Goal: Task Accomplishment & Management: Complete application form

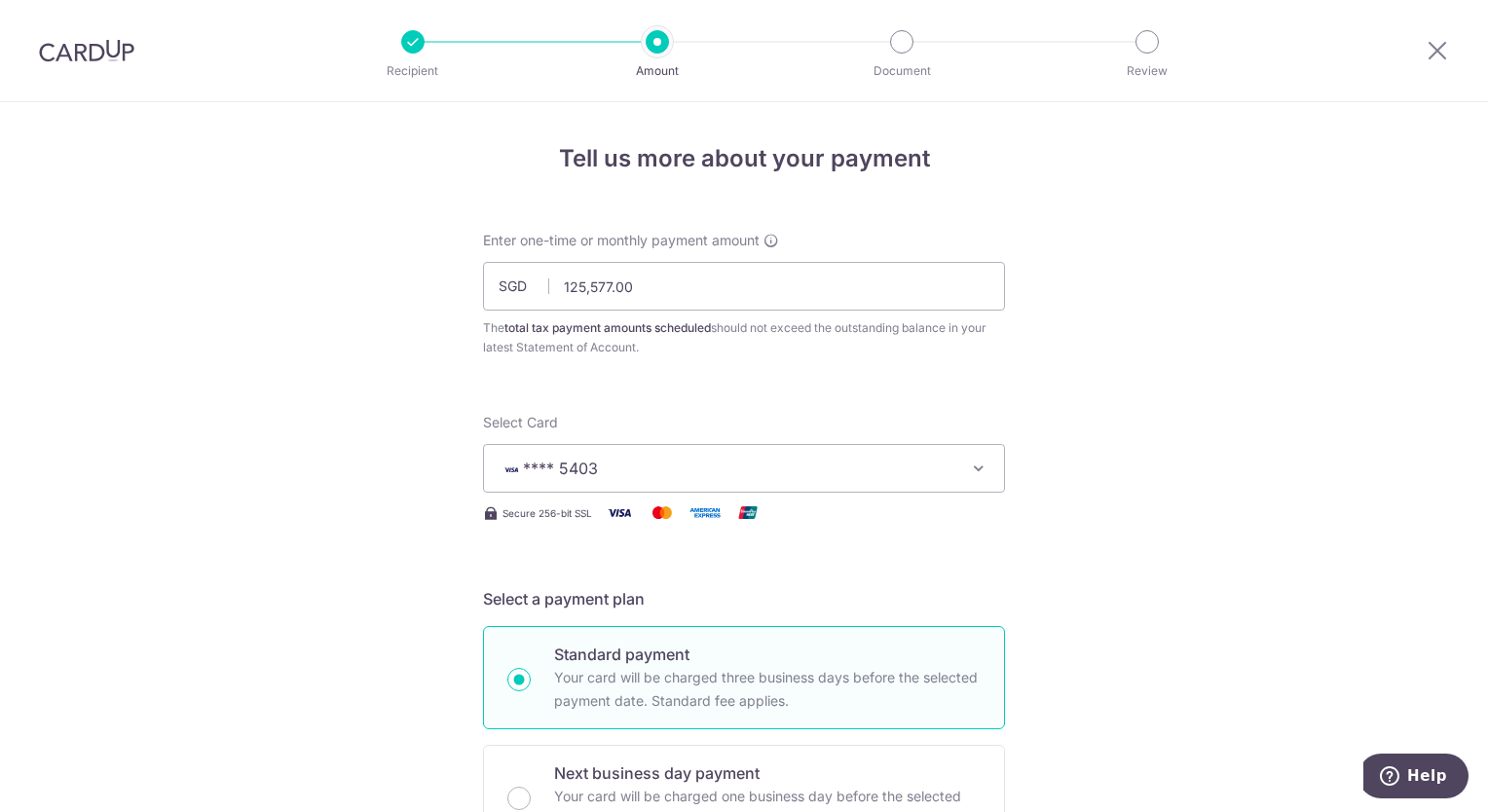
scroll to position [1211, 0]
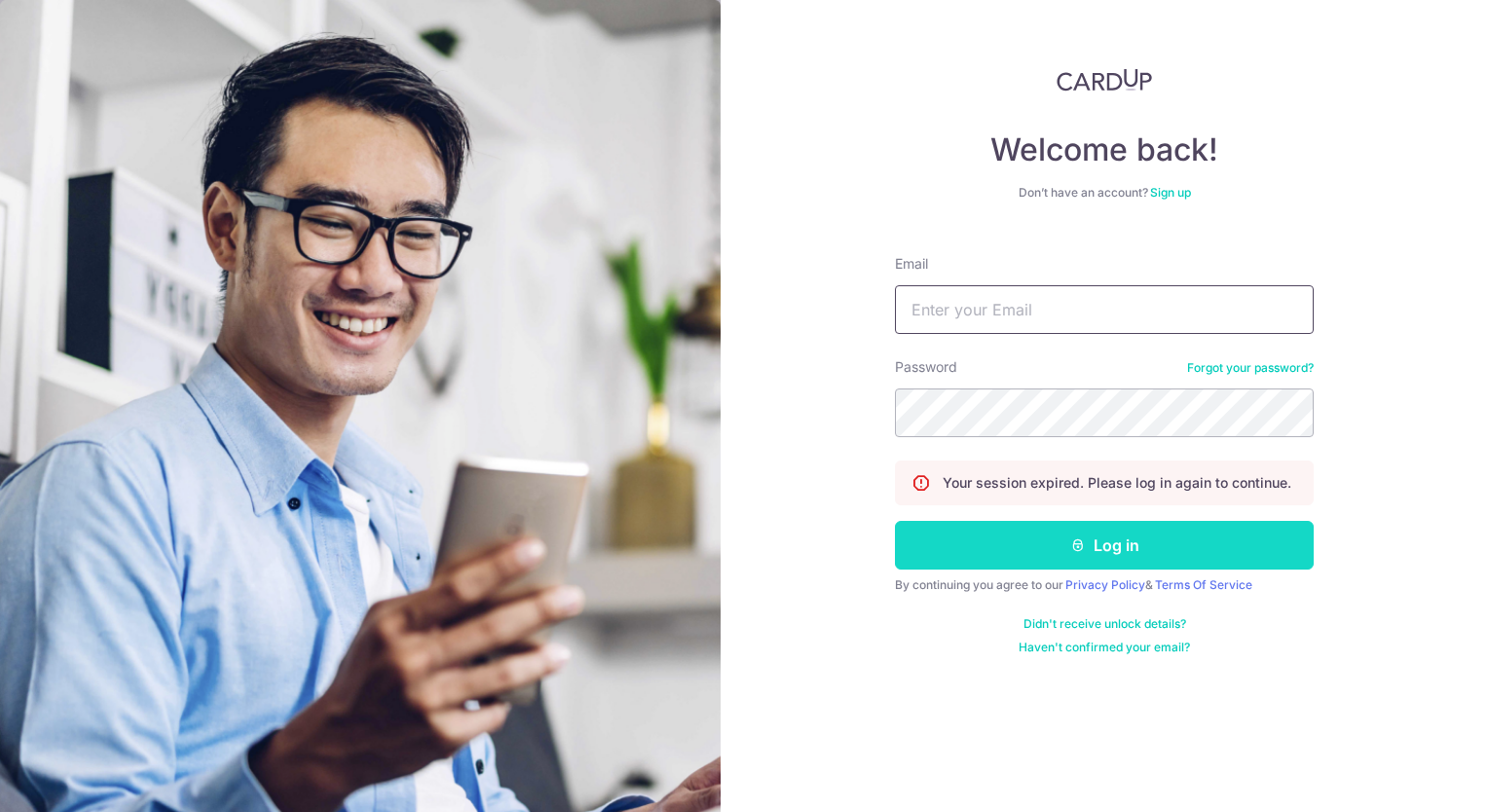
type input "tiowchye@yahoo.com.sg"
click at [1134, 544] on button "Log in" at bounding box center [1105, 545] width 419 height 49
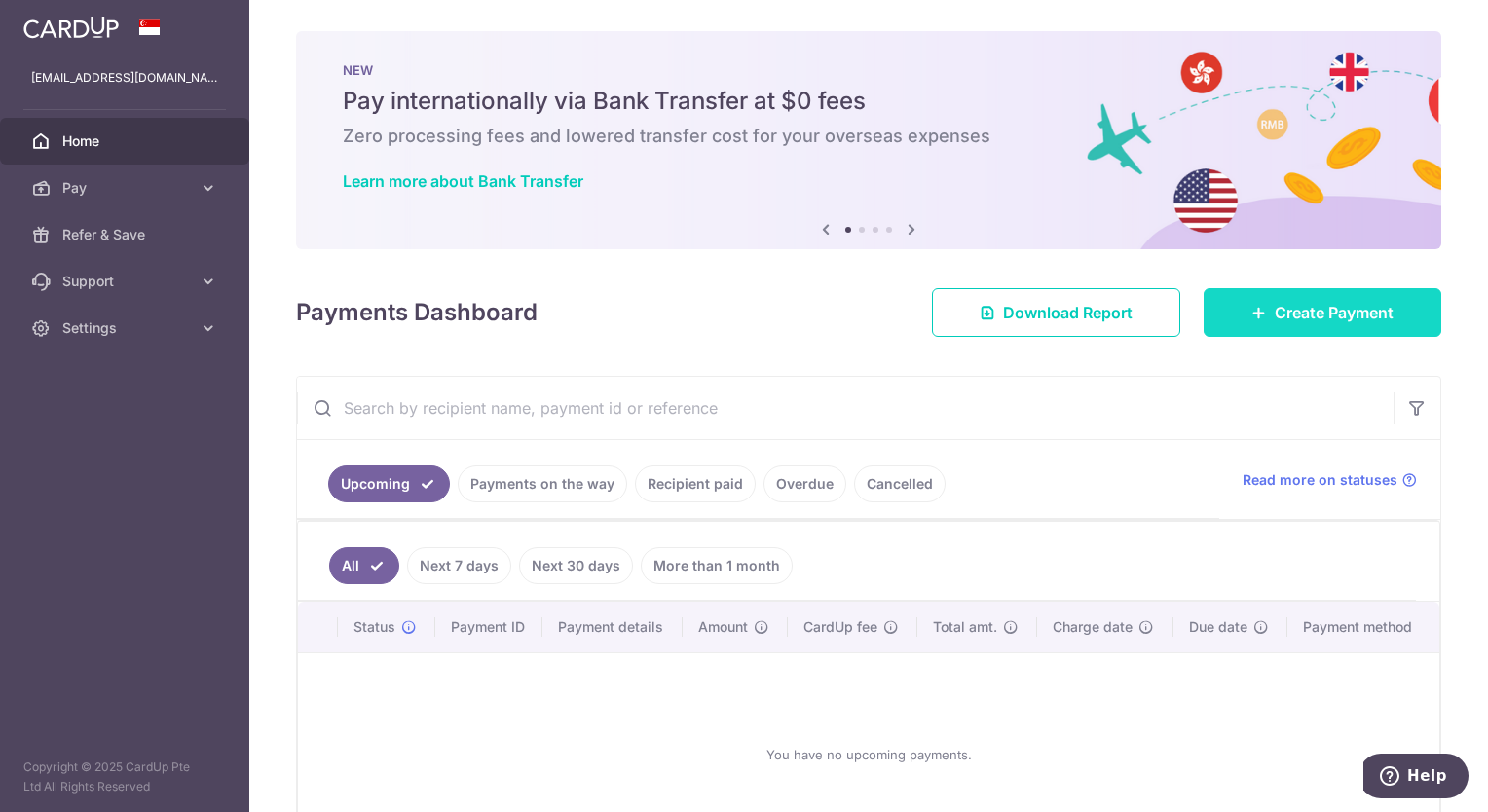
click at [1302, 317] on span "Create Payment" at bounding box center [1335, 313] width 119 height 23
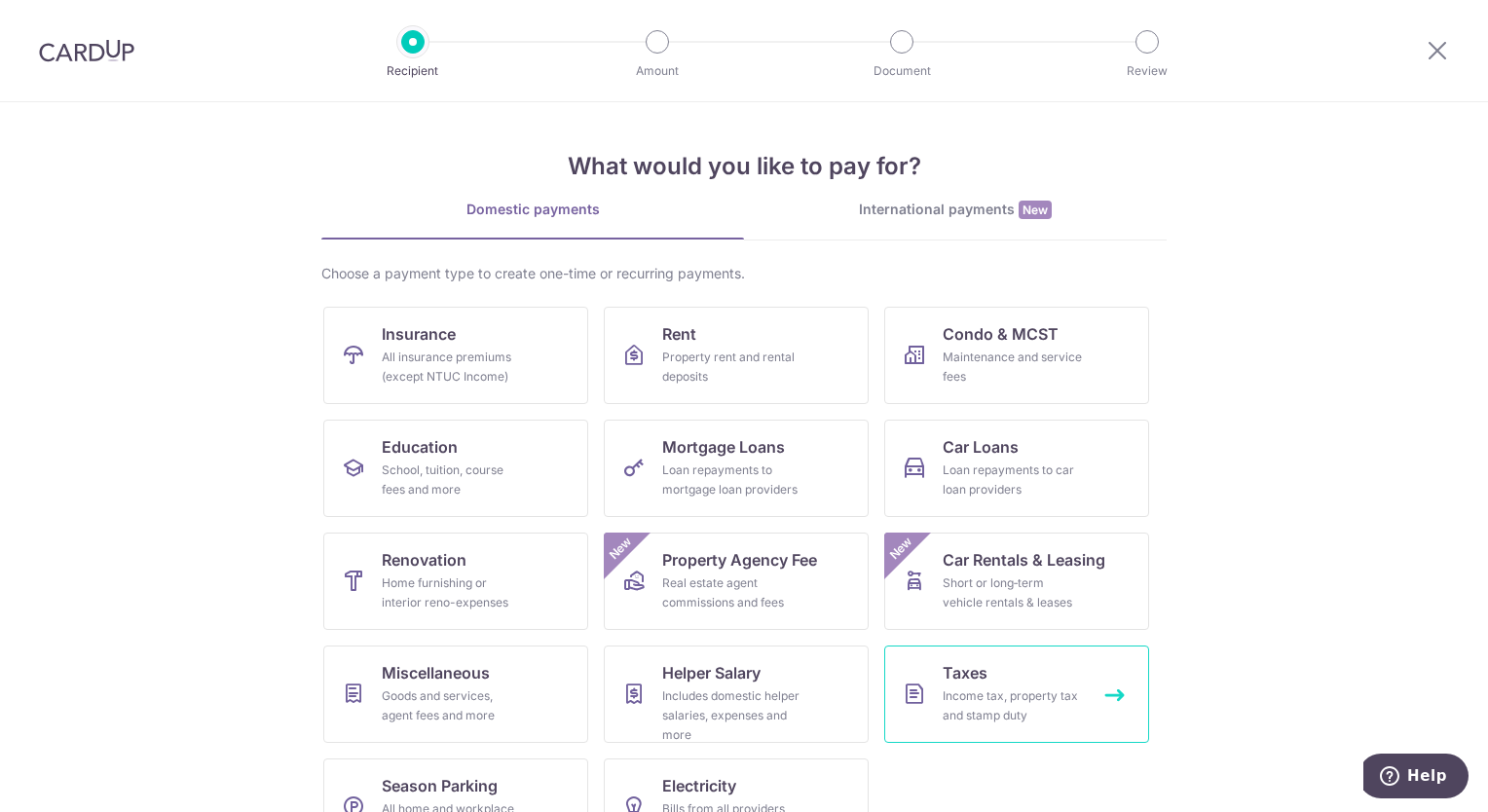
click at [951, 682] on span "Taxes" at bounding box center [965, 673] width 45 height 23
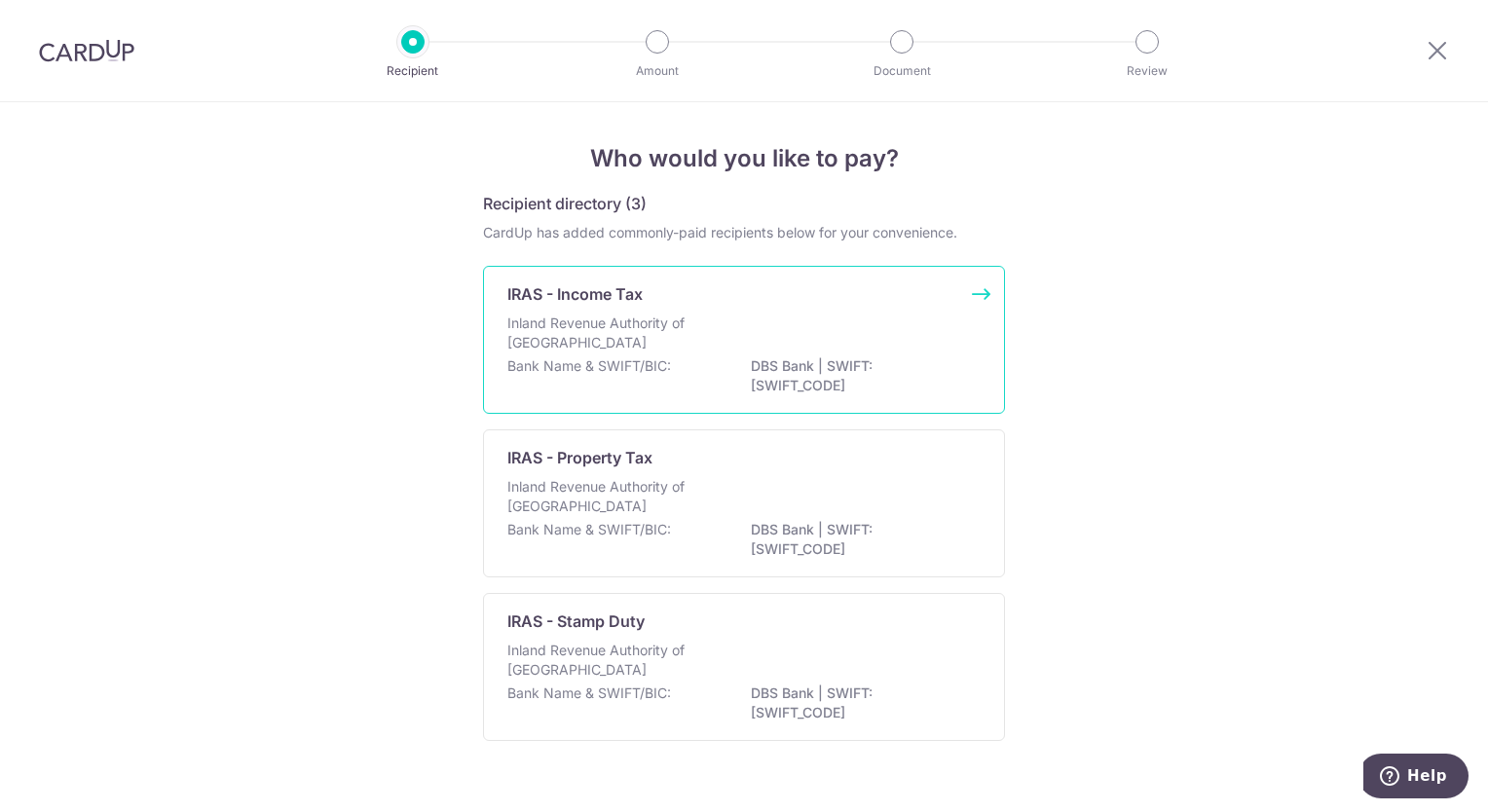
click at [762, 372] on p "DBS Bank | SWIFT: [SWIFT_CODE]" at bounding box center [860, 376] width 218 height 39
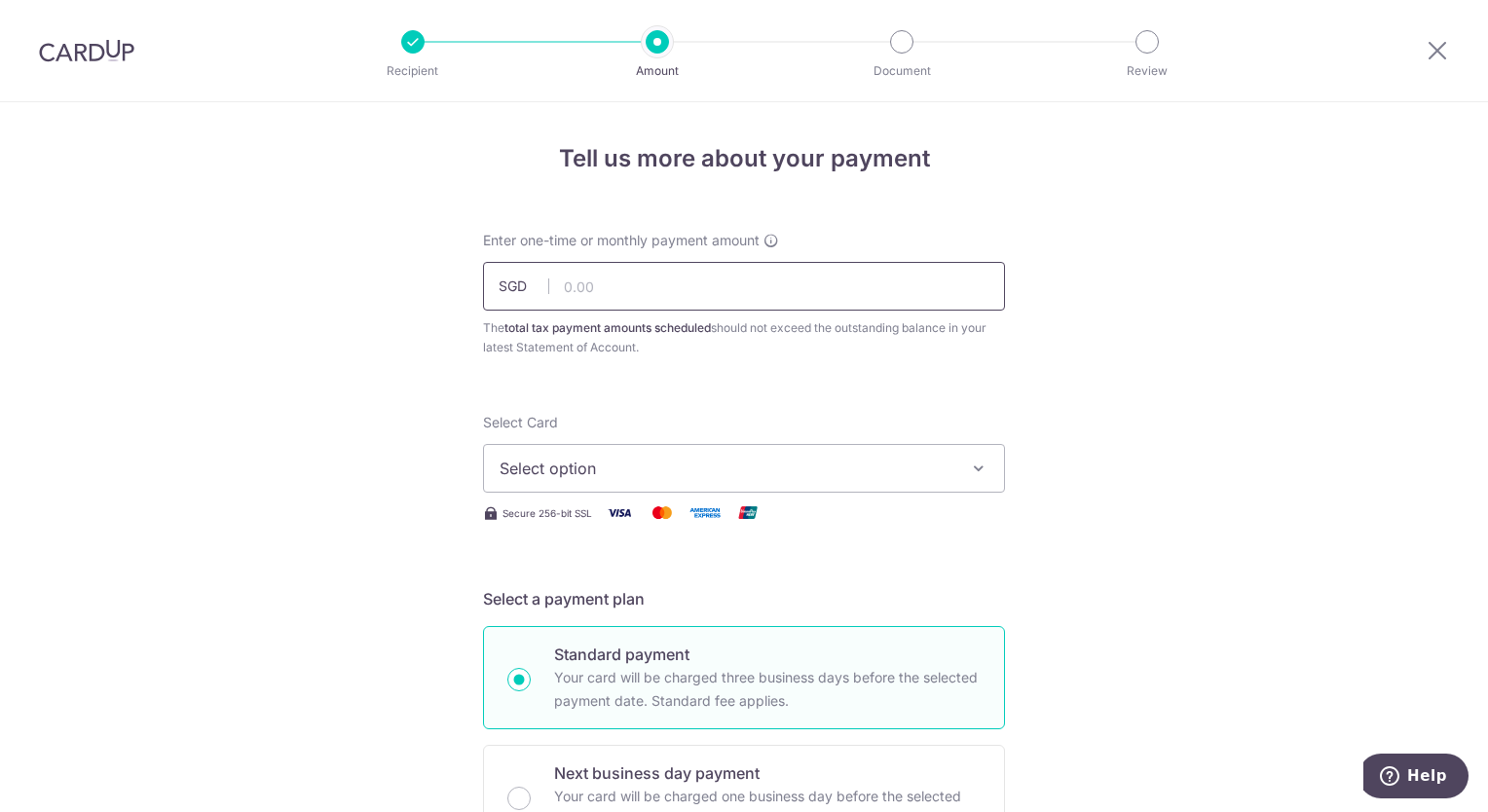
click at [631, 281] on input "text" at bounding box center [743, 287] width 522 height 49
type input "125,577.00"
type input "165PTAX25"
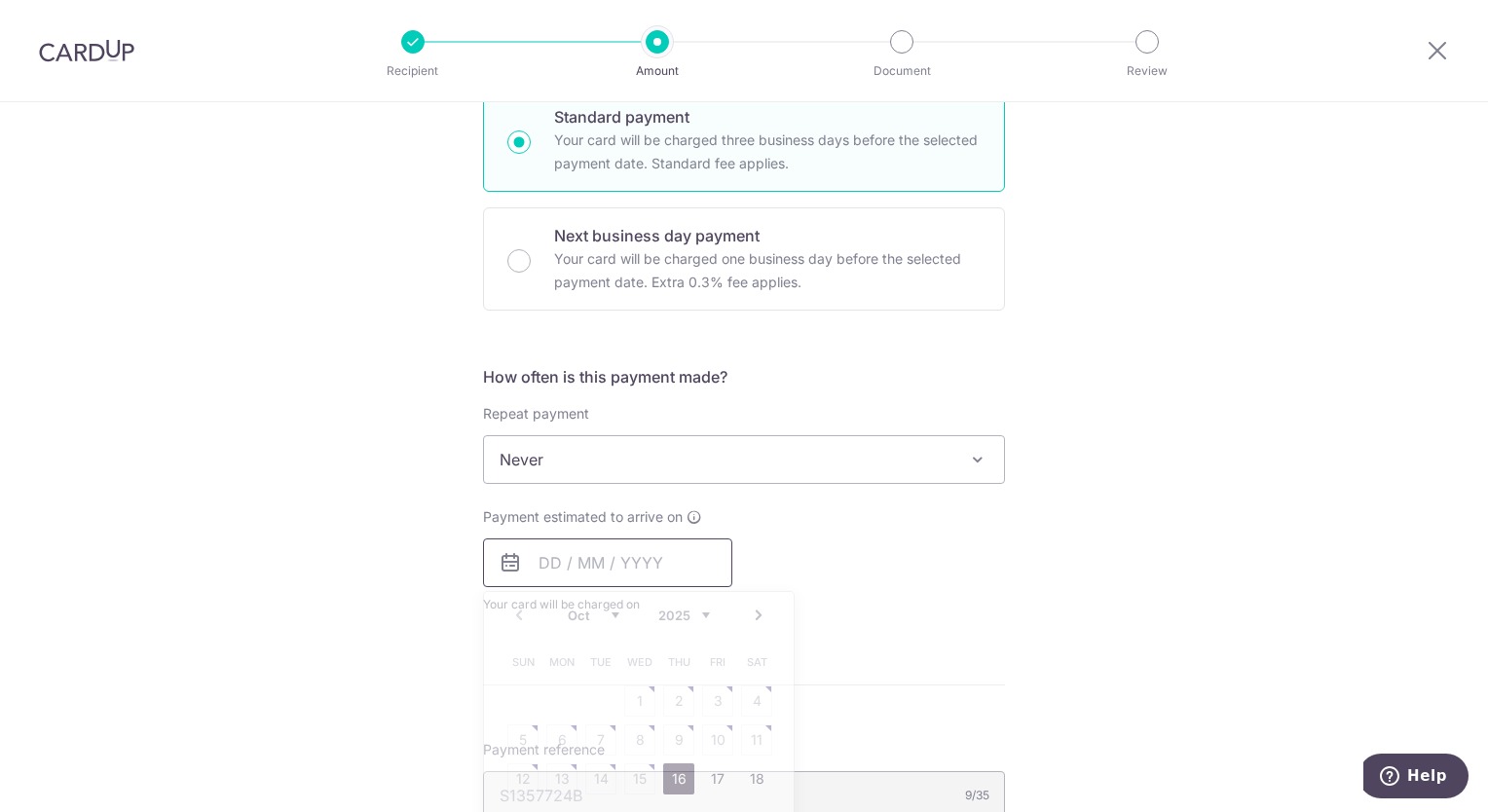
type input "125,577.00"
click at [972, 457] on span at bounding box center [978, 460] width 23 height 23
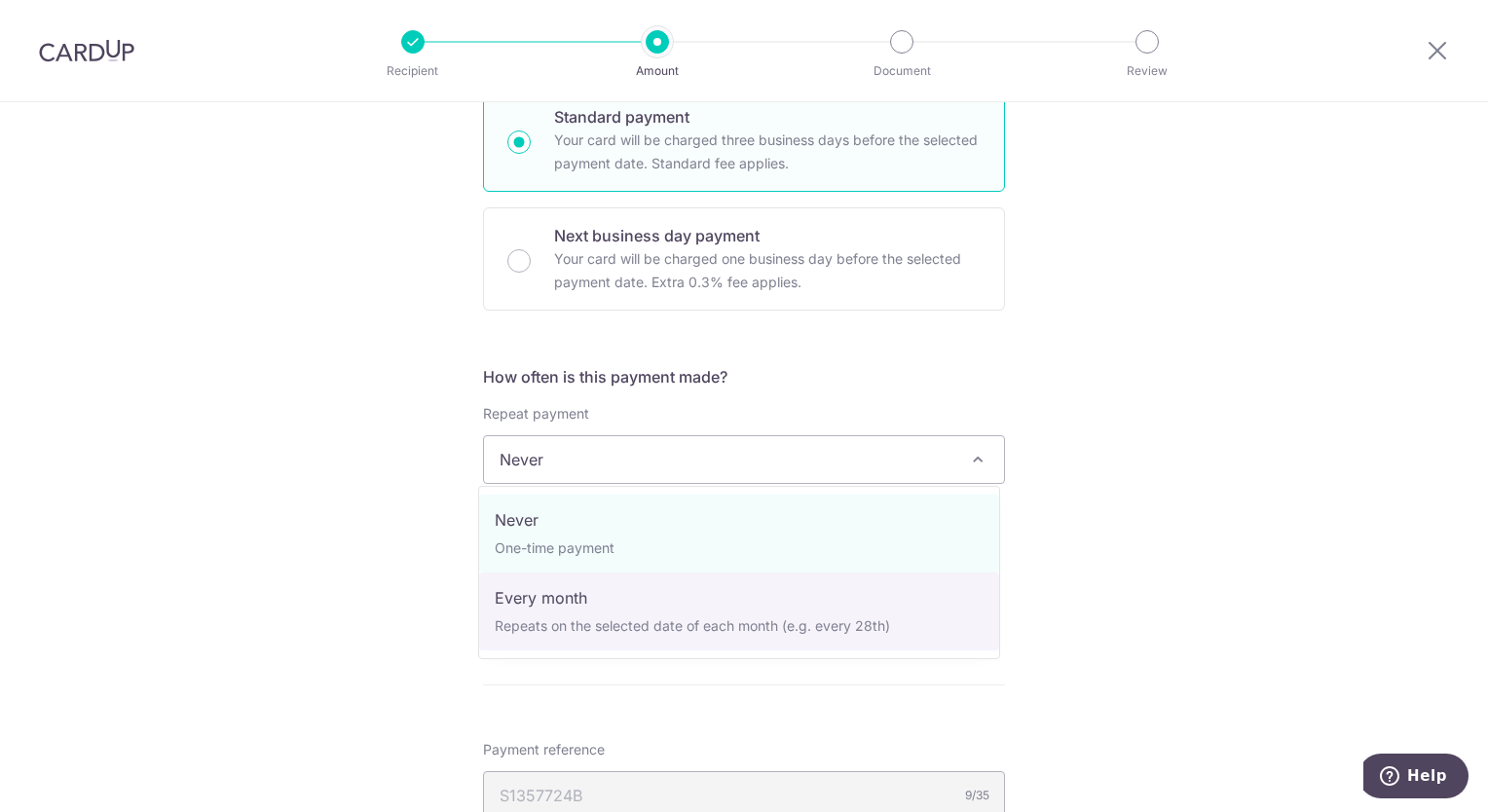
select select "3"
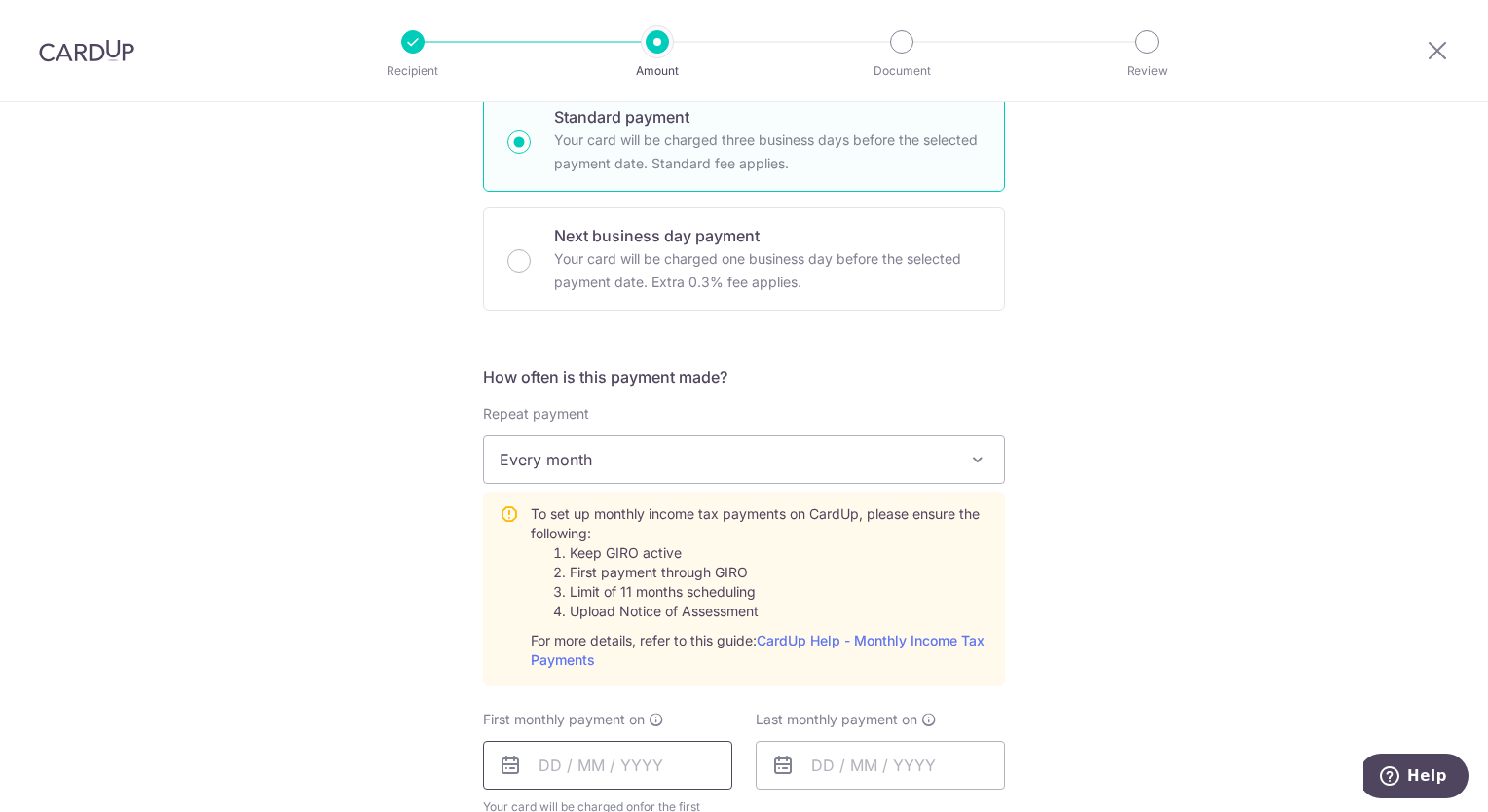
click at [693, 752] on input "text" at bounding box center [607, 765] width 250 height 49
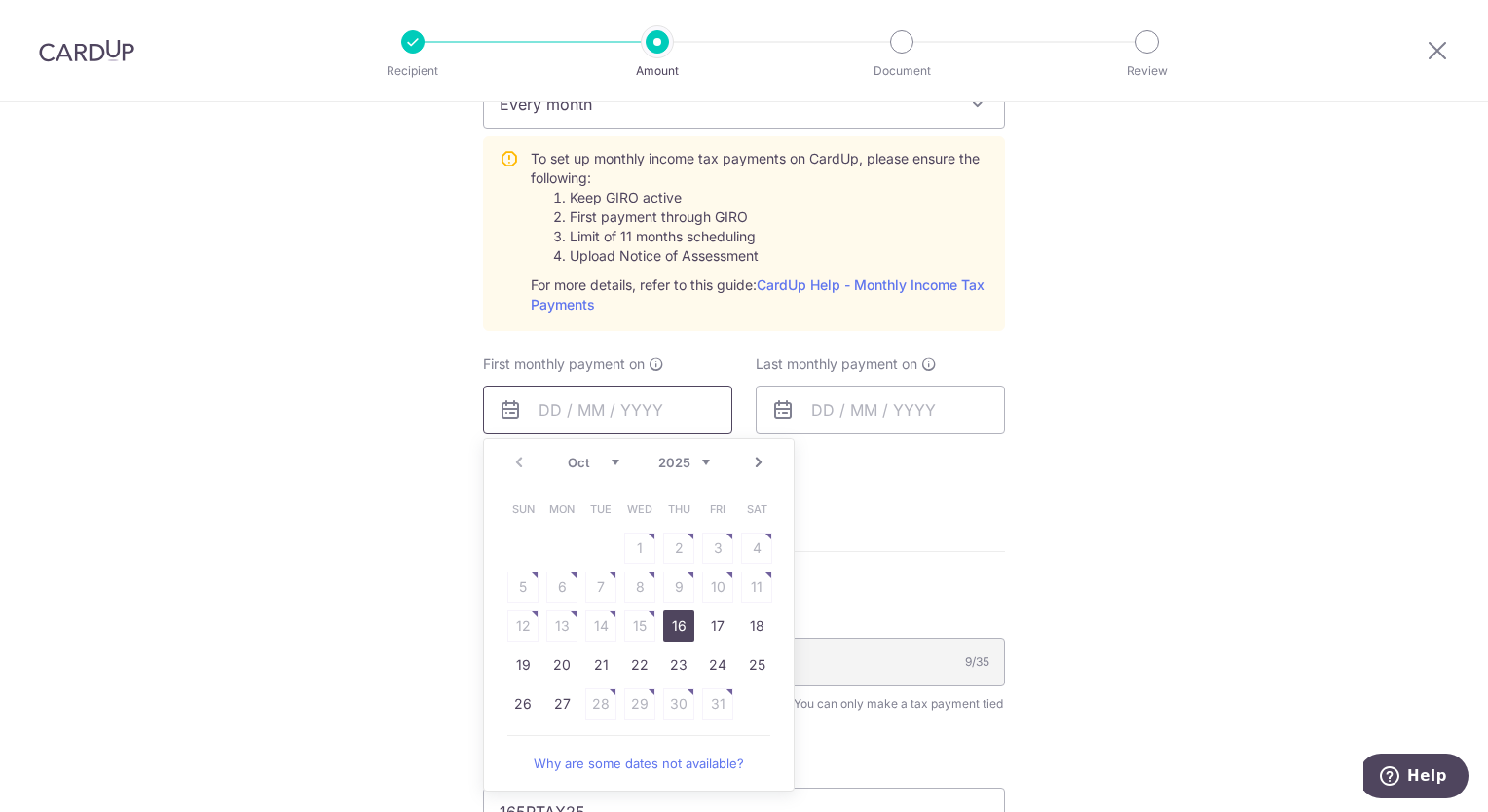
scroll to position [895, 0]
click at [560, 658] on link "20" at bounding box center [562, 663] width 31 height 31
type input "[DATE]"
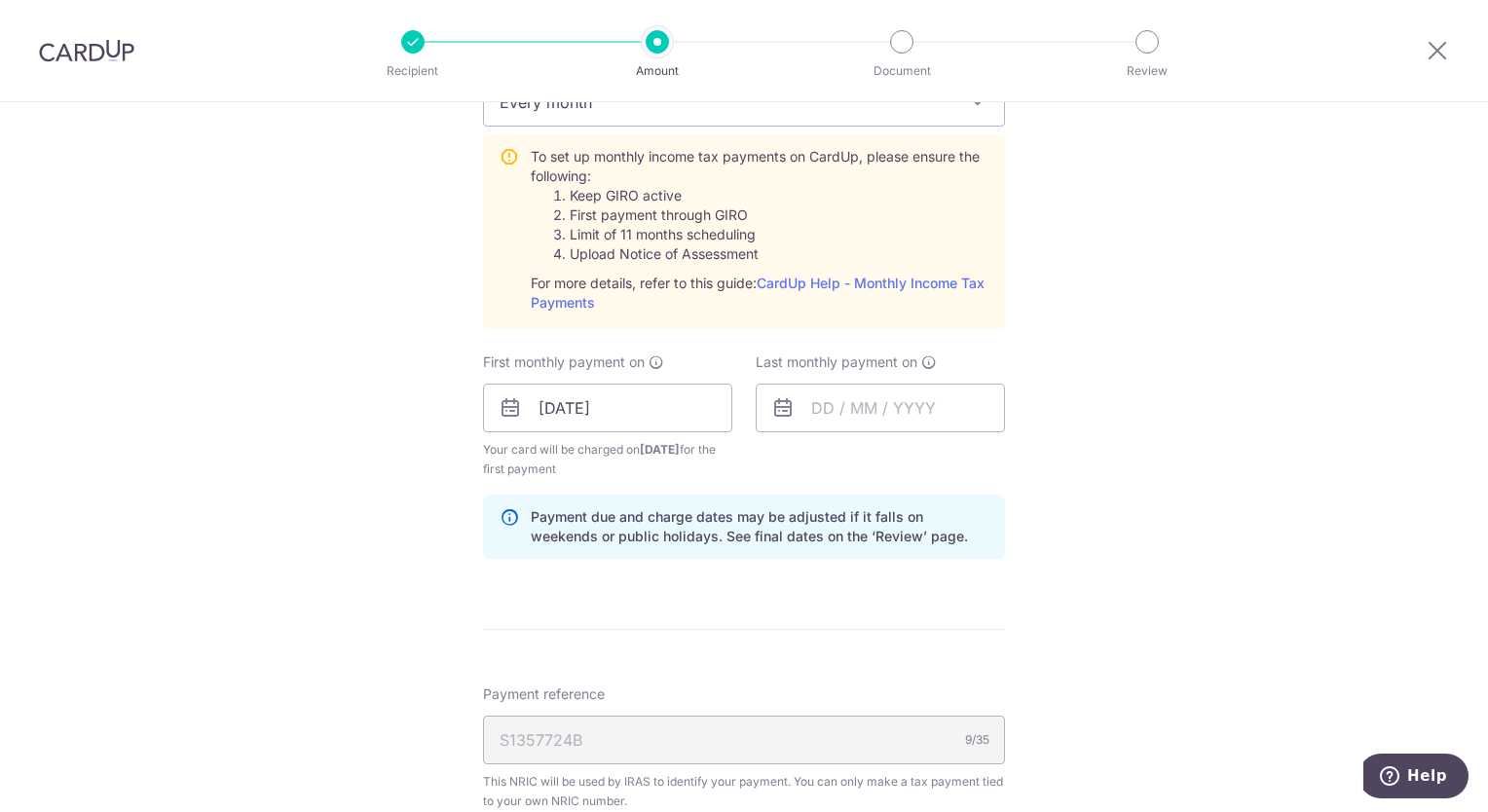
click at [783, 407] on icon at bounding box center [783, 408] width 23 height 23
click at [826, 402] on input "text" at bounding box center [881, 408] width 250 height 49
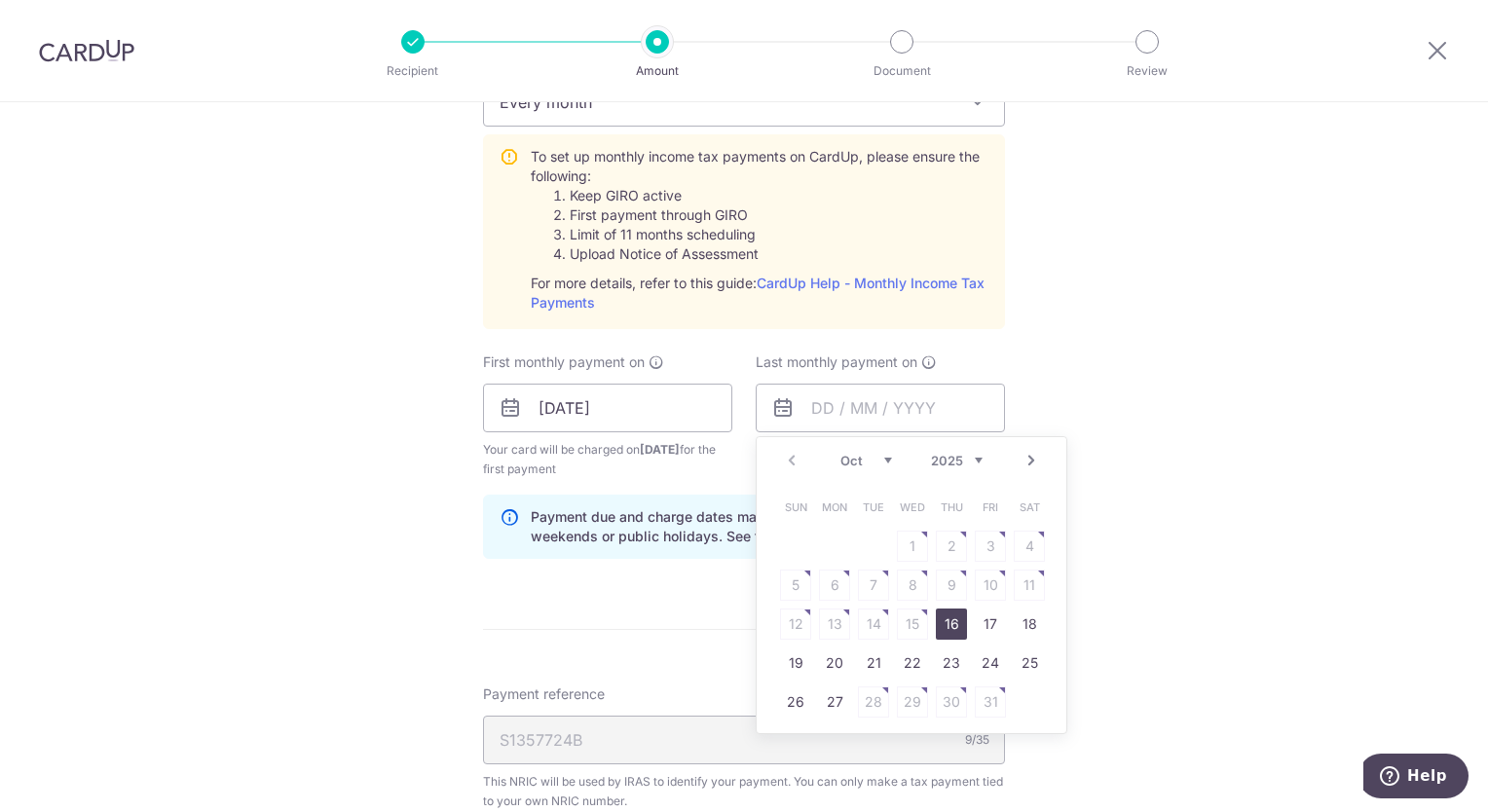
click at [1029, 453] on link "Next" at bounding box center [1032, 460] width 23 height 23
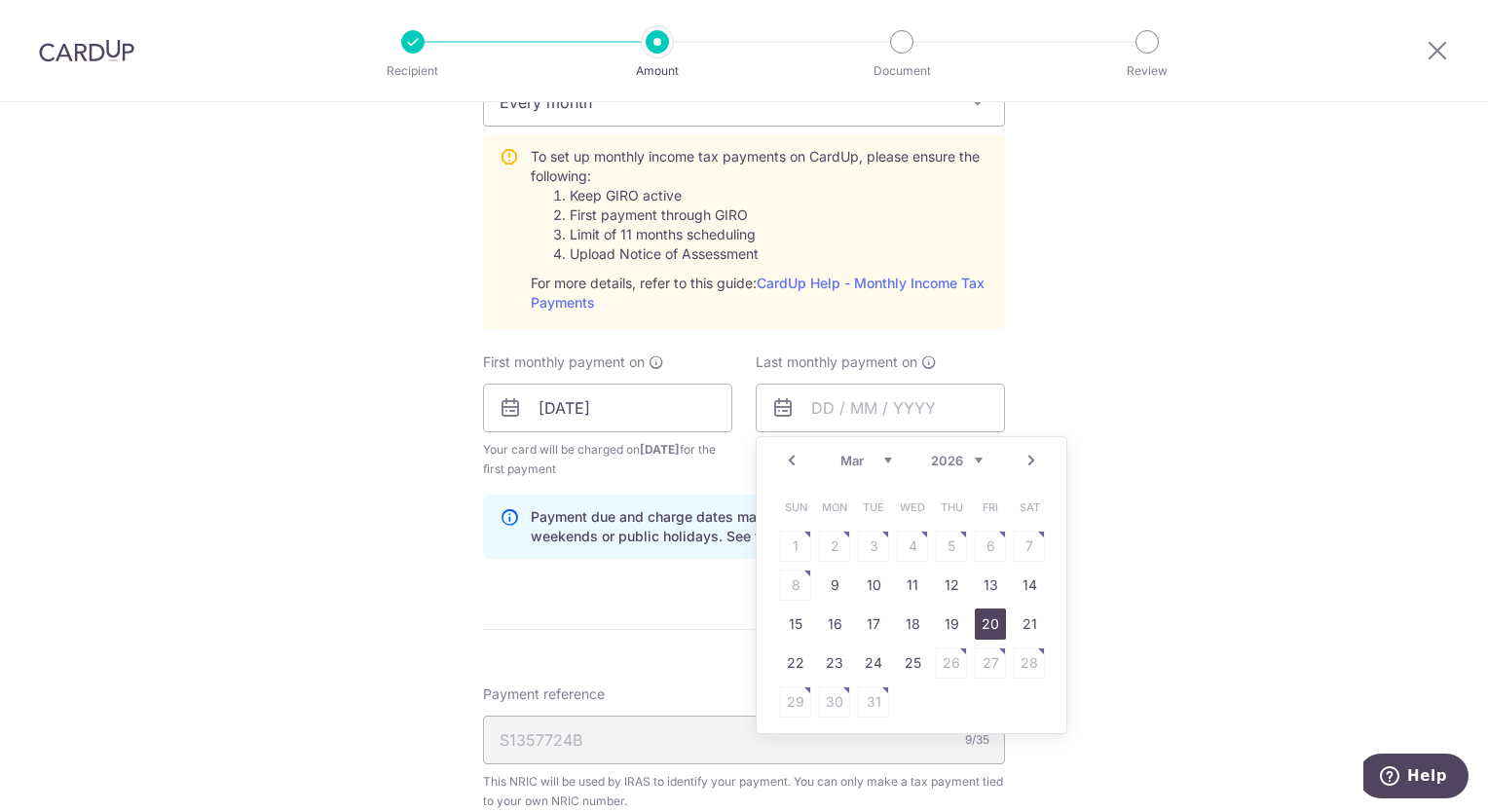
click at [986, 631] on link "20" at bounding box center [991, 624] width 31 height 31
type input "[DATE]"
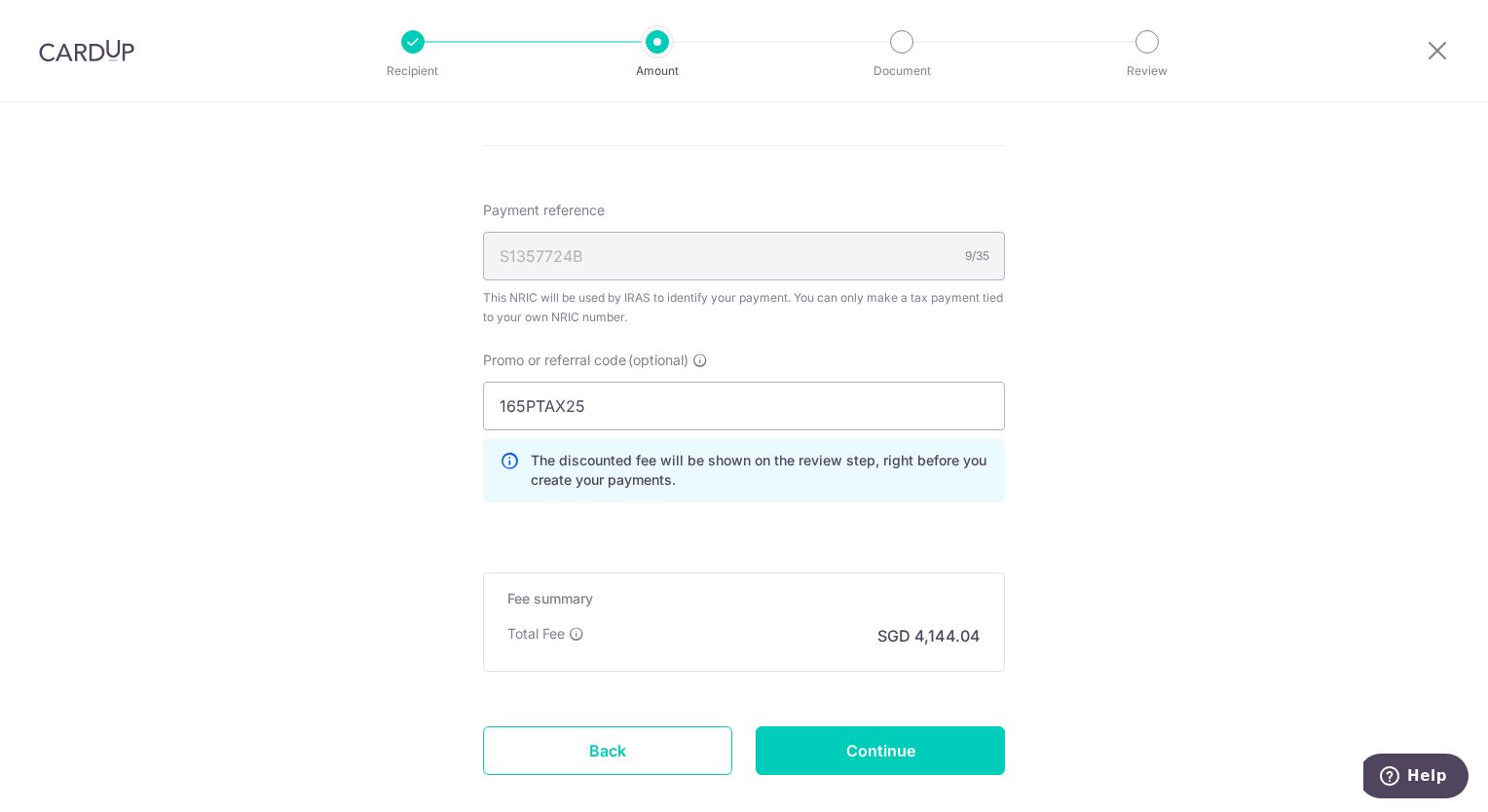
scroll to position [1393, 0]
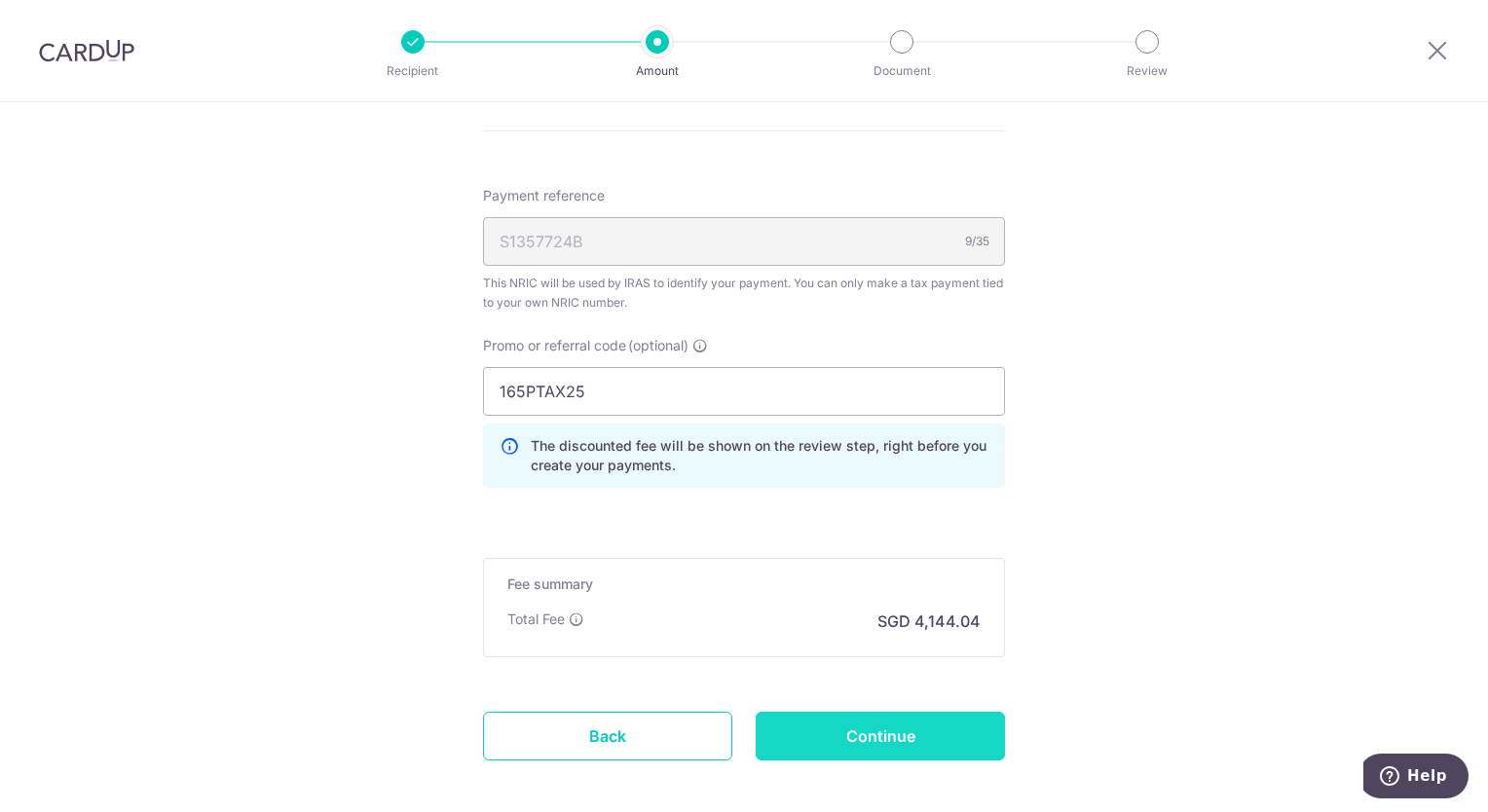
click at [881, 737] on input "Continue" at bounding box center [881, 736] width 250 height 49
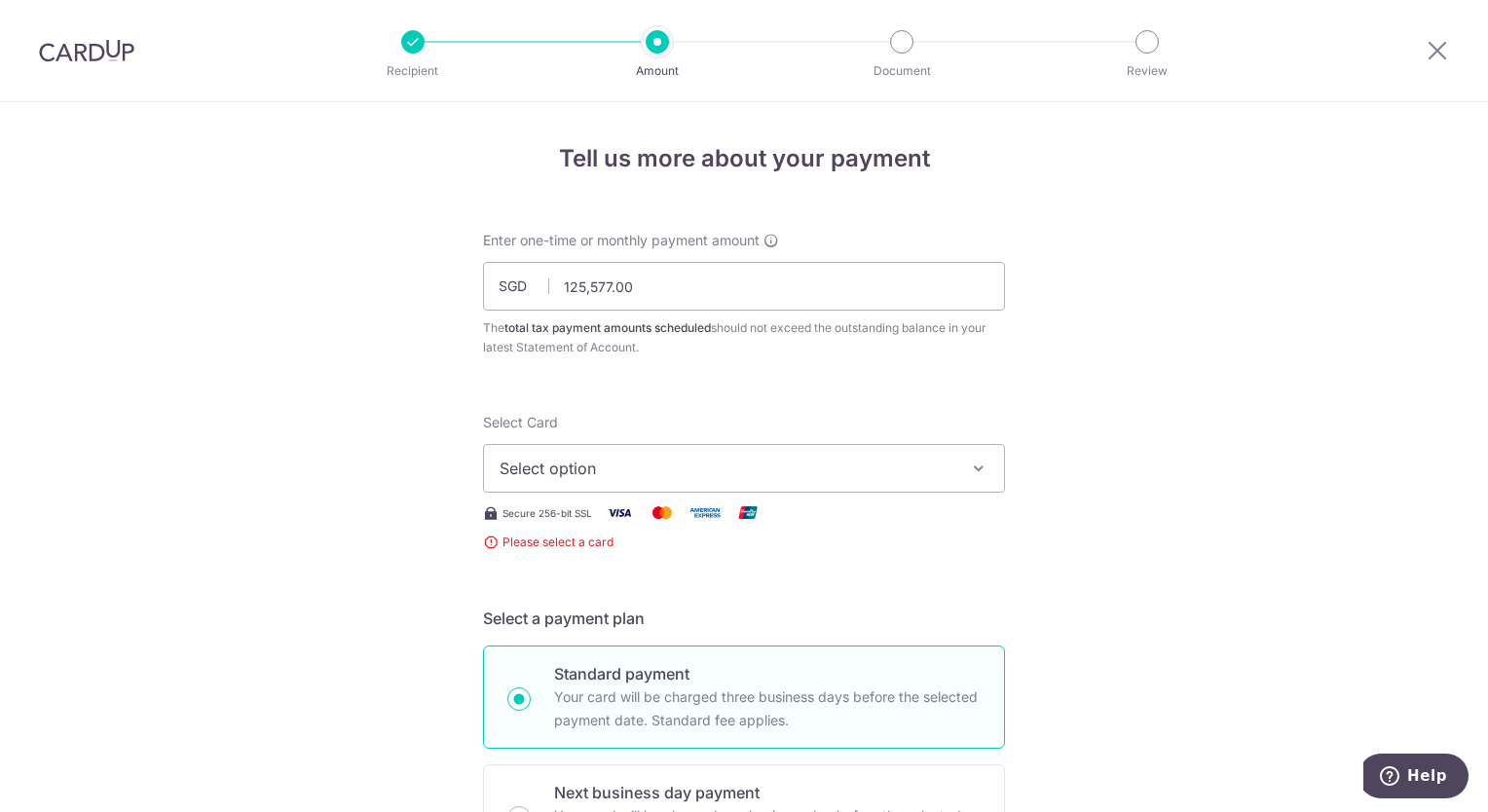
click at [616, 475] on span "Select option" at bounding box center [725, 468] width 453 height 23
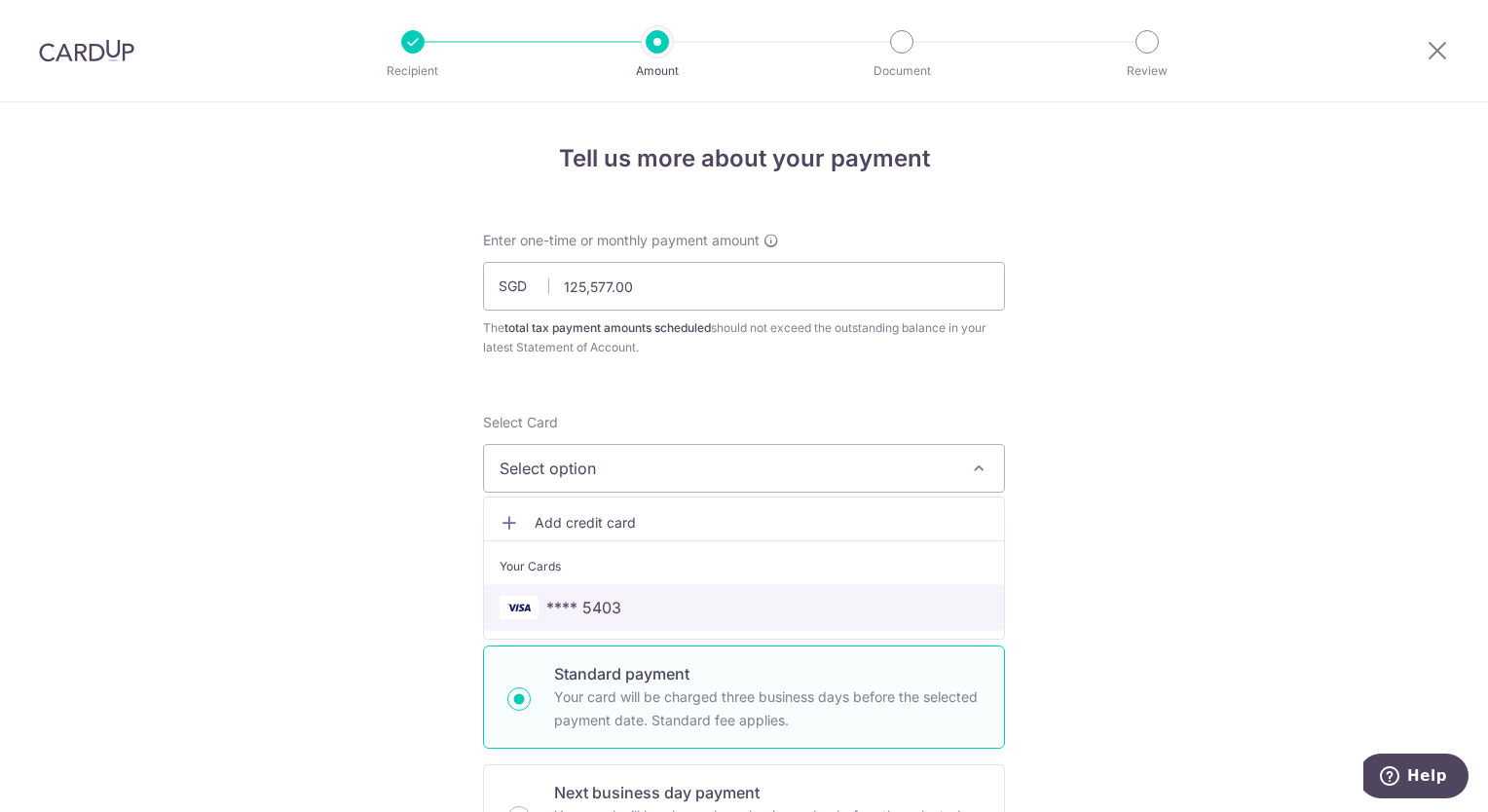
click at [583, 605] on span "**** 5403" at bounding box center [583, 607] width 75 height 23
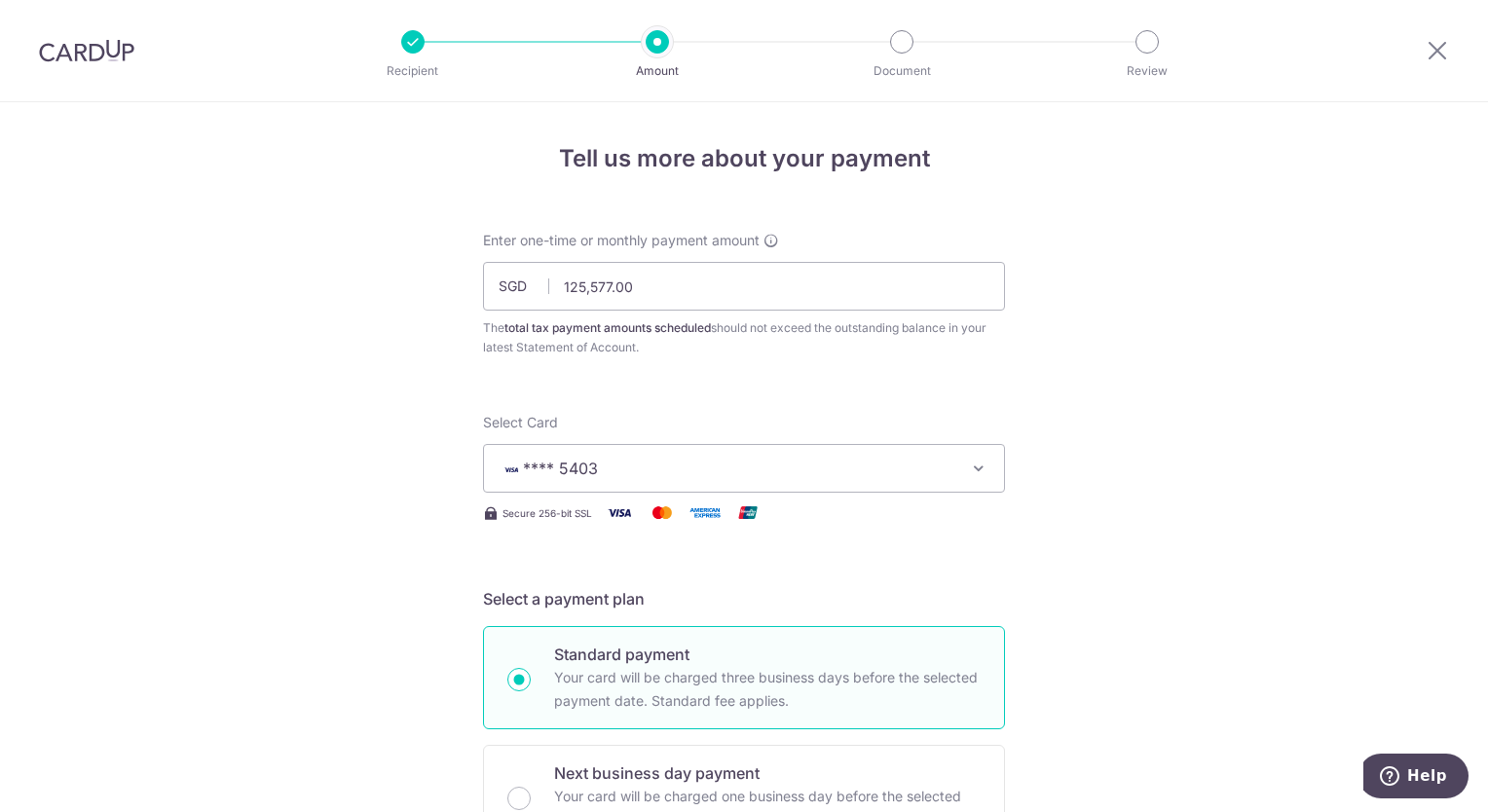
scroll to position [1183, 0]
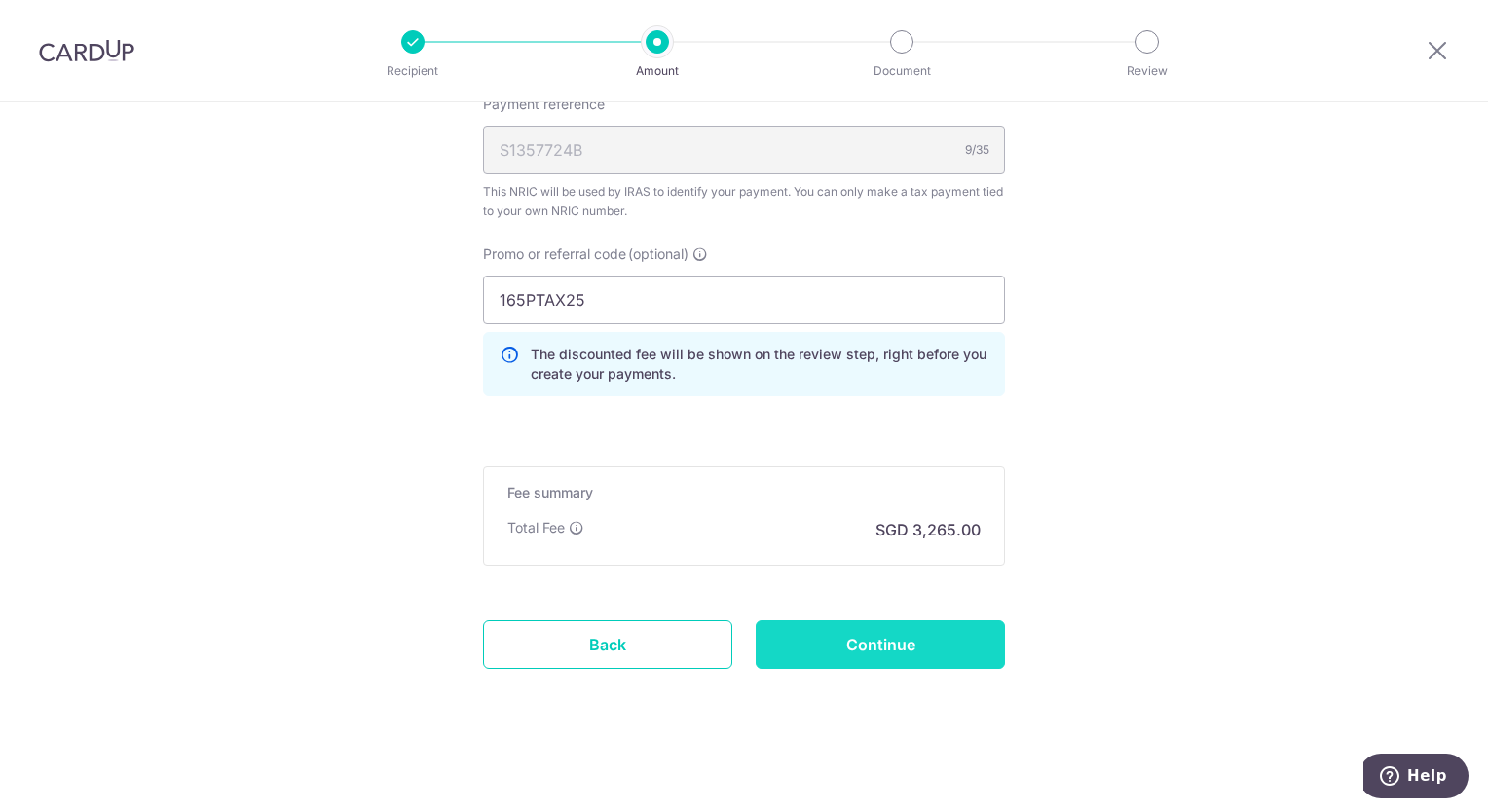
click at [885, 646] on input "Continue" at bounding box center [881, 644] width 250 height 49
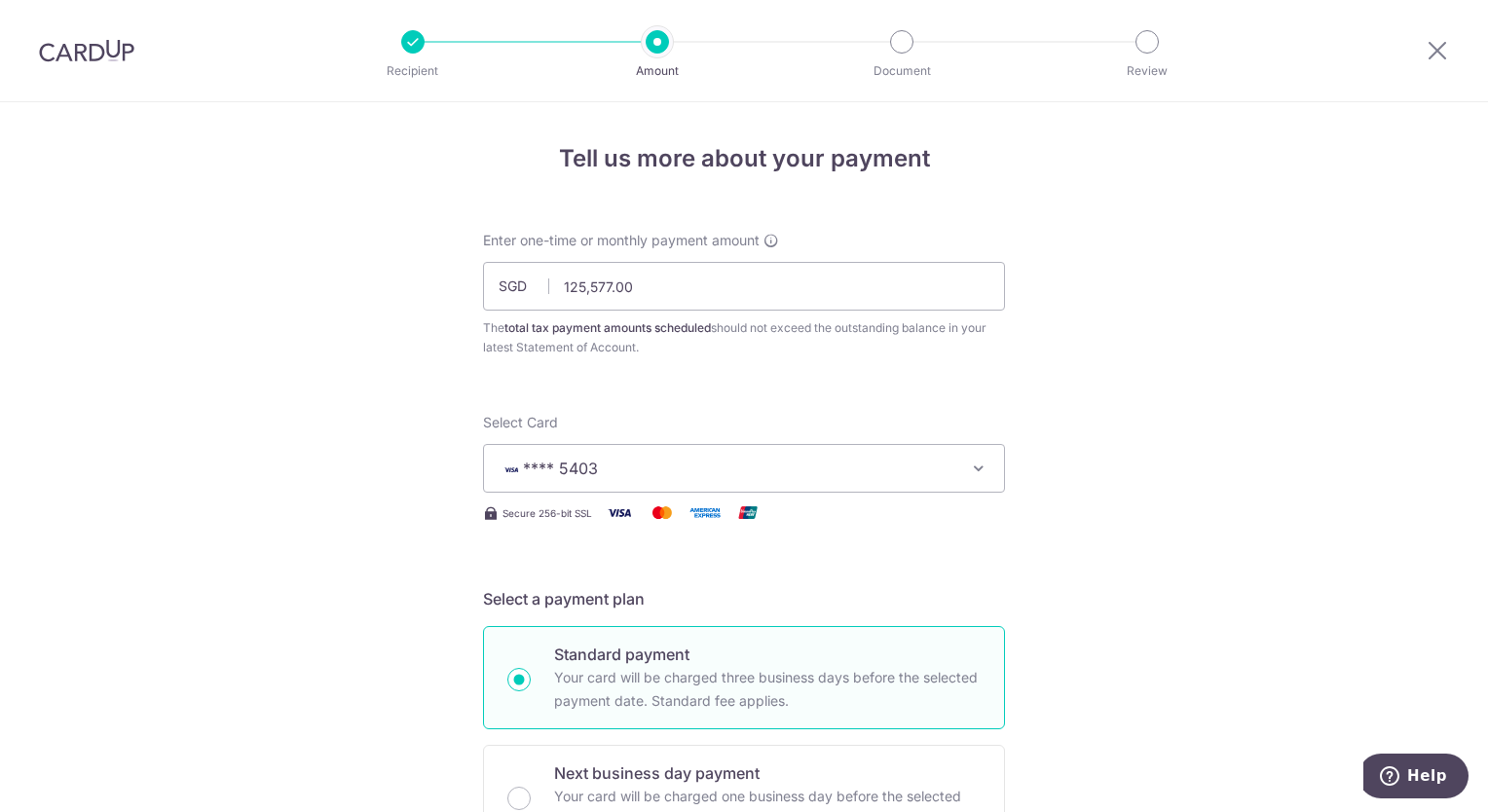
scroll to position [710, 0]
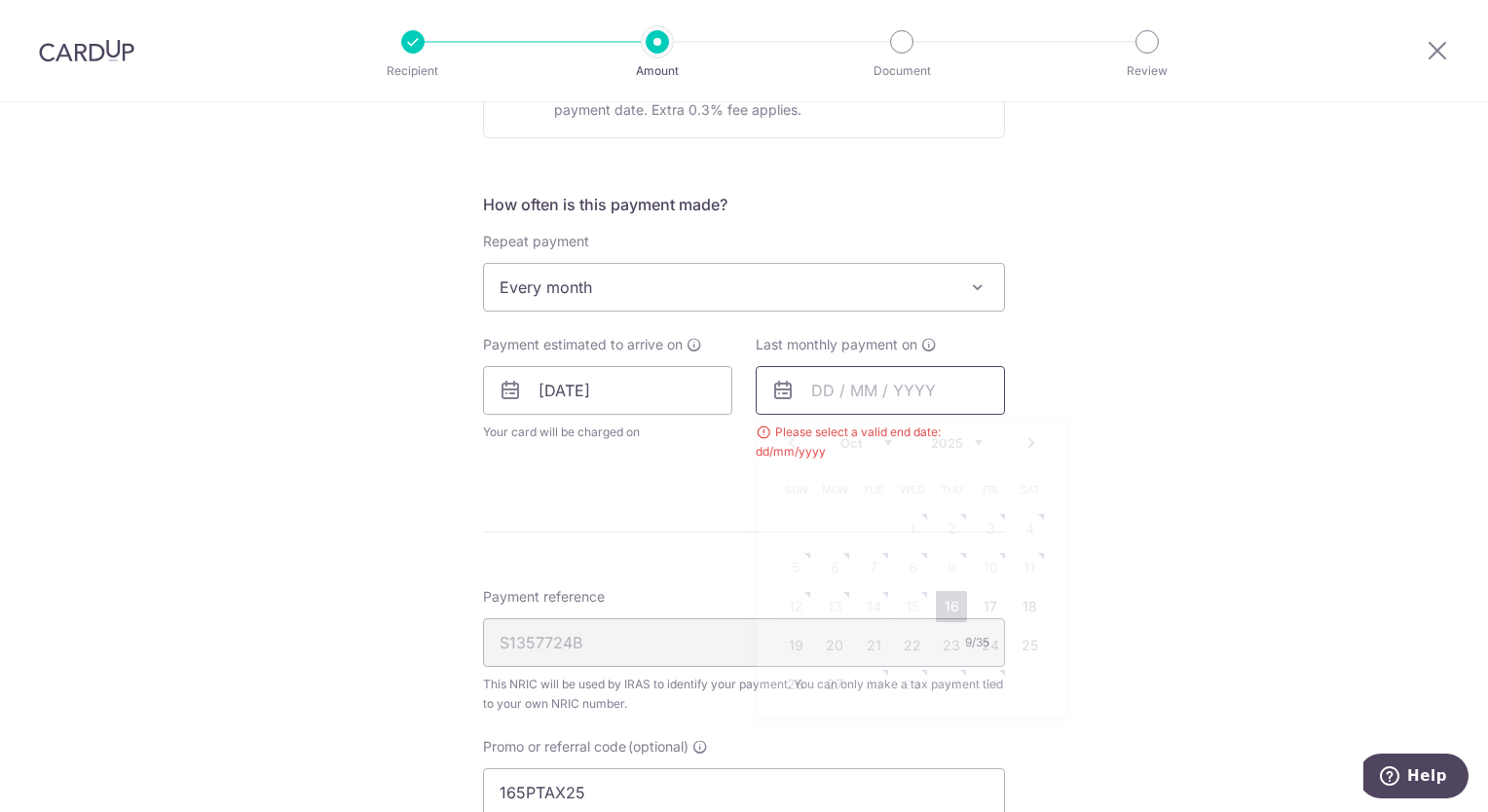
click at [837, 385] on input "text" at bounding box center [881, 391] width 250 height 49
click at [1030, 444] on link "Next" at bounding box center [1032, 444] width 23 height 23
click at [1030, 443] on link "Next" at bounding box center [1032, 444] width 23 height 23
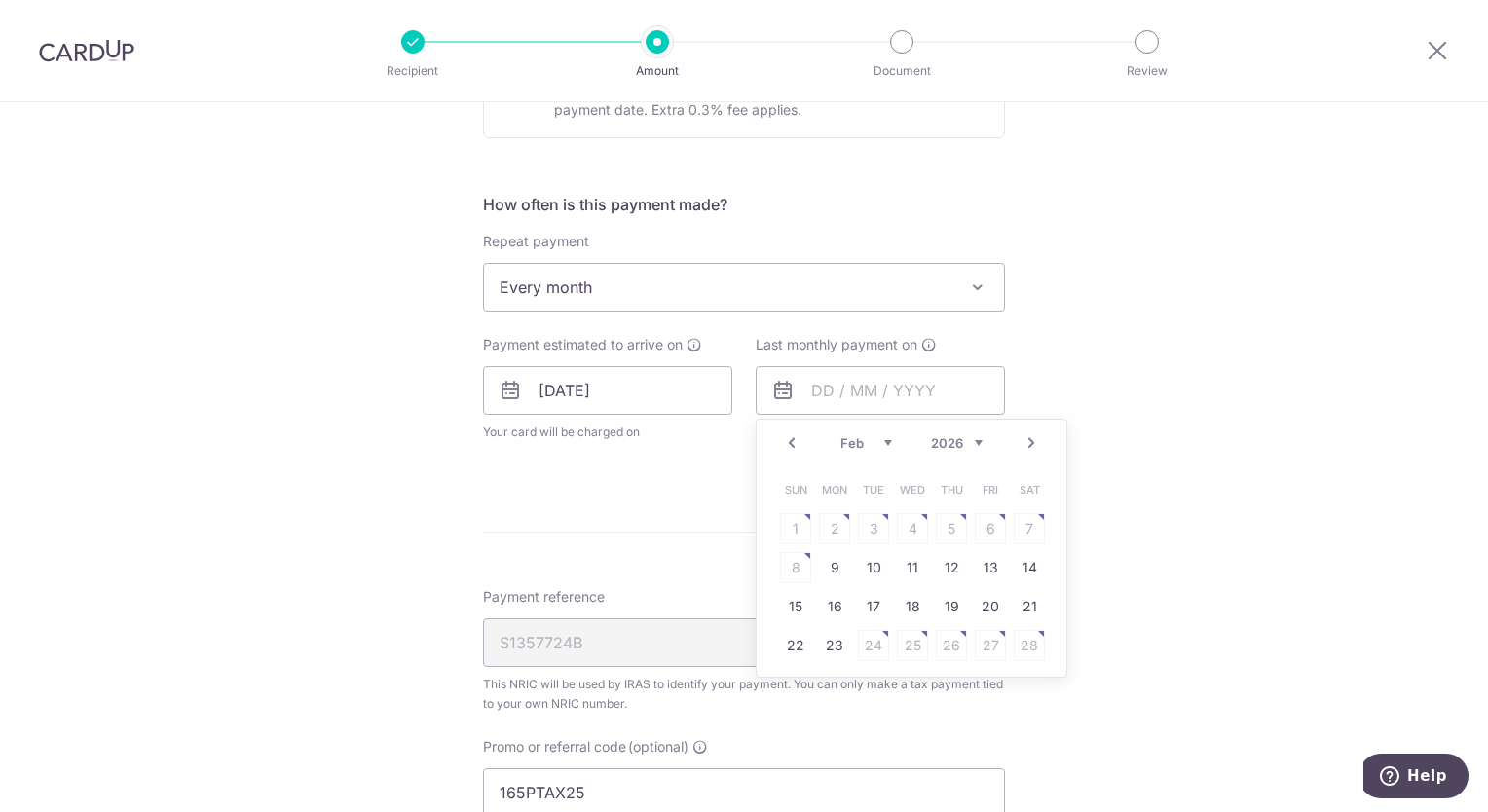
click at [1030, 443] on link "Next" at bounding box center [1032, 444] width 23 height 23
click at [986, 601] on link "20" at bounding box center [991, 606] width 31 height 31
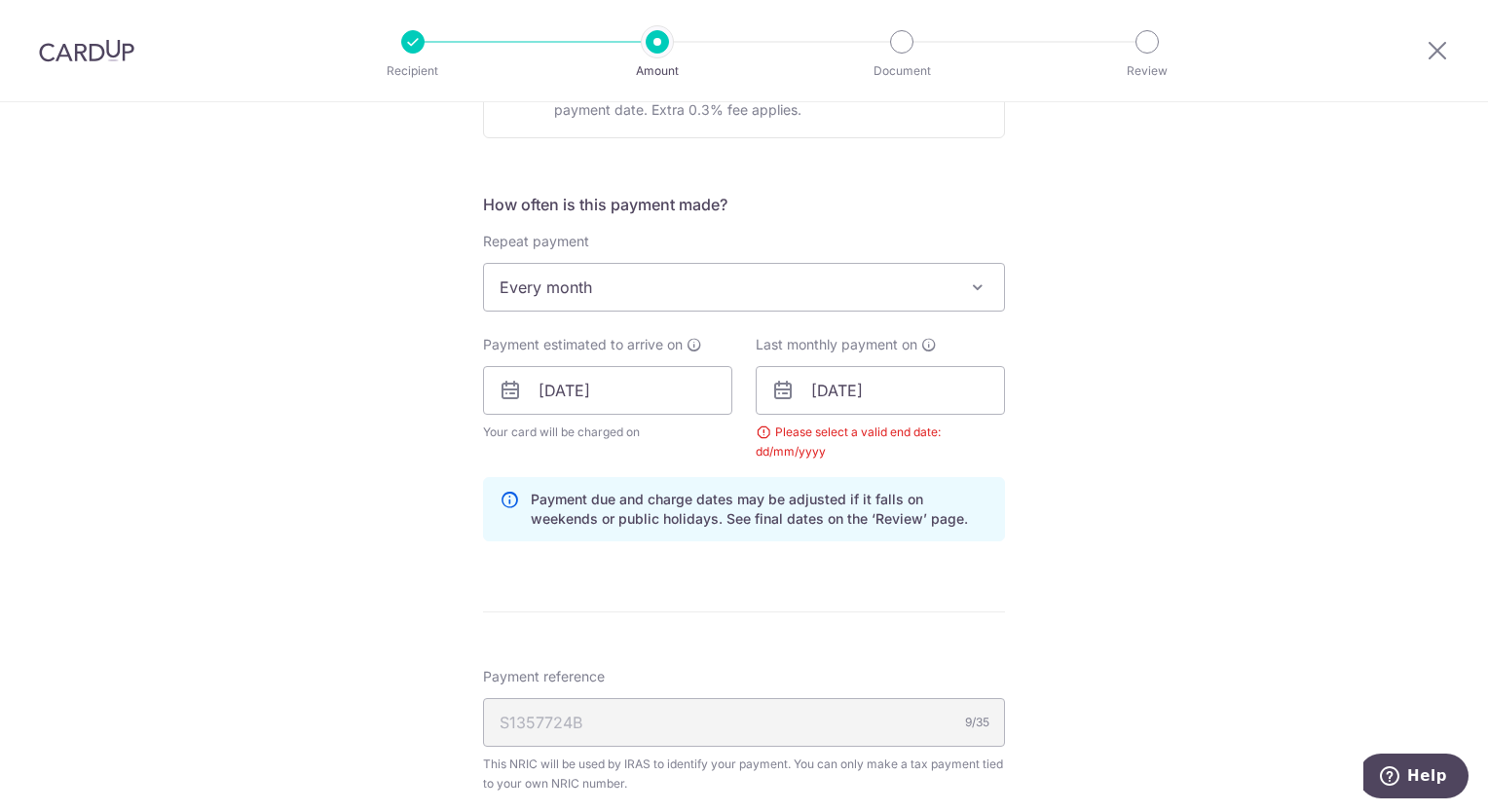
click at [775, 396] on icon at bounding box center [783, 391] width 23 height 23
click at [820, 382] on input "[DATE]" at bounding box center [881, 391] width 250 height 49
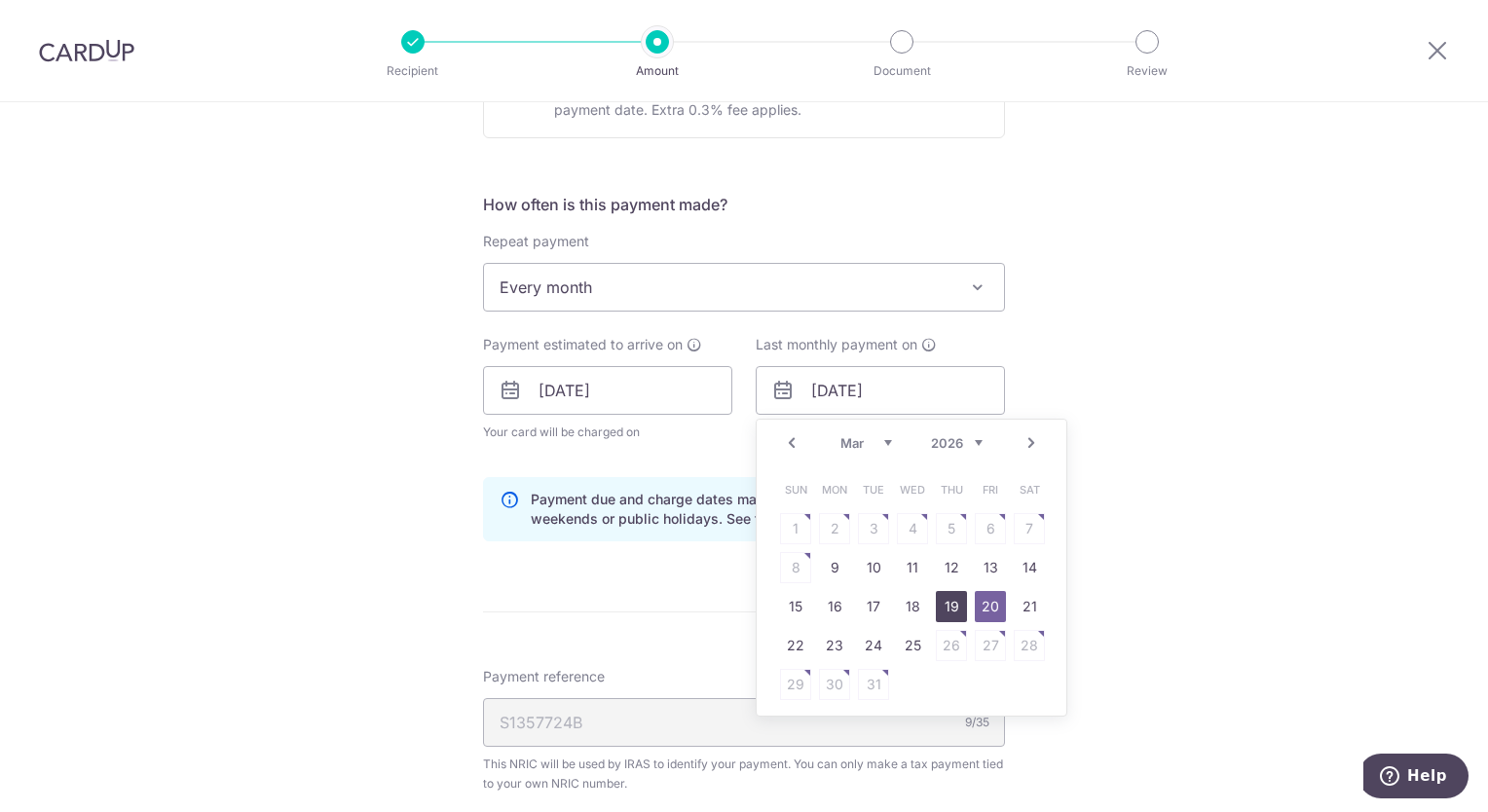
click at [952, 608] on link "19" at bounding box center [952, 606] width 31 height 31
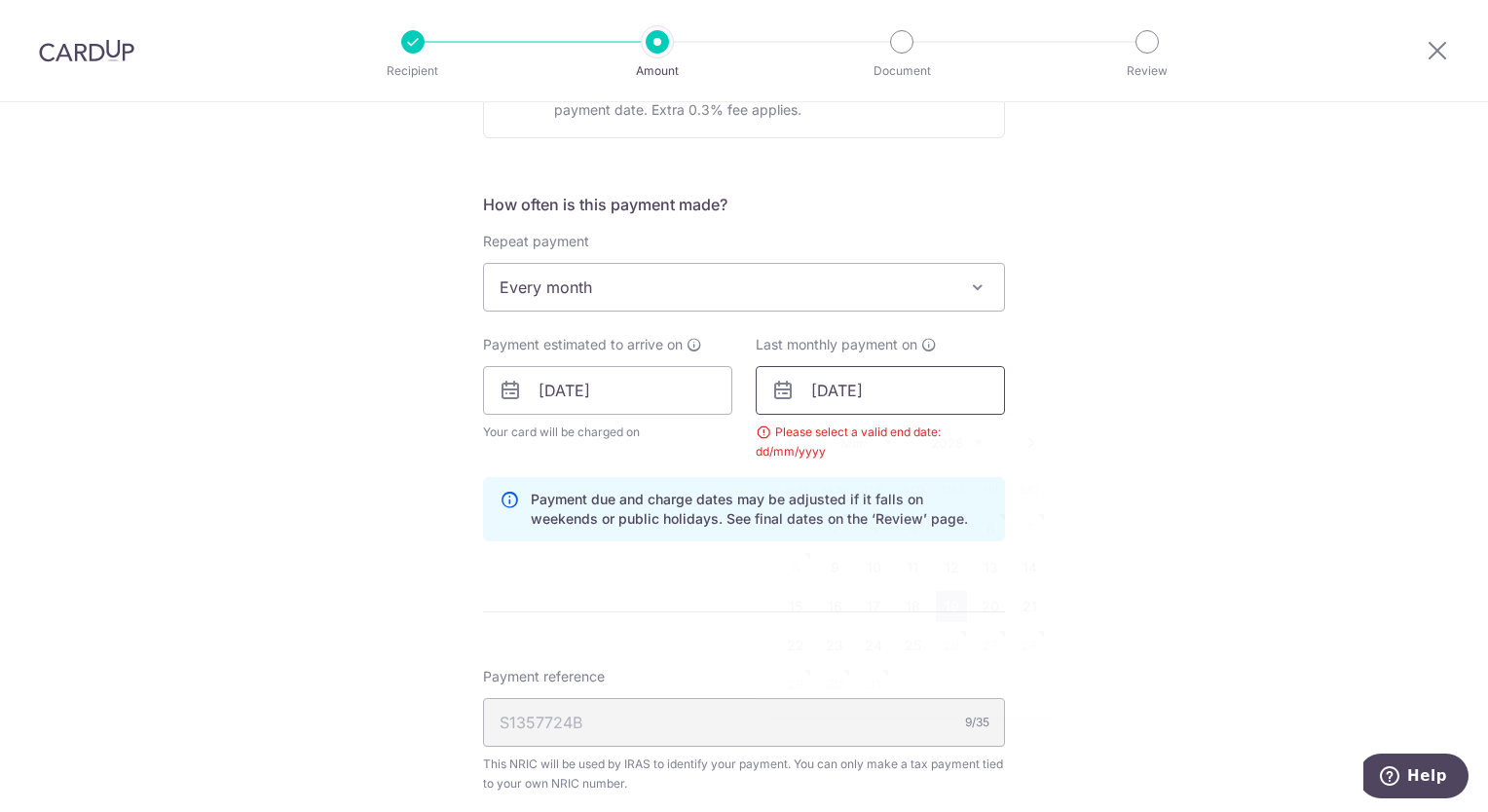
click at [843, 392] on input "19/03/2026" at bounding box center [881, 391] width 250 height 49
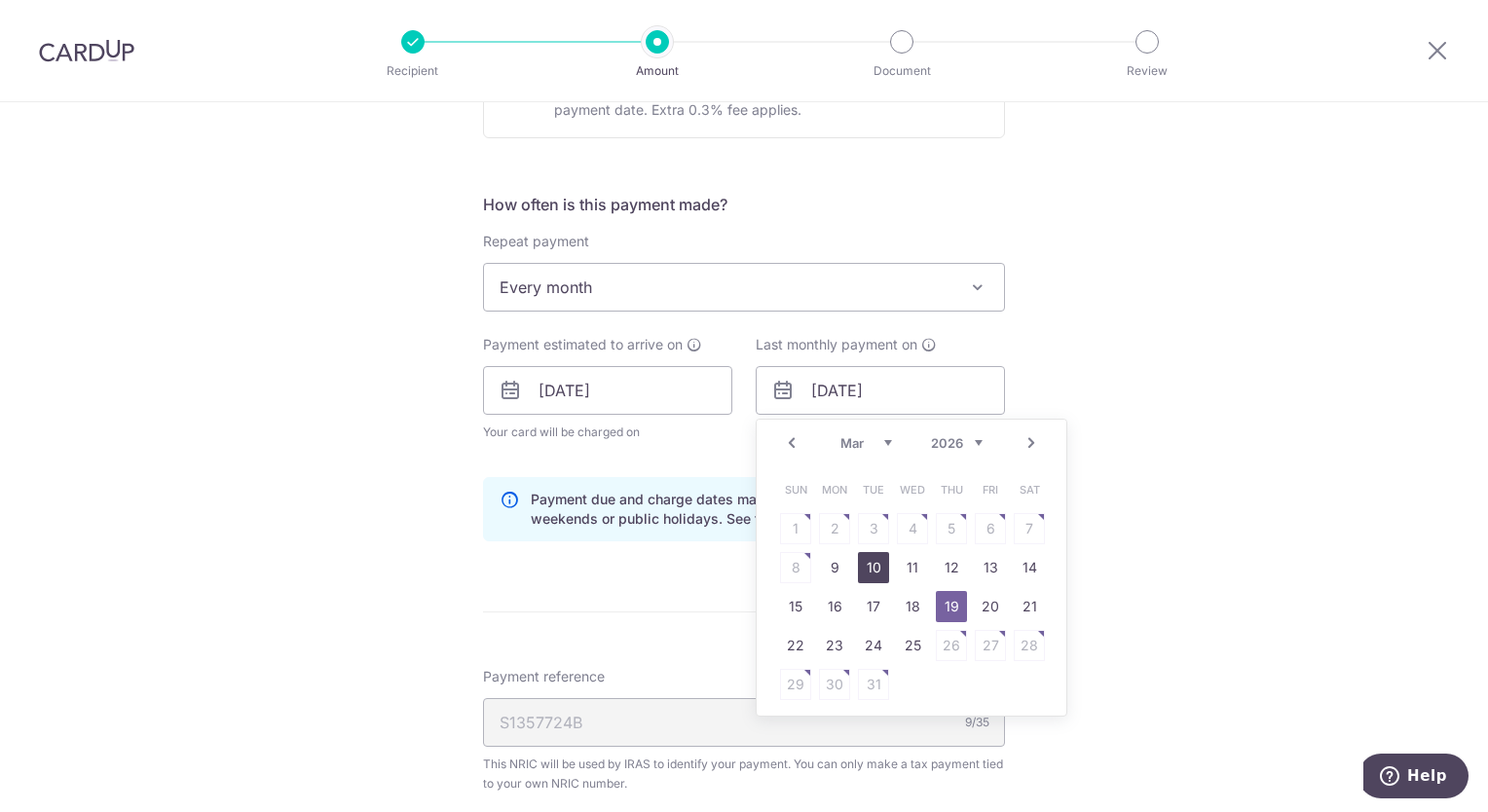
click at [868, 558] on link "10" at bounding box center [874, 567] width 31 height 31
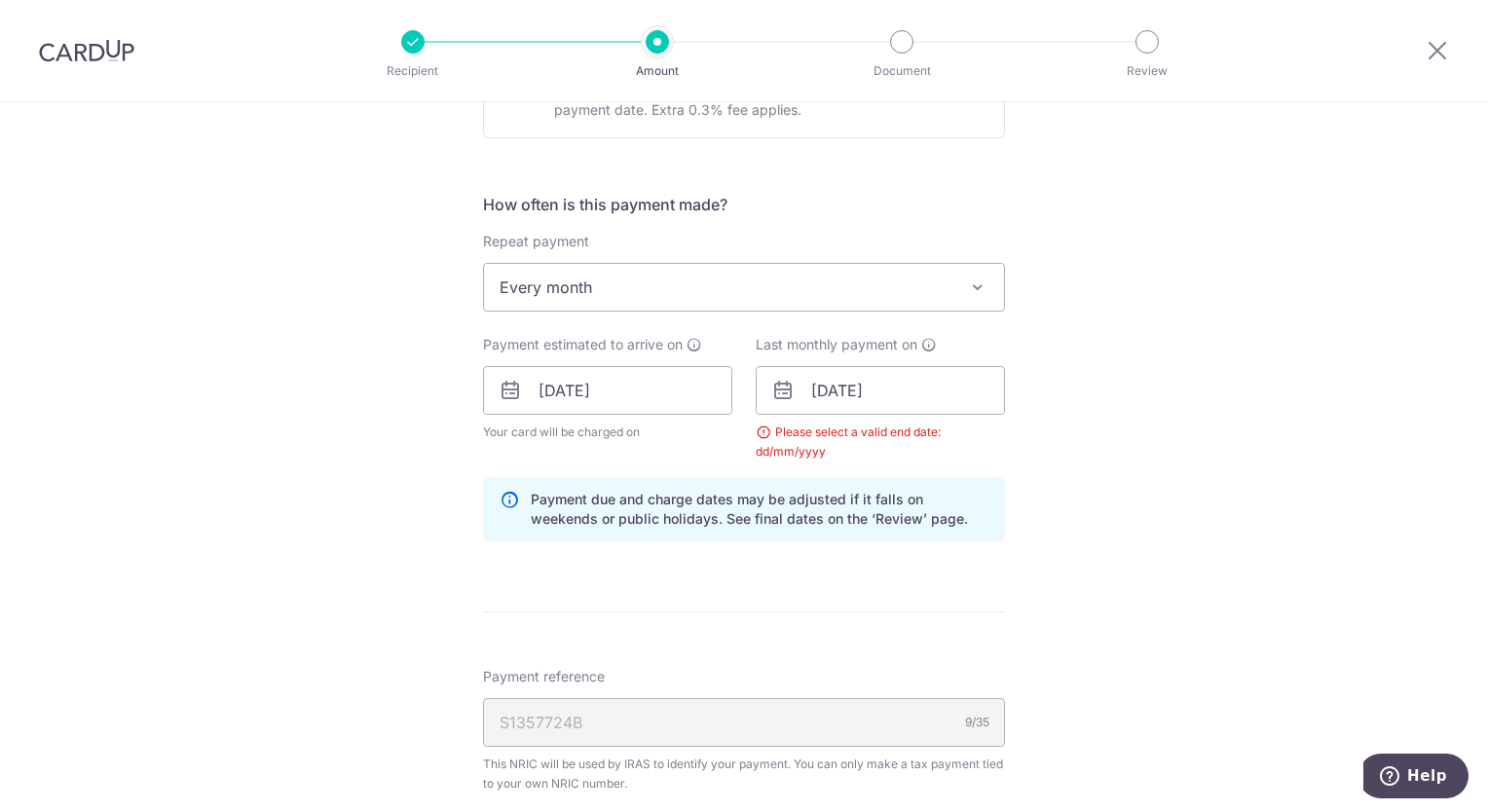
click at [784, 391] on icon at bounding box center [783, 391] width 23 height 23
click at [826, 392] on input "10/03/2026" at bounding box center [881, 391] width 250 height 49
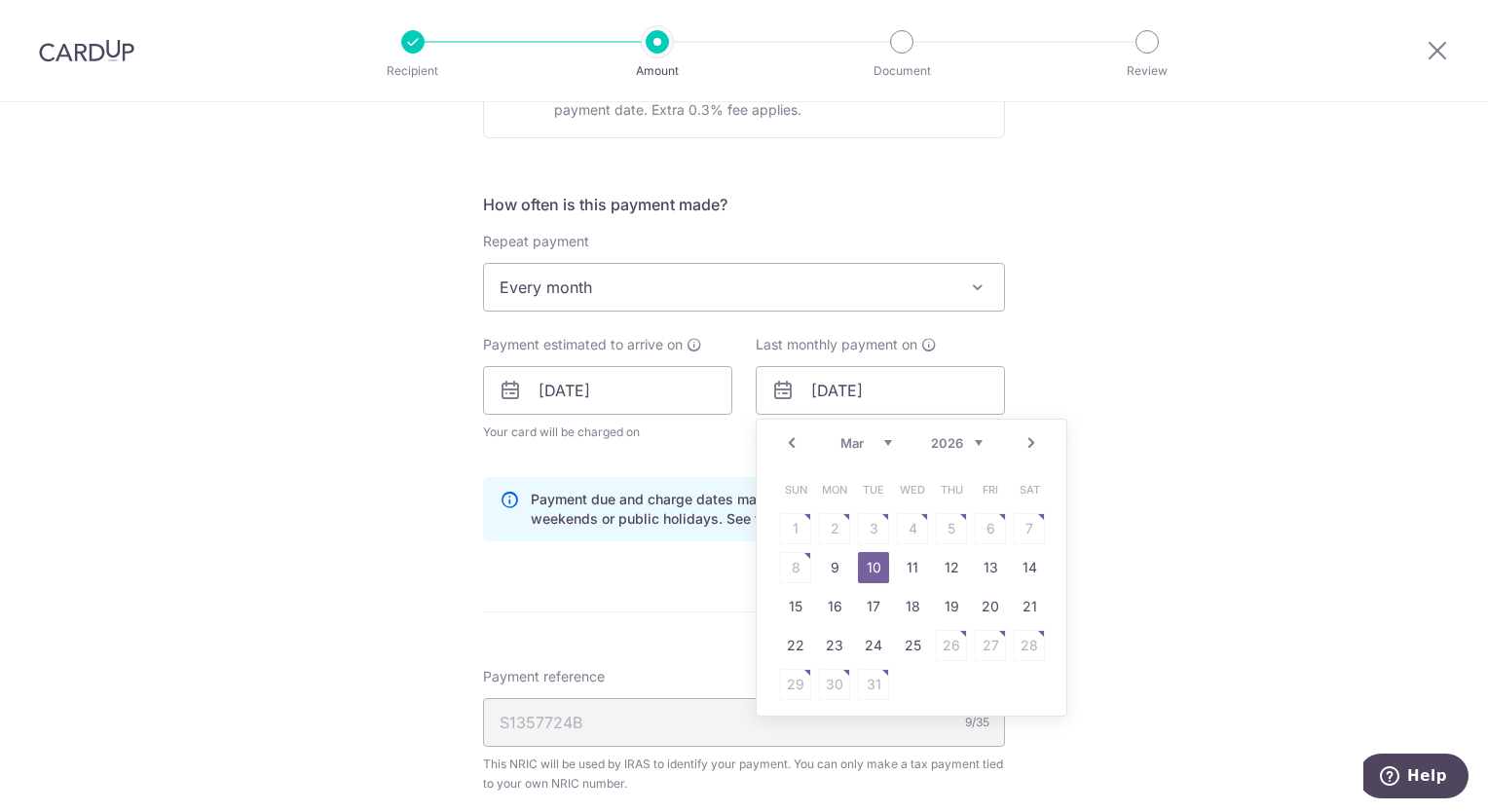
click at [786, 439] on link "Prev" at bounding box center [792, 444] width 23 height 23
click at [983, 599] on link "20" at bounding box center [991, 606] width 31 height 31
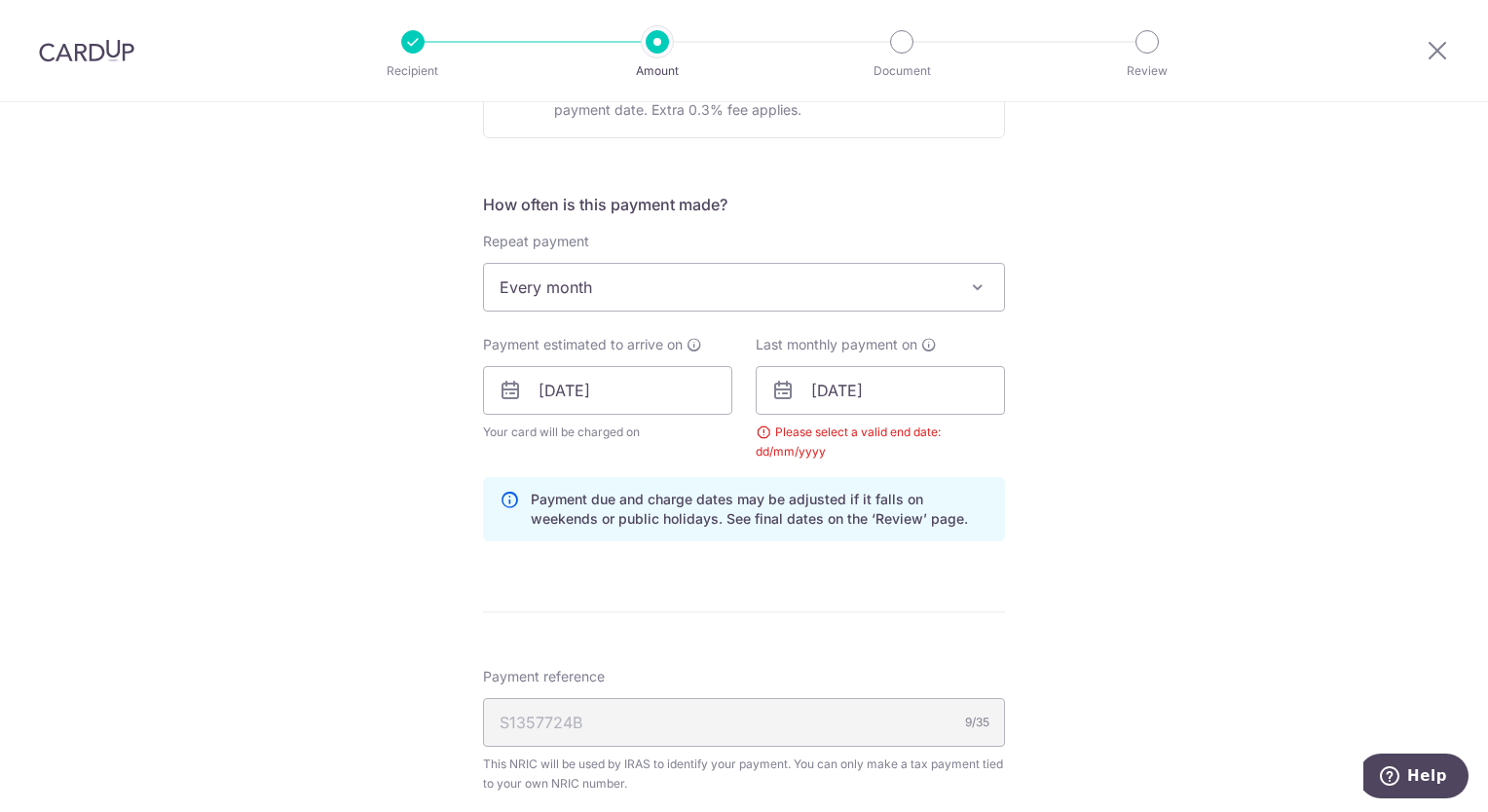
click at [777, 394] on icon at bounding box center [783, 391] width 23 height 23
click at [812, 390] on input "20/02/2026" at bounding box center [881, 391] width 250 height 49
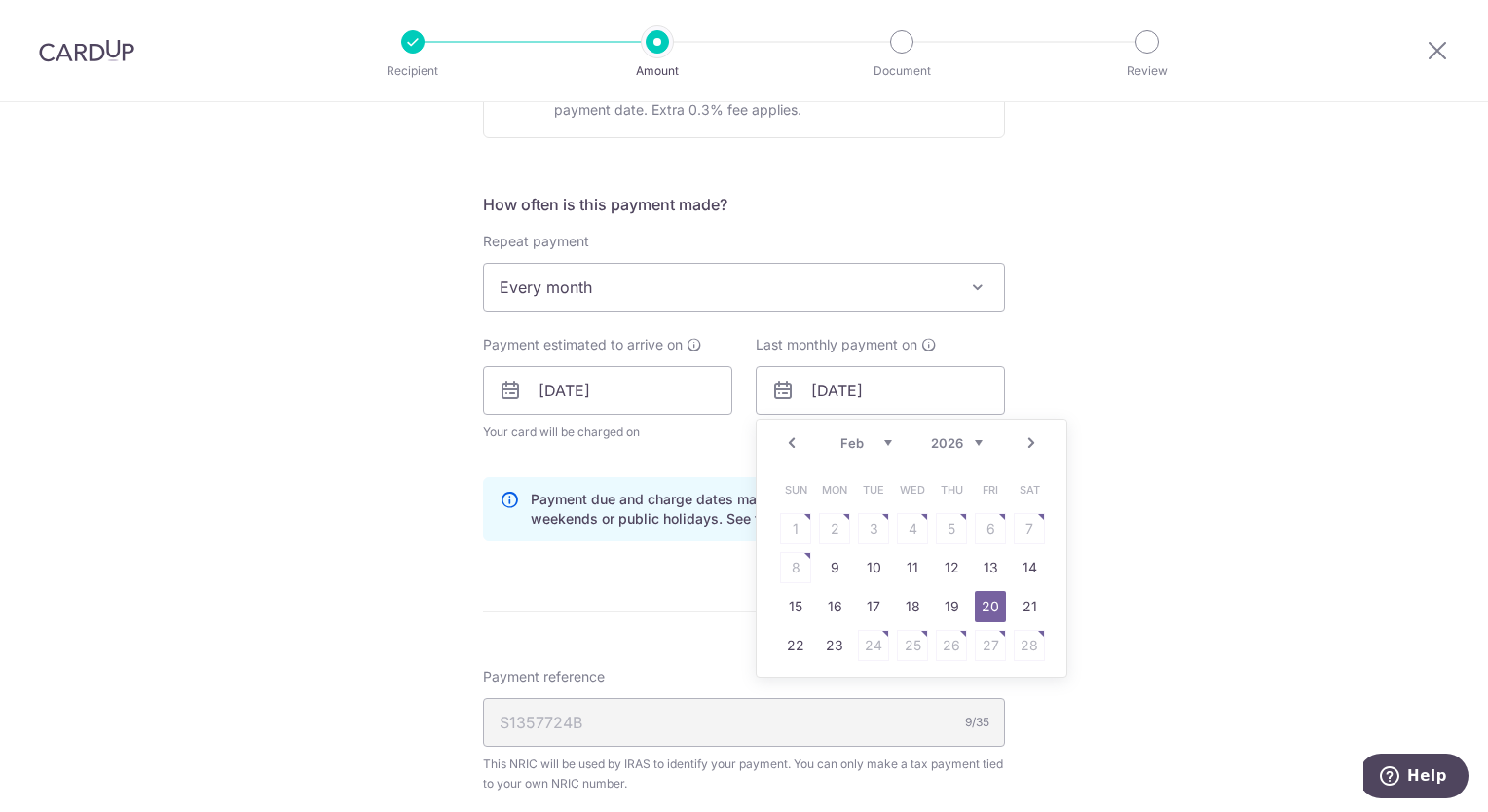
click at [1029, 445] on link "Next" at bounding box center [1032, 444] width 23 height 23
click at [789, 443] on link "Prev" at bounding box center [792, 444] width 23 height 23
click at [789, 442] on link "Prev" at bounding box center [792, 444] width 23 height 23
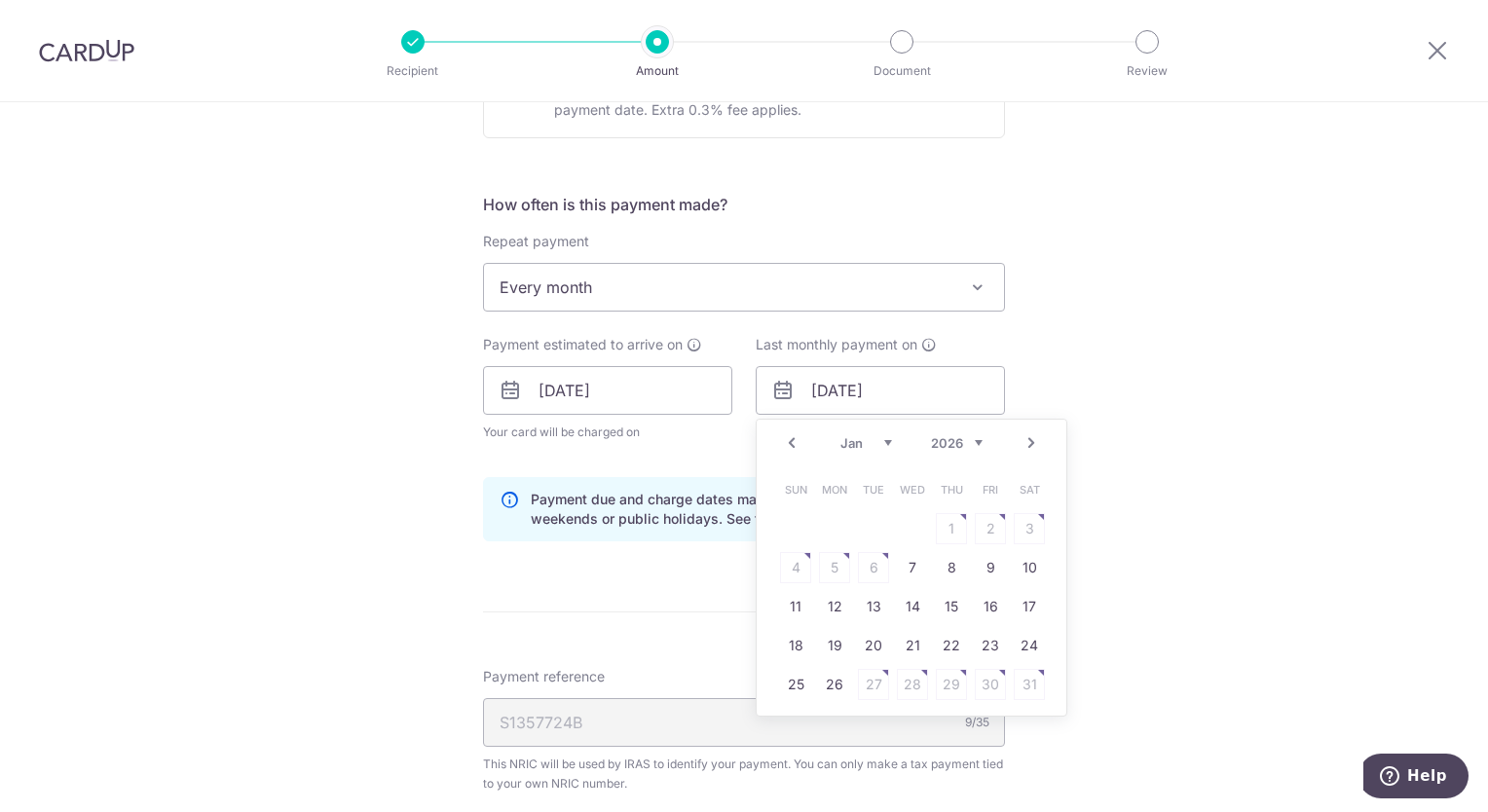
click at [788, 438] on link "Prev" at bounding box center [792, 444] width 23 height 23
click at [787, 439] on link "Prev" at bounding box center [792, 444] width 23 height 23
click at [946, 646] on link "20" at bounding box center [952, 645] width 31 height 31
type input "20/11/2025"
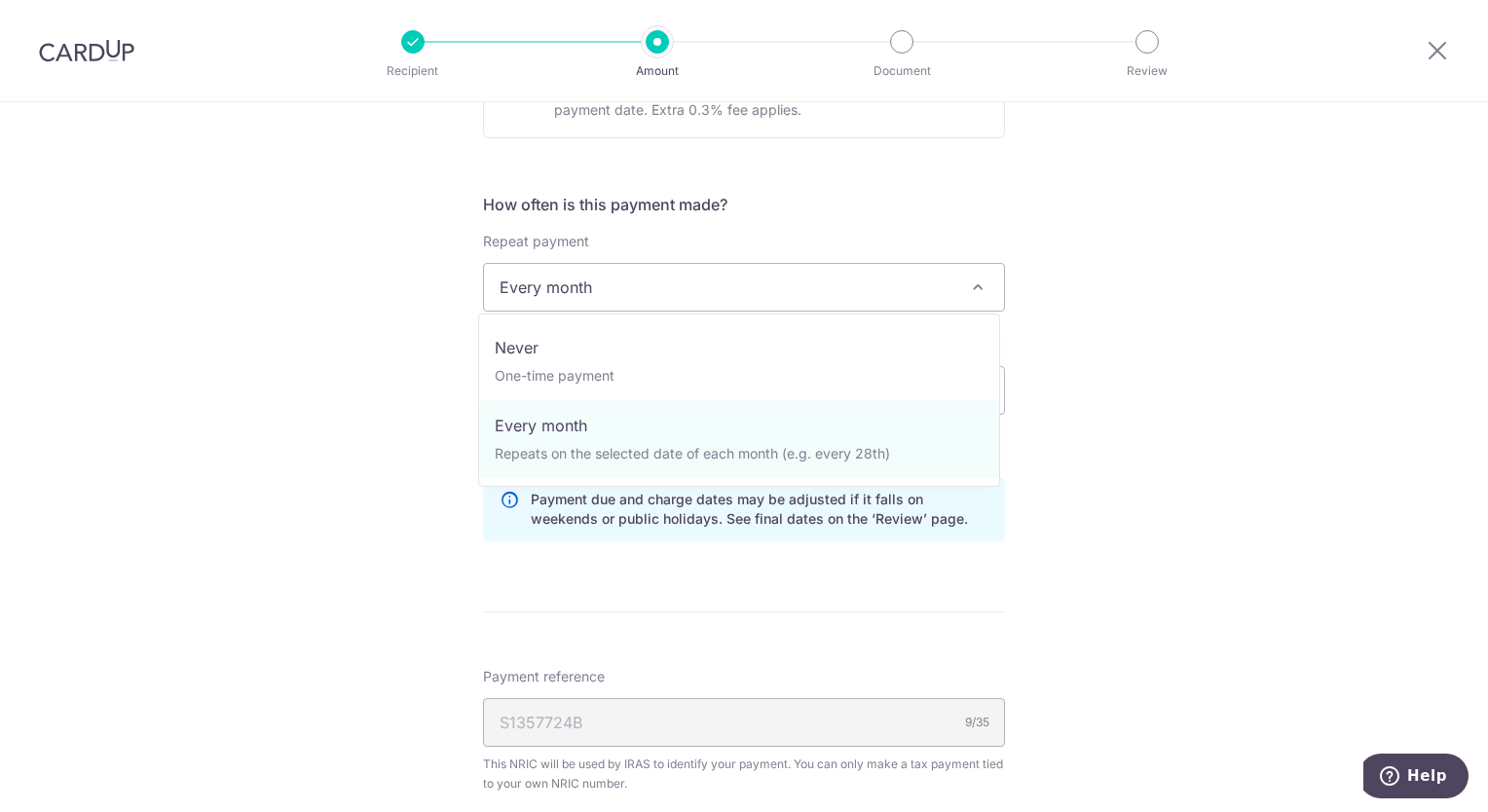
click at [973, 284] on span at bounding box center [978, 288] width 23 height 23
click at [974, 288] on span at bounding box center [978, 288] width 23 height 23
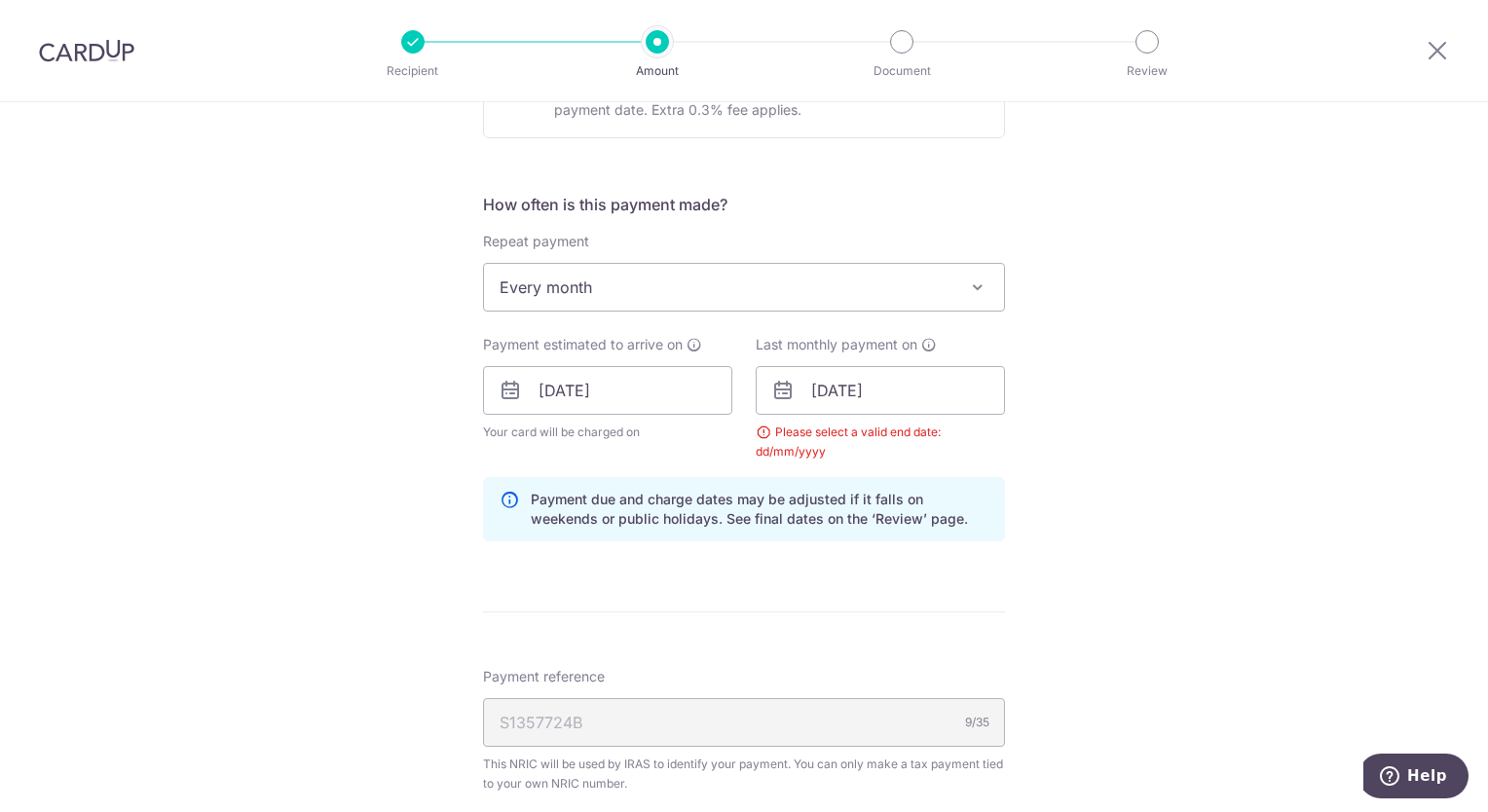
click at [974, 288] on span at bounding box center [978, 288] width 23 height 23
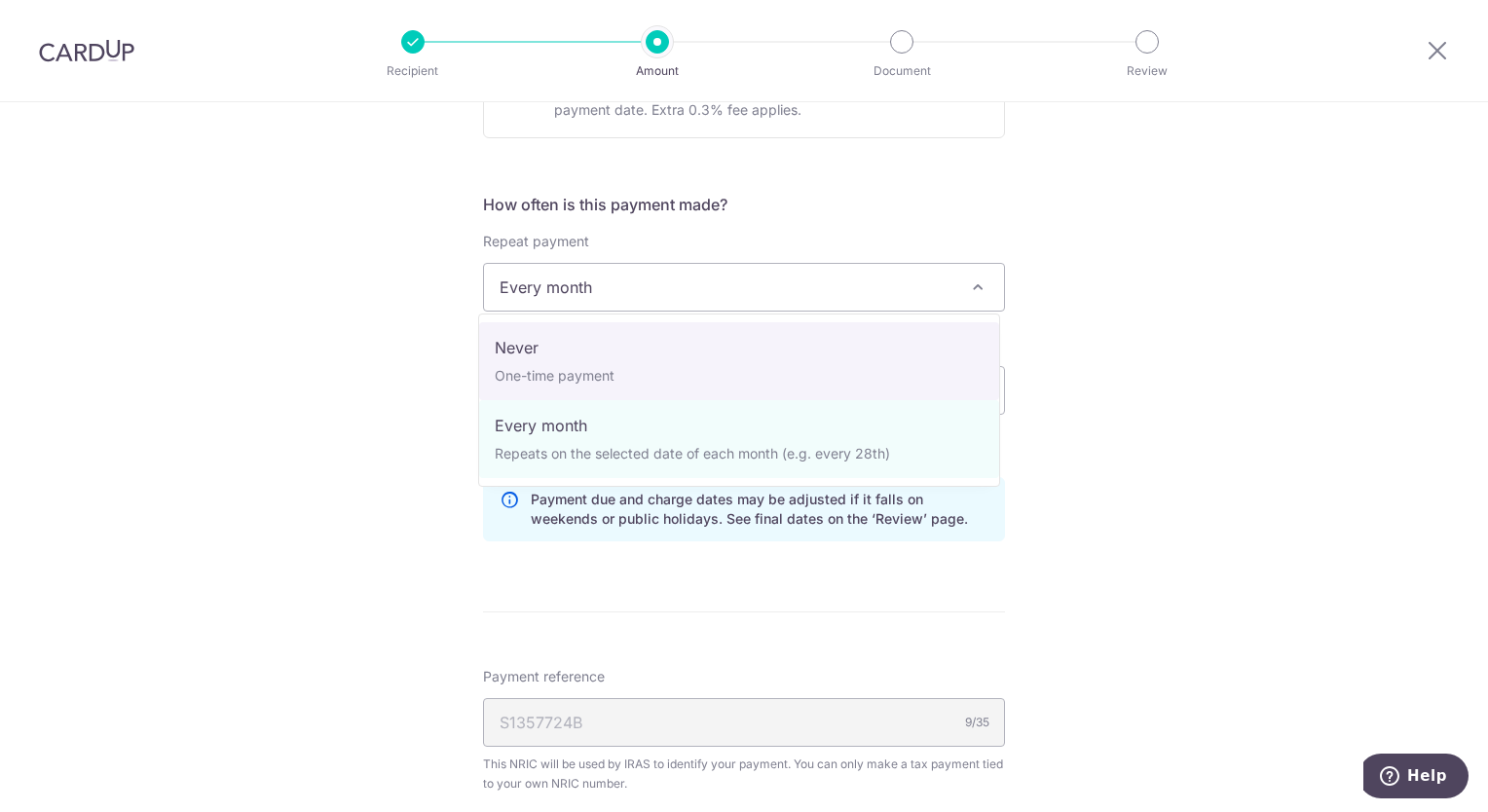
click at [722, 275] on span "Every month" at bounding box center [743, 288] width 520 height 47
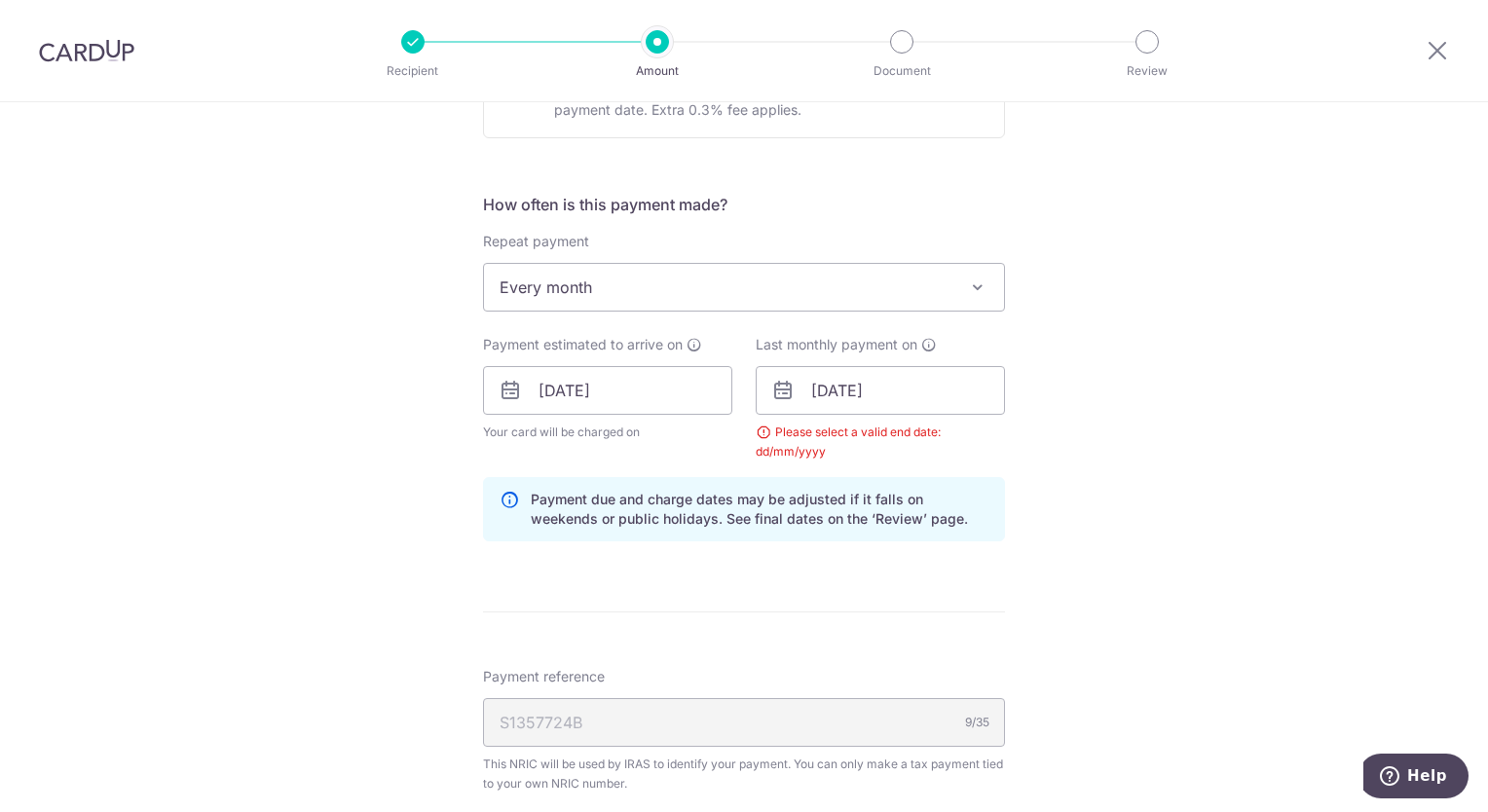
click at [722, 275] on span "Every month" at bounding box center [743, 288] width 520 height 47
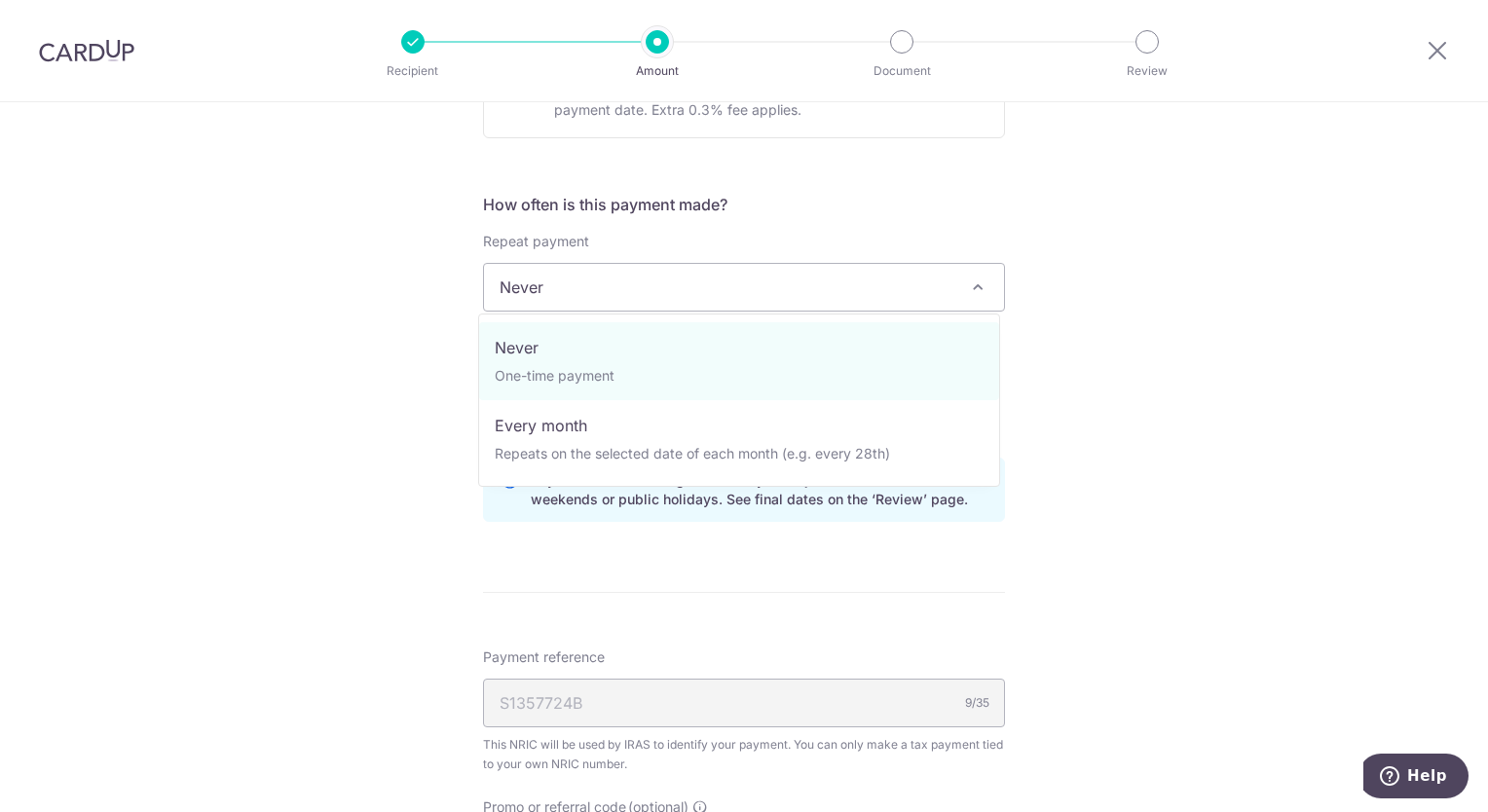
click at [728, 291] on span "Never" at bounding box center [743, 288] width 520 height 47
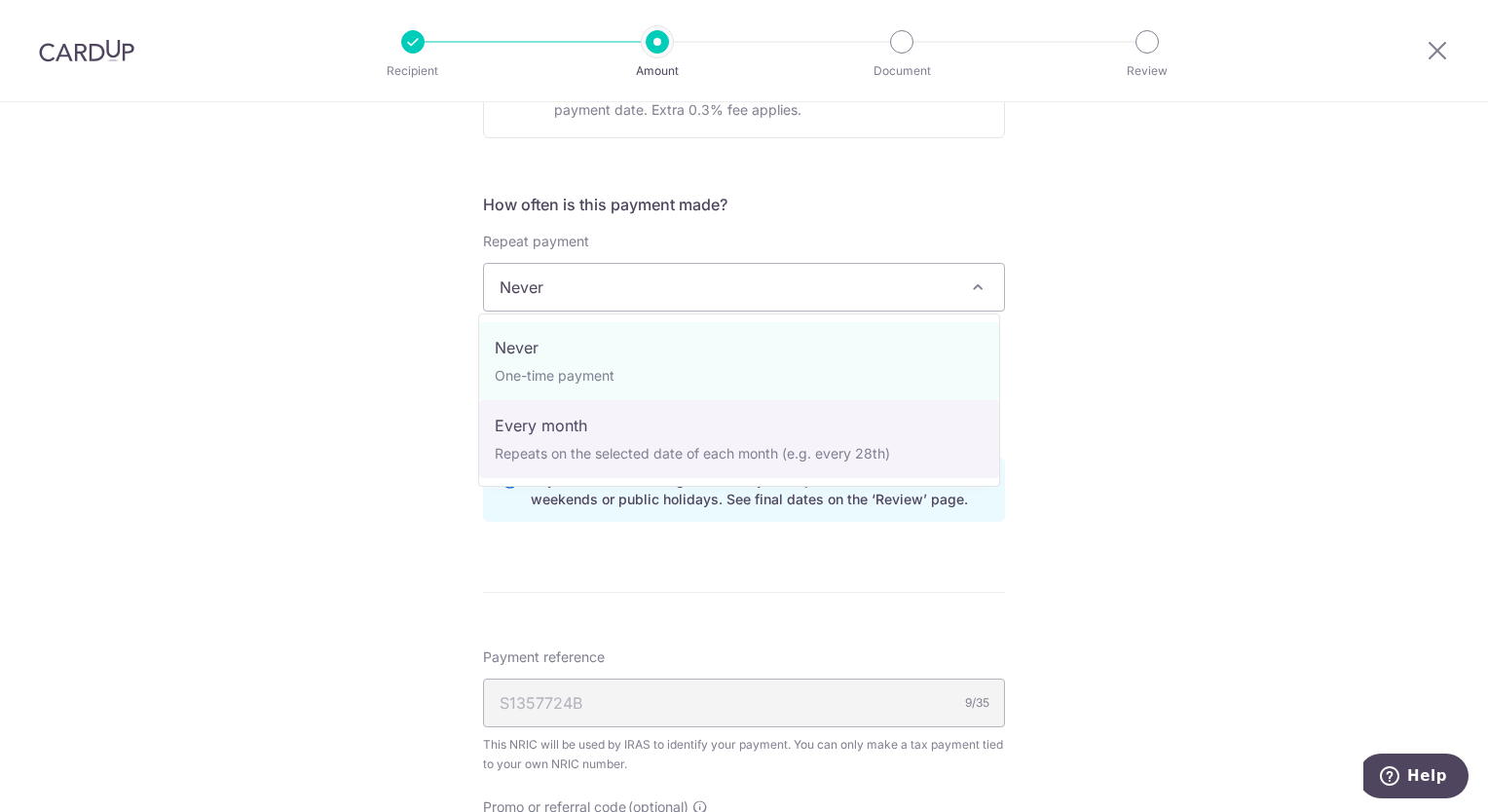
select select "3"
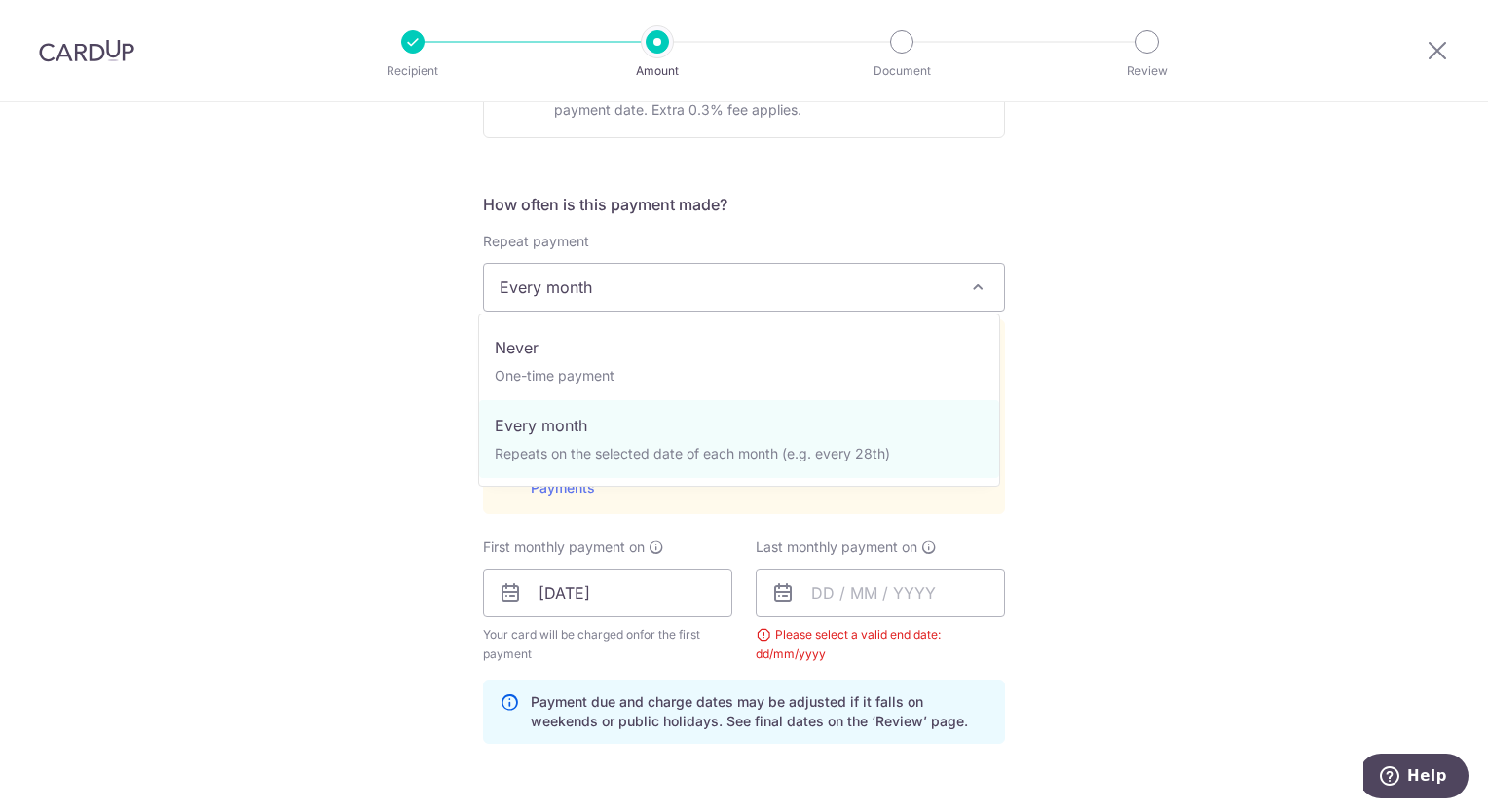
click at [682, 307] on span "Every month" at bounding box center [743, 288] width 520 height 47
click at [682, 306] on span "Every month" at bounding box center [743, 288] width 520 height 47
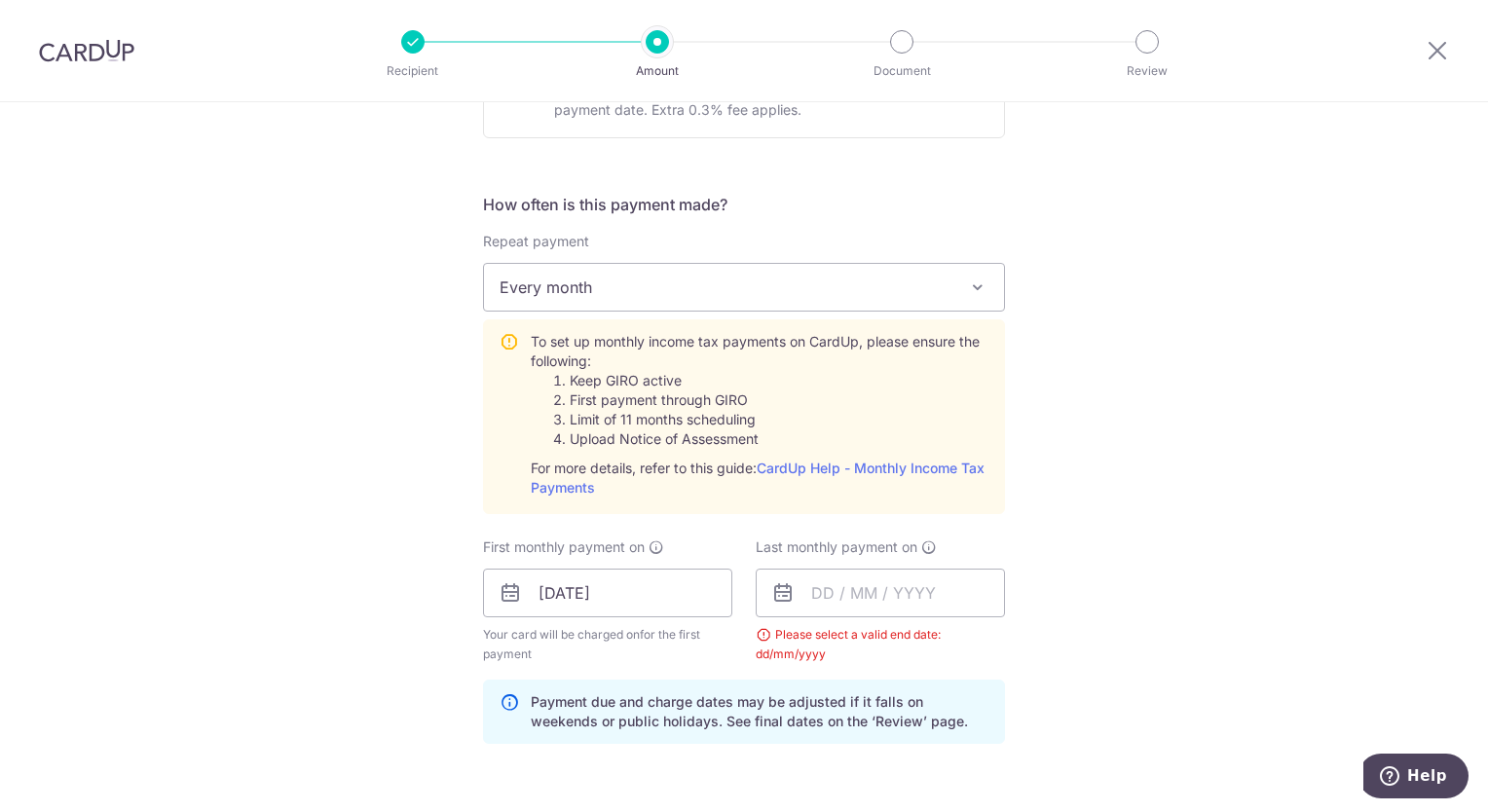
click at [682, 305] on span "Every month" at bounding box center [743, 288] width 520 height 47
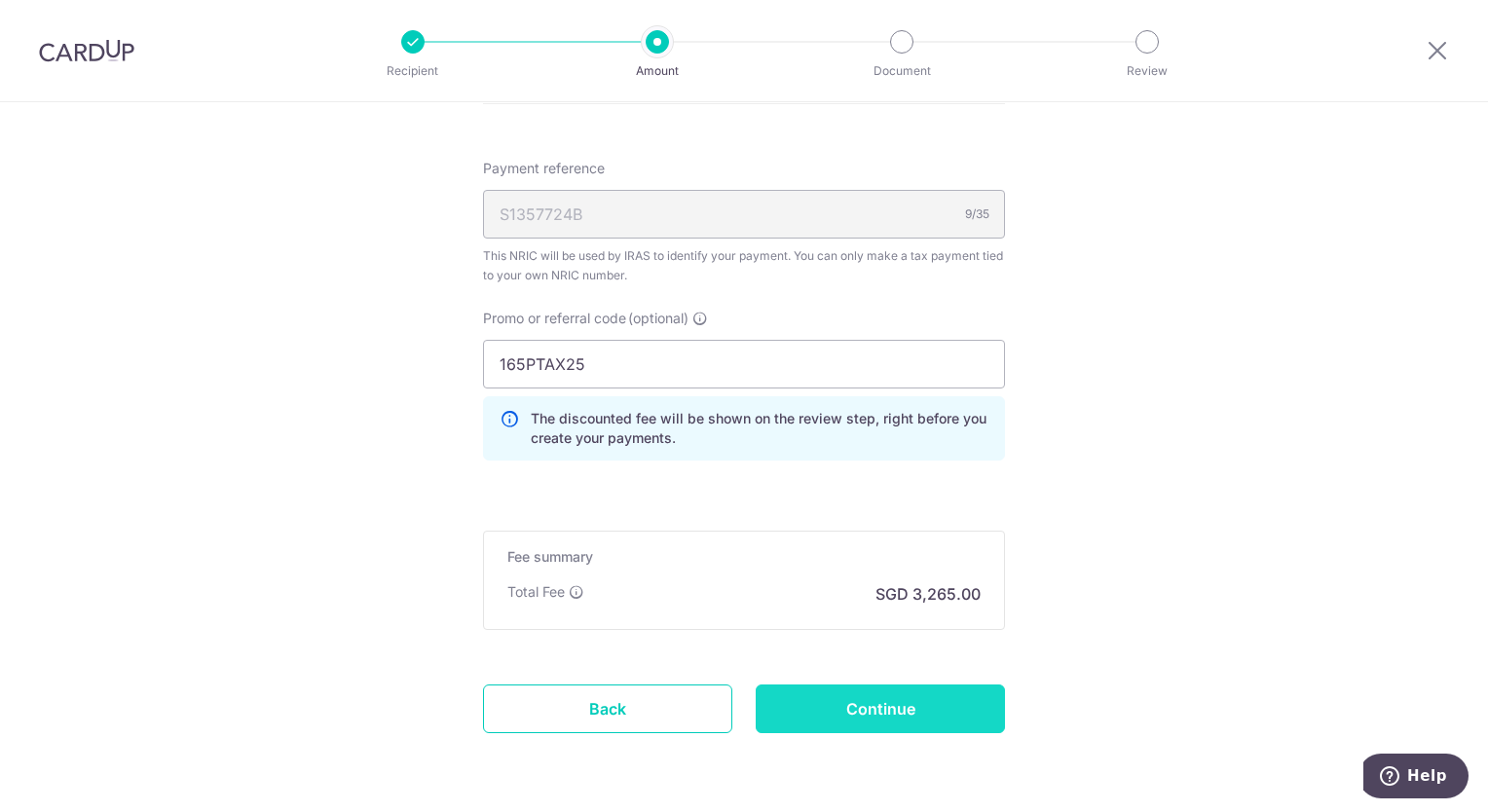
click at [845, 697] on input "Continue" at bounding box center [881, 709] width 250 height 49
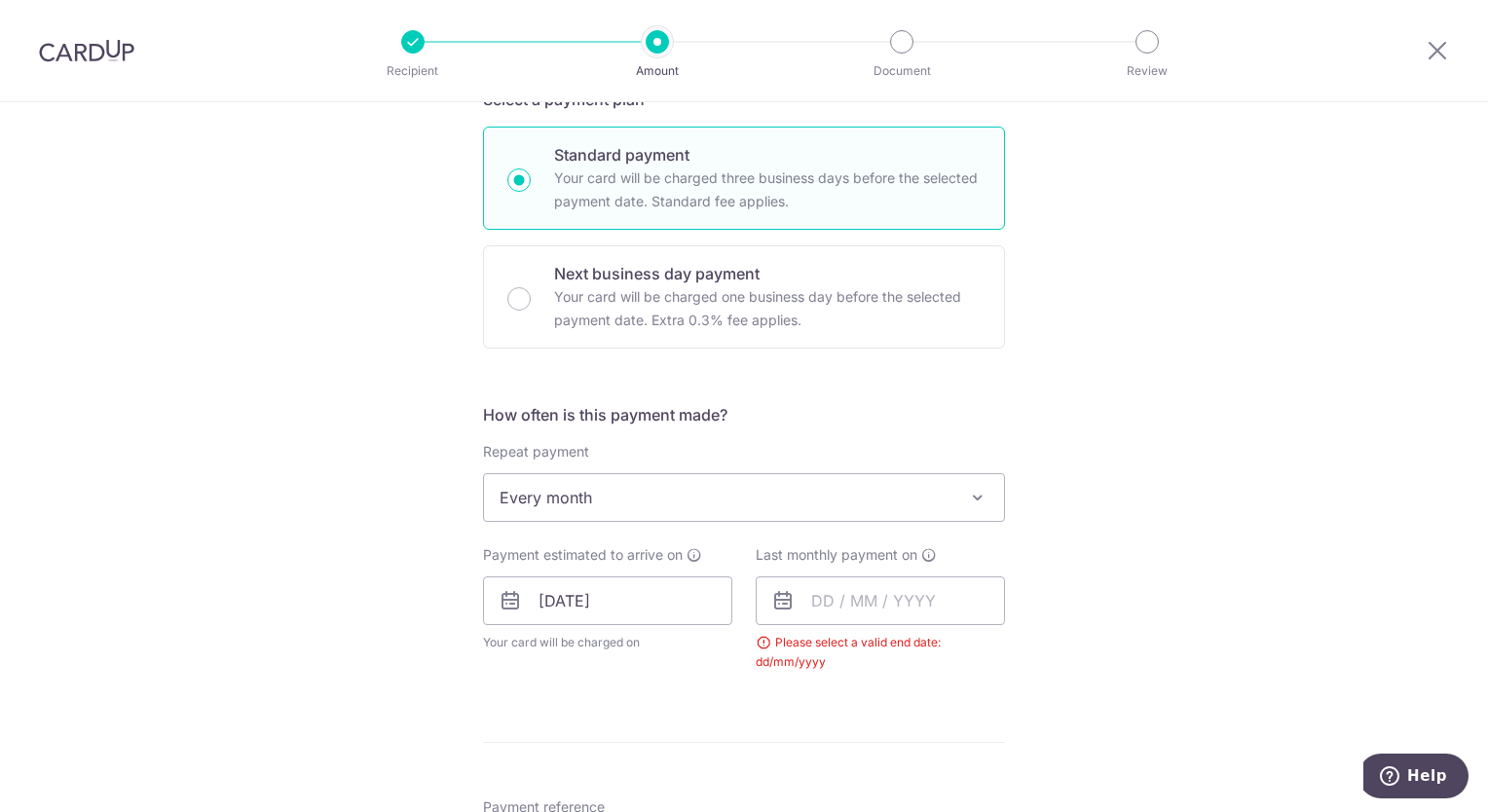
scroll to position [501, 0]
click at [935, 595] on input "text" at bounding box center [881, 599] width 250 height 49
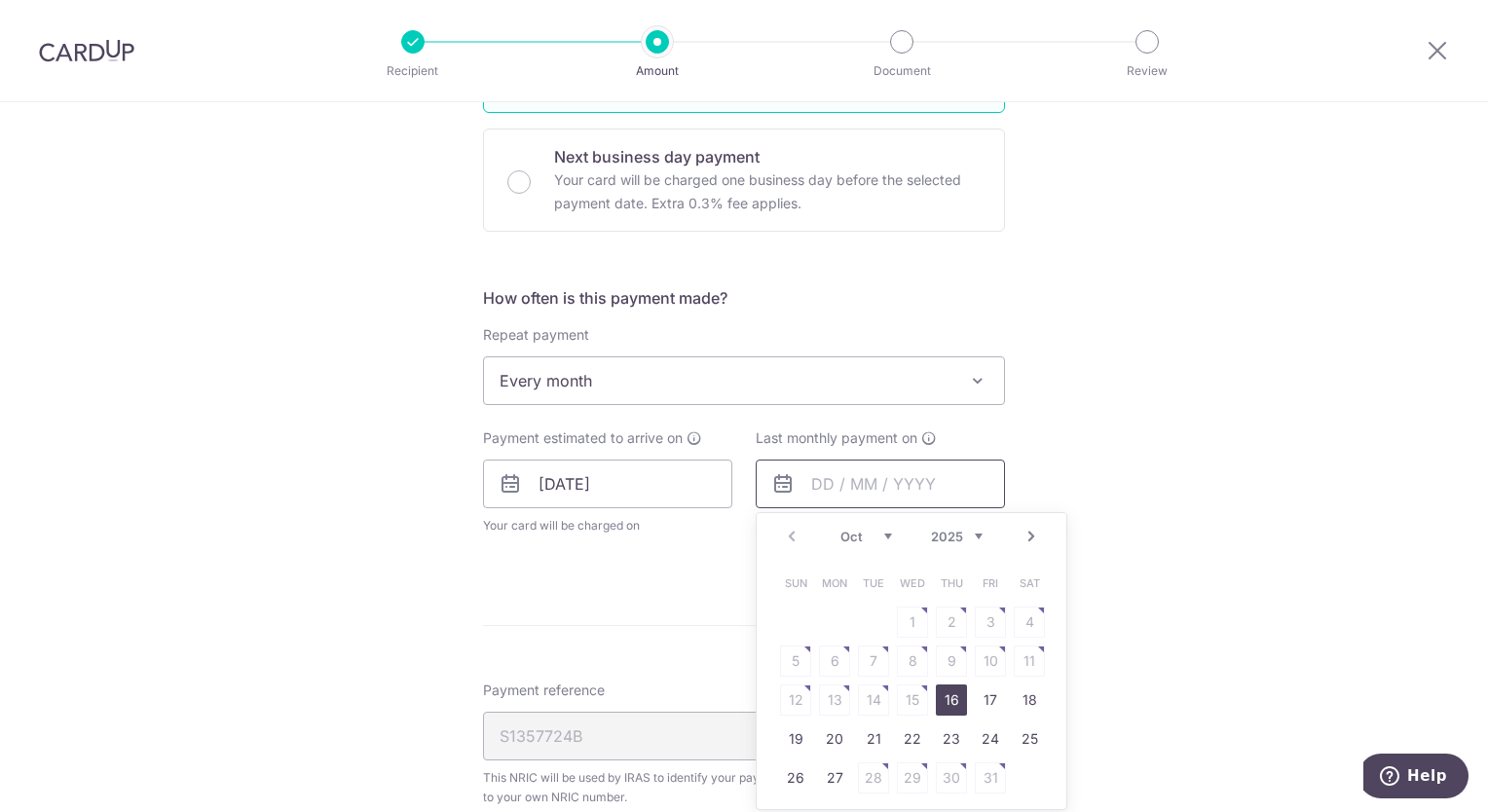
scroll to position [617, 0]
click at [1028, 535] on link "Next" at bounding box center [1032, 535] width 23 height 23
click at [953, 738] on link "20" at bounding box center [952, 738] width 31 height 31
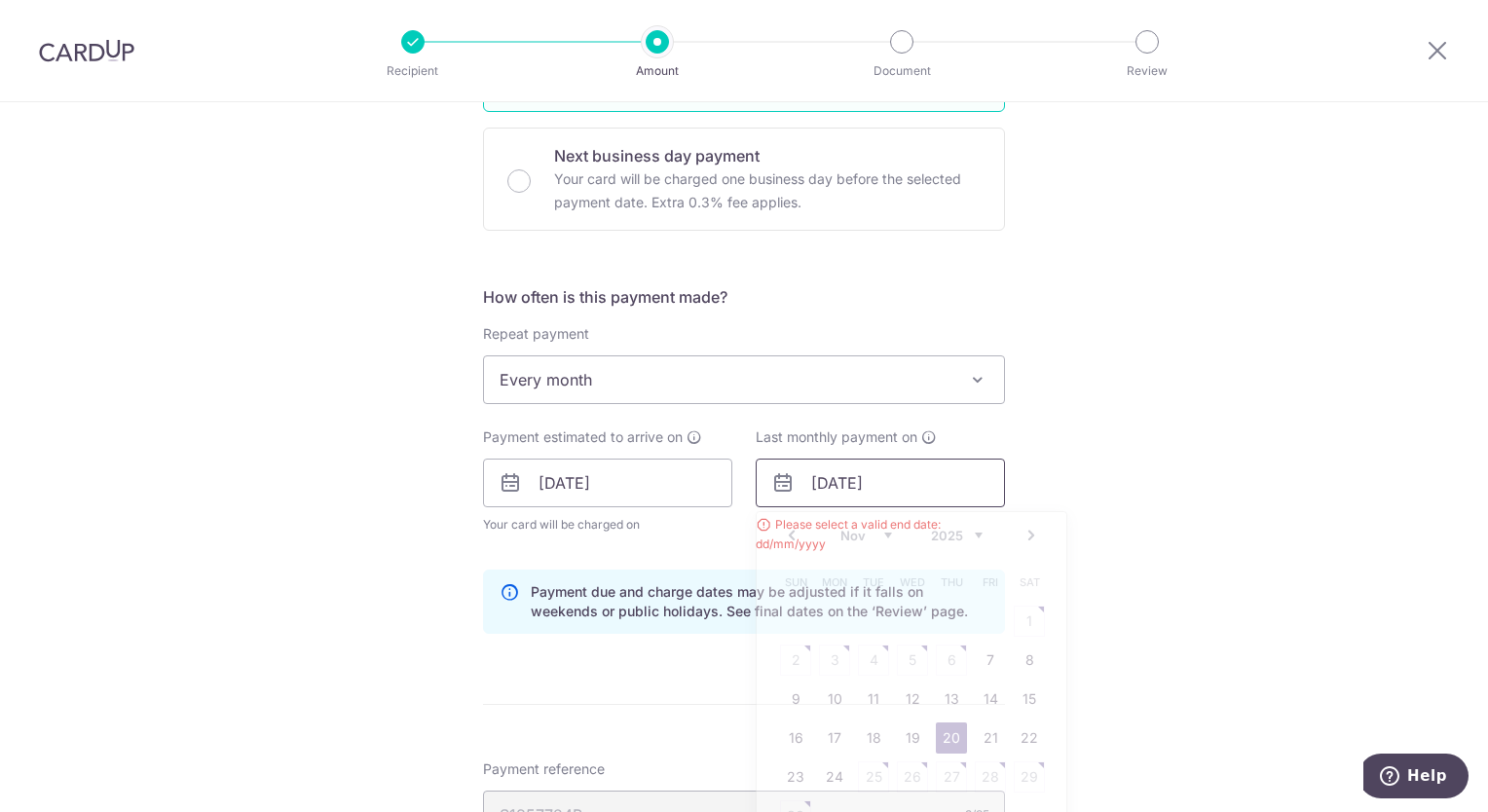
click at [920, 484] on input "20/11/2025" at bounding box center [881, 483] width 250 height 49
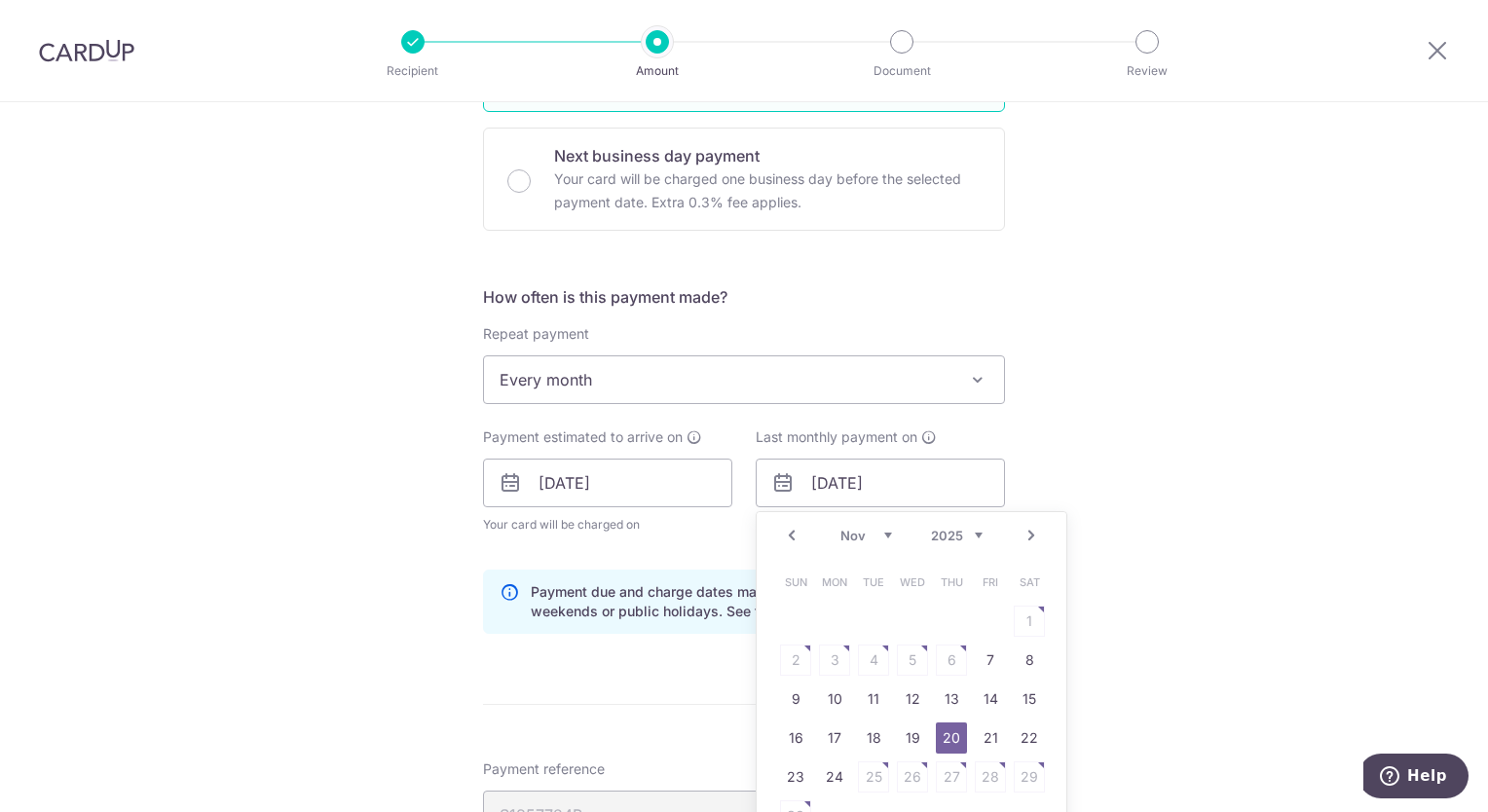
click at [1029, 540] on link "Next" at bounding box center [1032, 535] width 23 height 23
click at [1029, 539] on link "Next" at bounding box center [1032, 535] width 23 height 23
click at [1029, 538] on link "Next" at bounding box center [1032, 535] width 23 height 23
click at [982, 692] on link "20" at bounding box center [991, 699] width 31 height 31
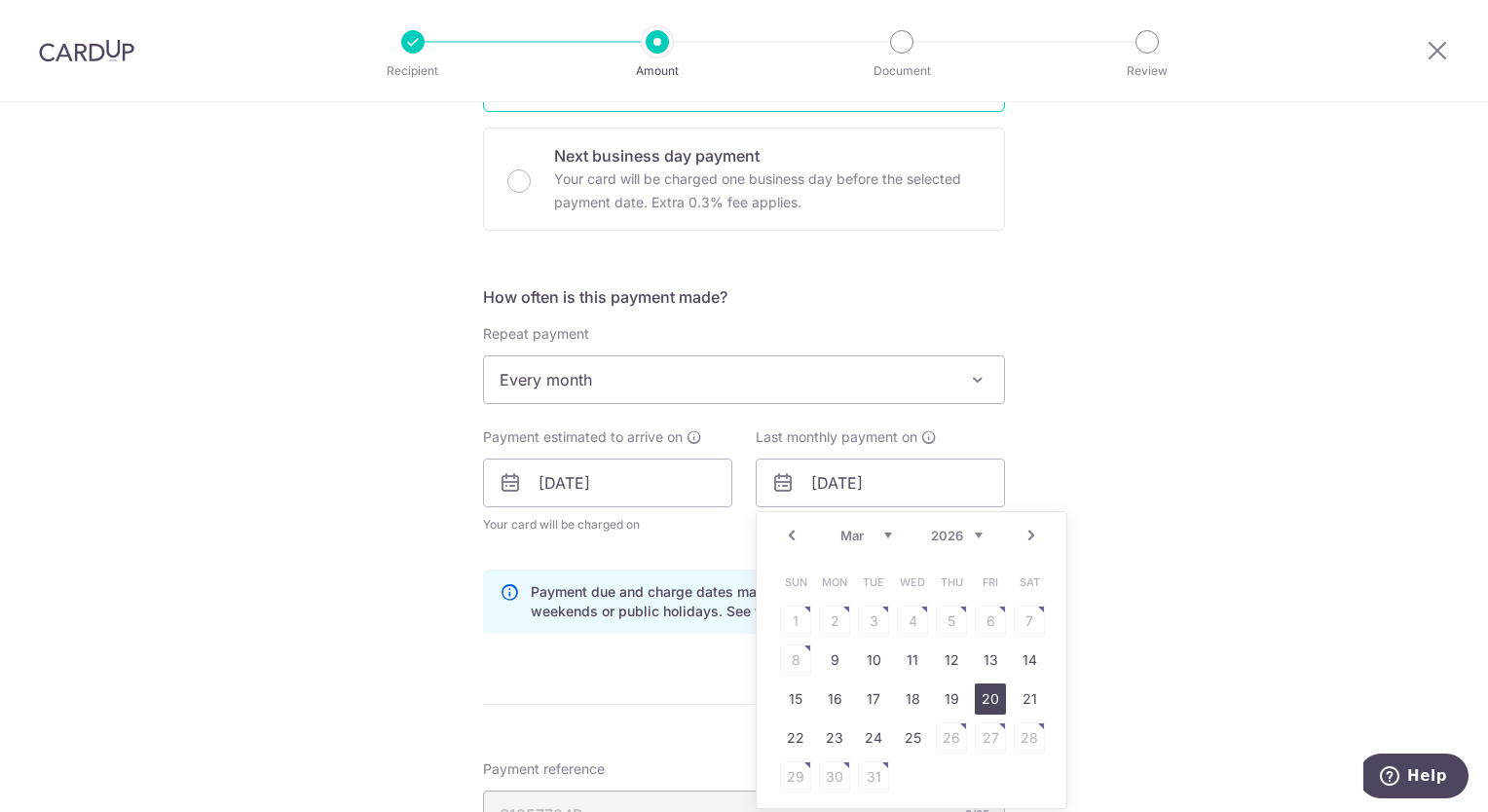
type input "[DATE]"
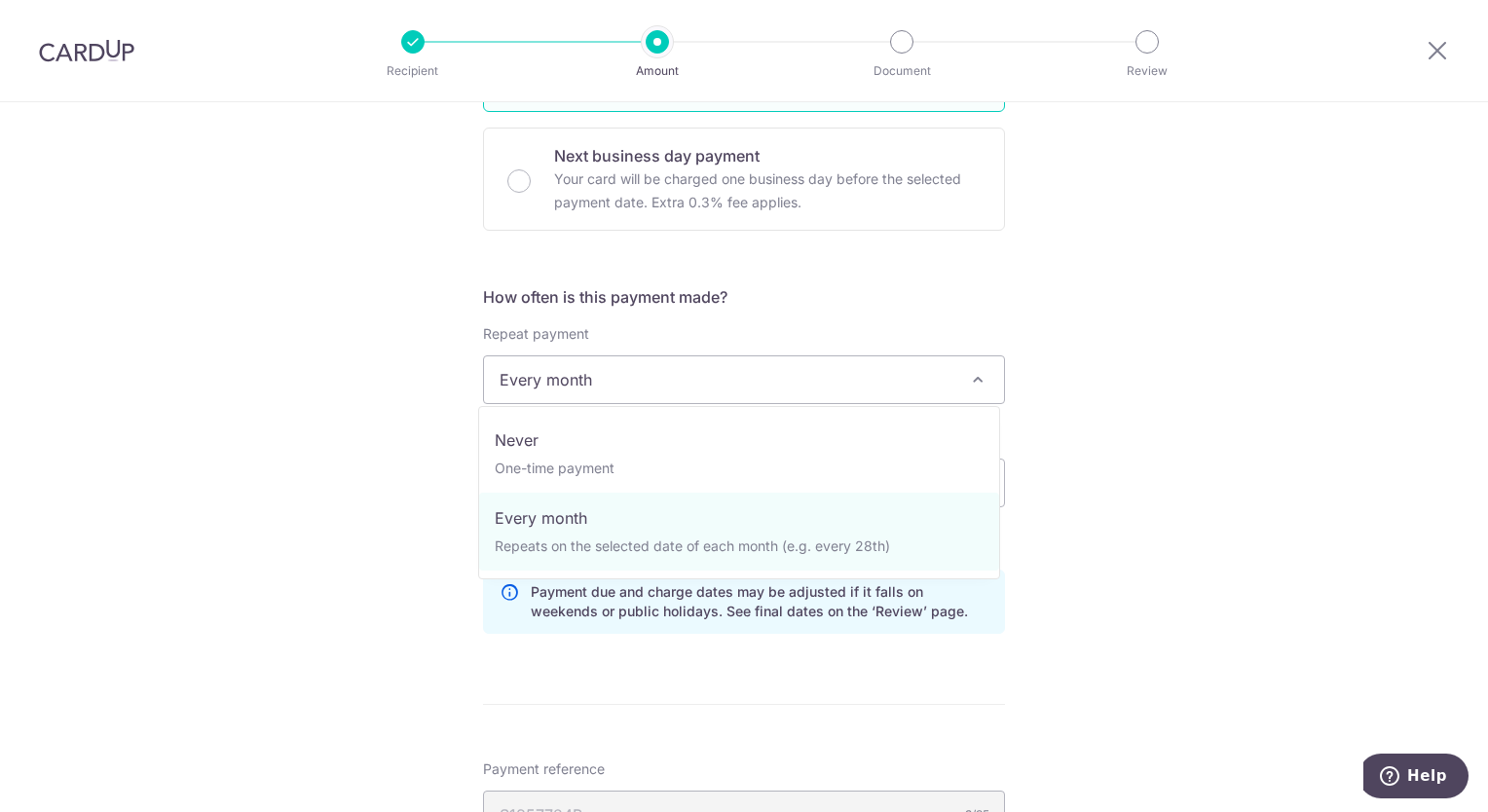
click at [976, 378] on span at bounding box center [978, 380] width 23 height 23
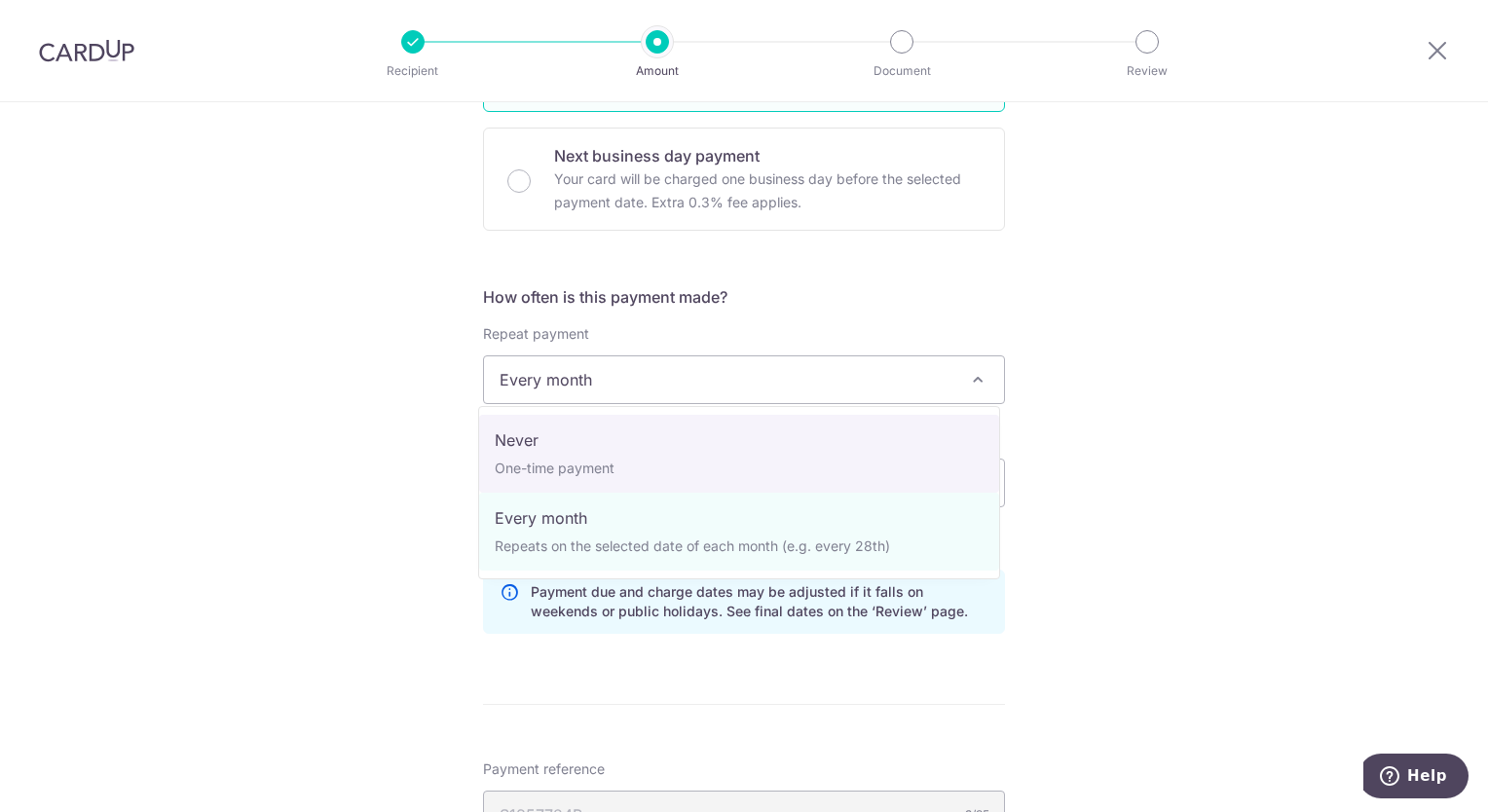
select select "1"
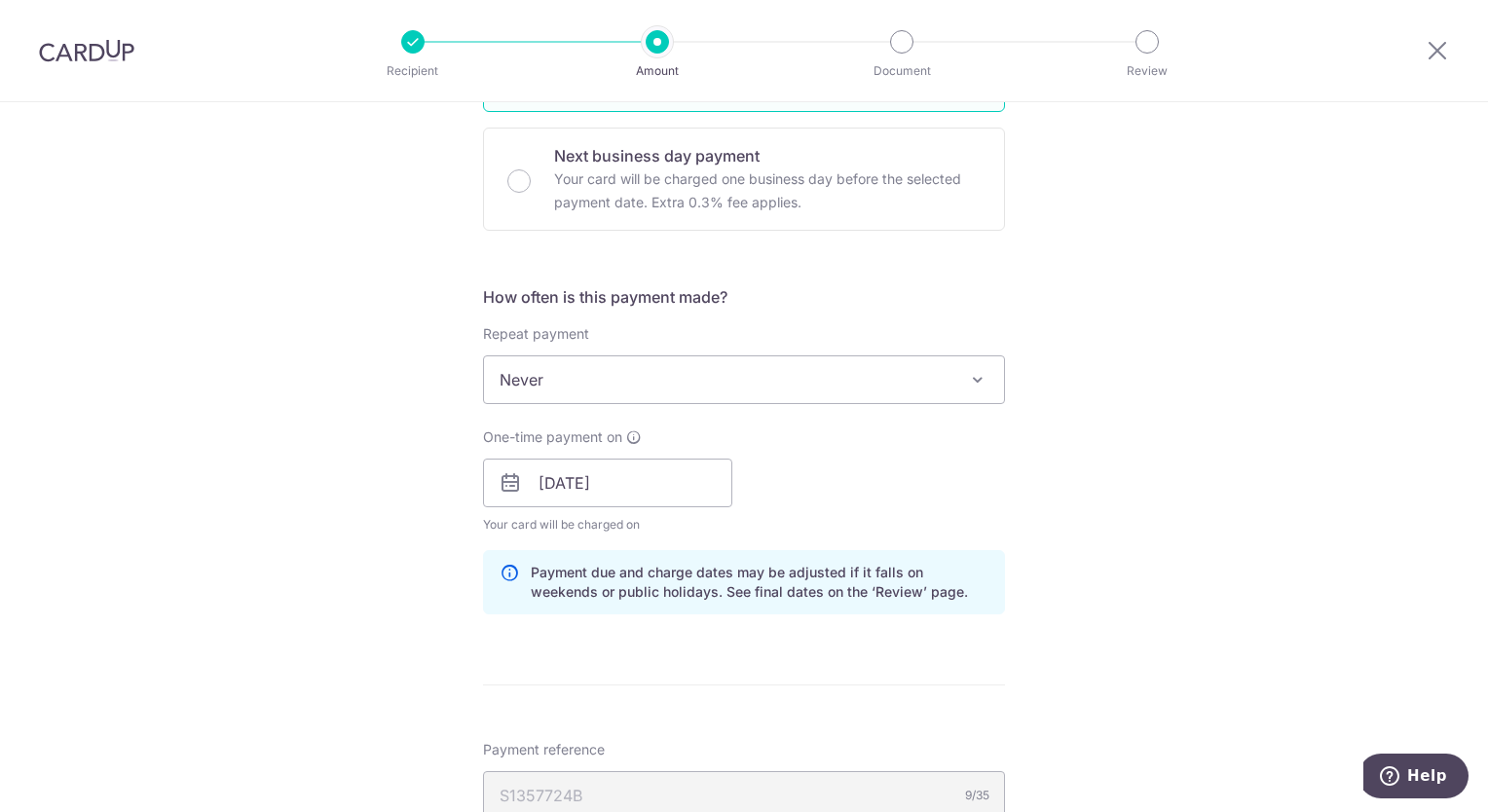
scroll to position [1262, 0]
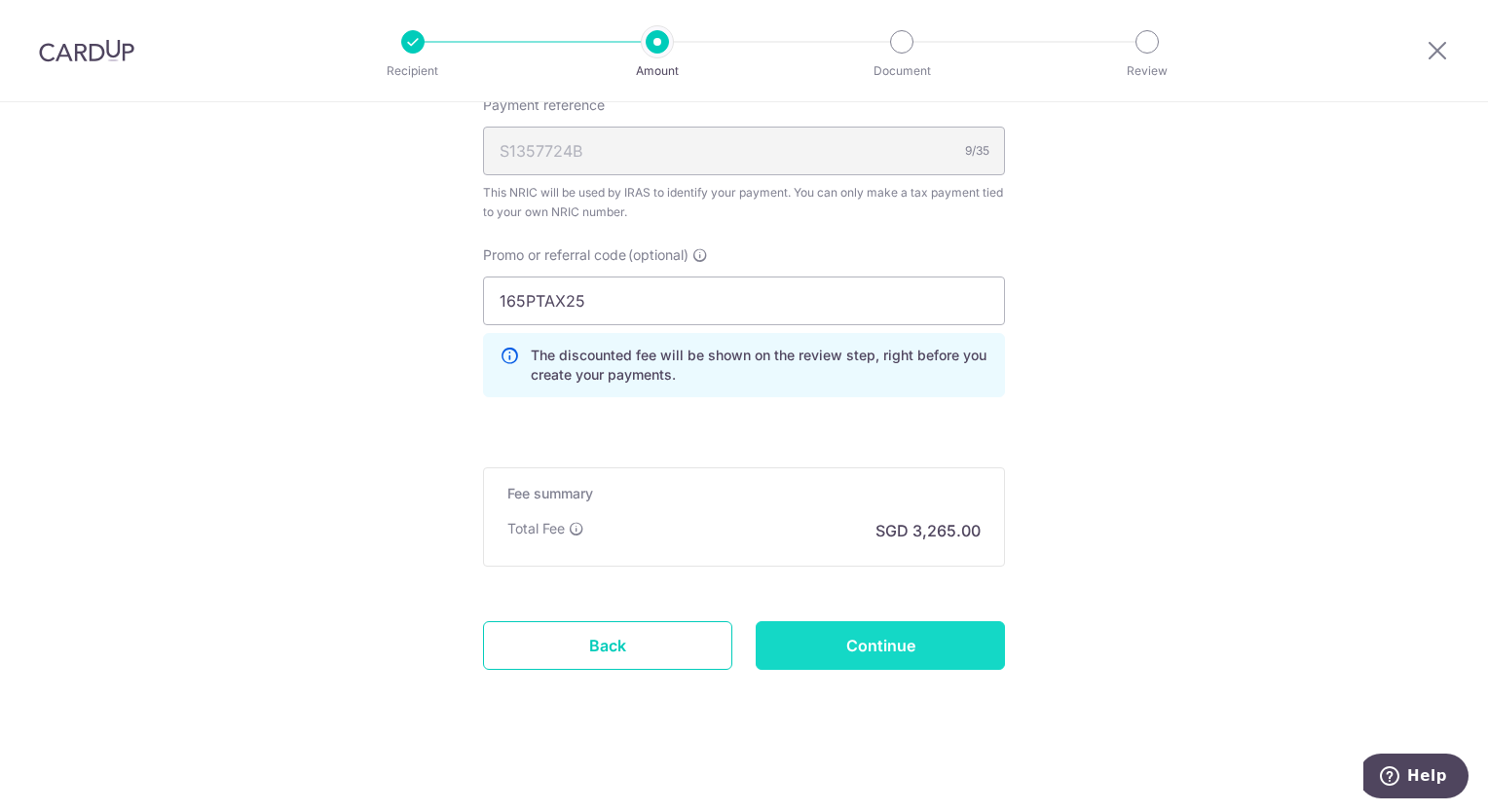
click at [916, 642] on input "Continue" at bounding box center [881, 645] width 250 height 49
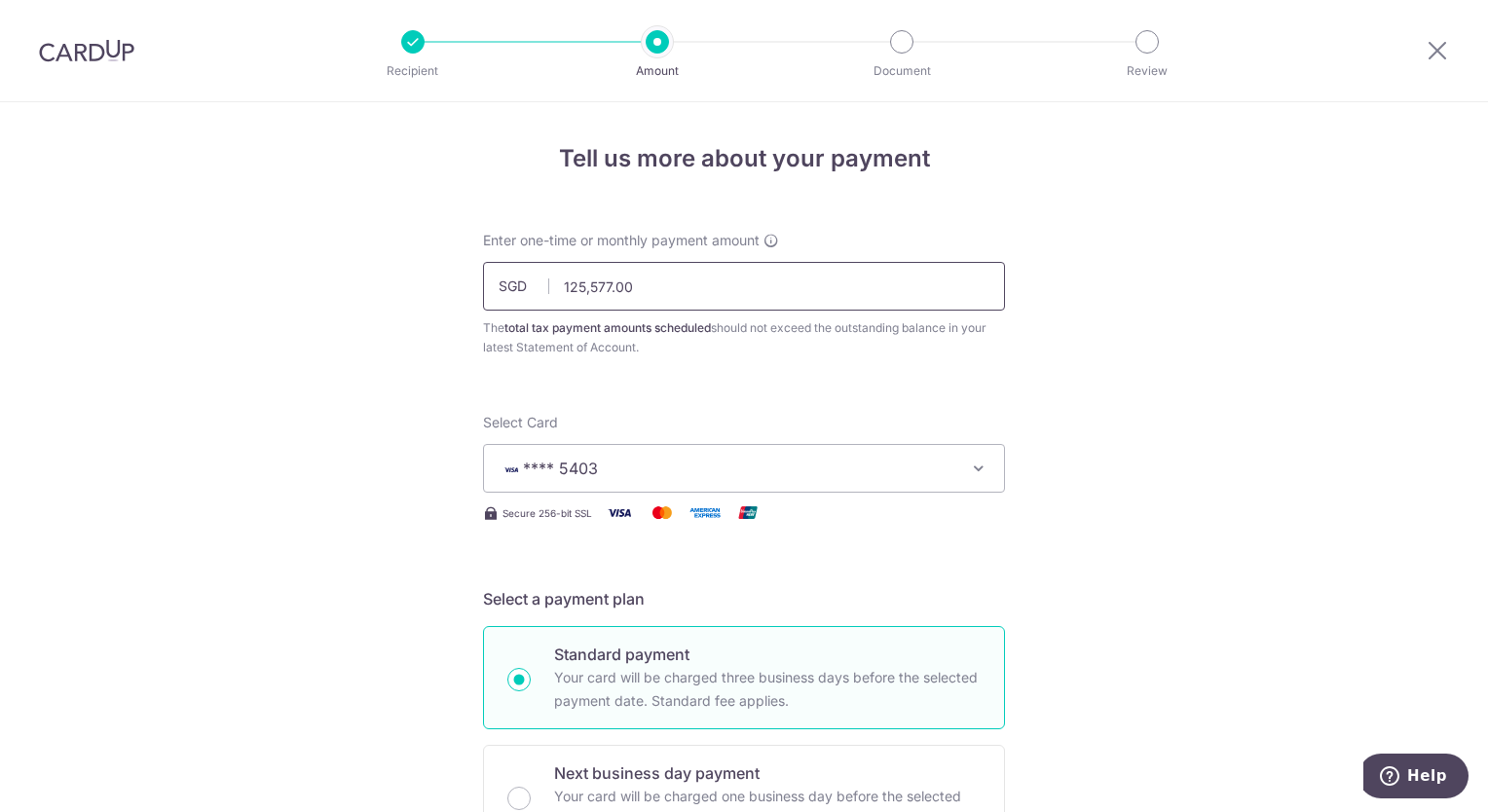
click at [679, 288] on input "125,577.00" at bounding box center [743, 287] width 522 height 49
click at [674, 287] on input "125,577.00" at bounding box center [743, 287] width 522 height 49
drag, startPoint x: 665, startPoint y: 283, endPoint x: 531, endPoint y: 278, distance: 134.1
click at [531, 278] on div "SGD 125,577.00 125577.00" at bounding box center [743, 287] width 522 height 49
drag, startPoint x: 639, startPoint y: 272, endPoint x: 543, endPoint y: 281, distance: 96.4
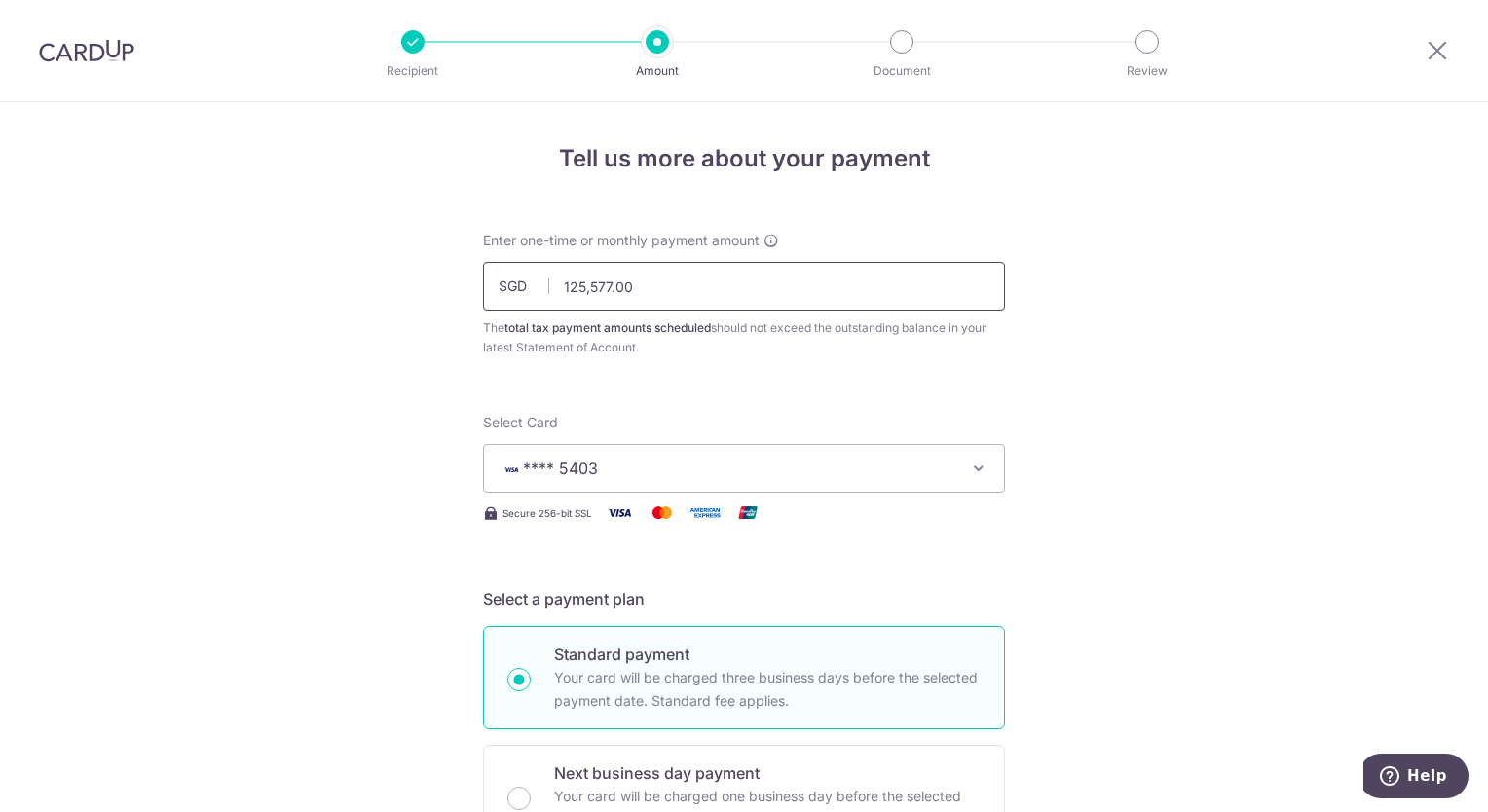
click at [543, 281] on div "SGD 125,577.00 125577.00" at bounding box center [743, 287] width 522 height 49
type input "139,530.00"
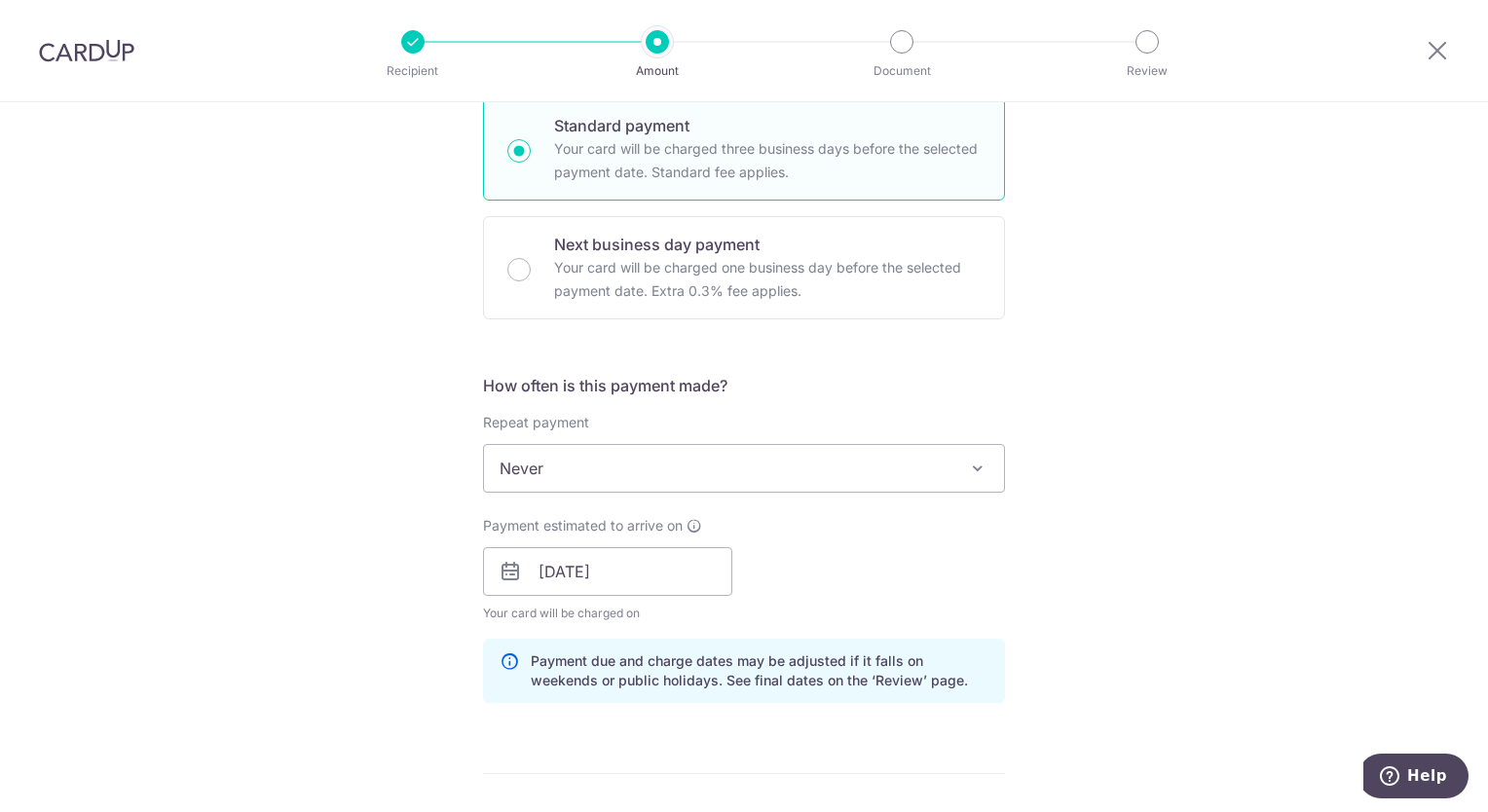
scroll to position [533, 0]
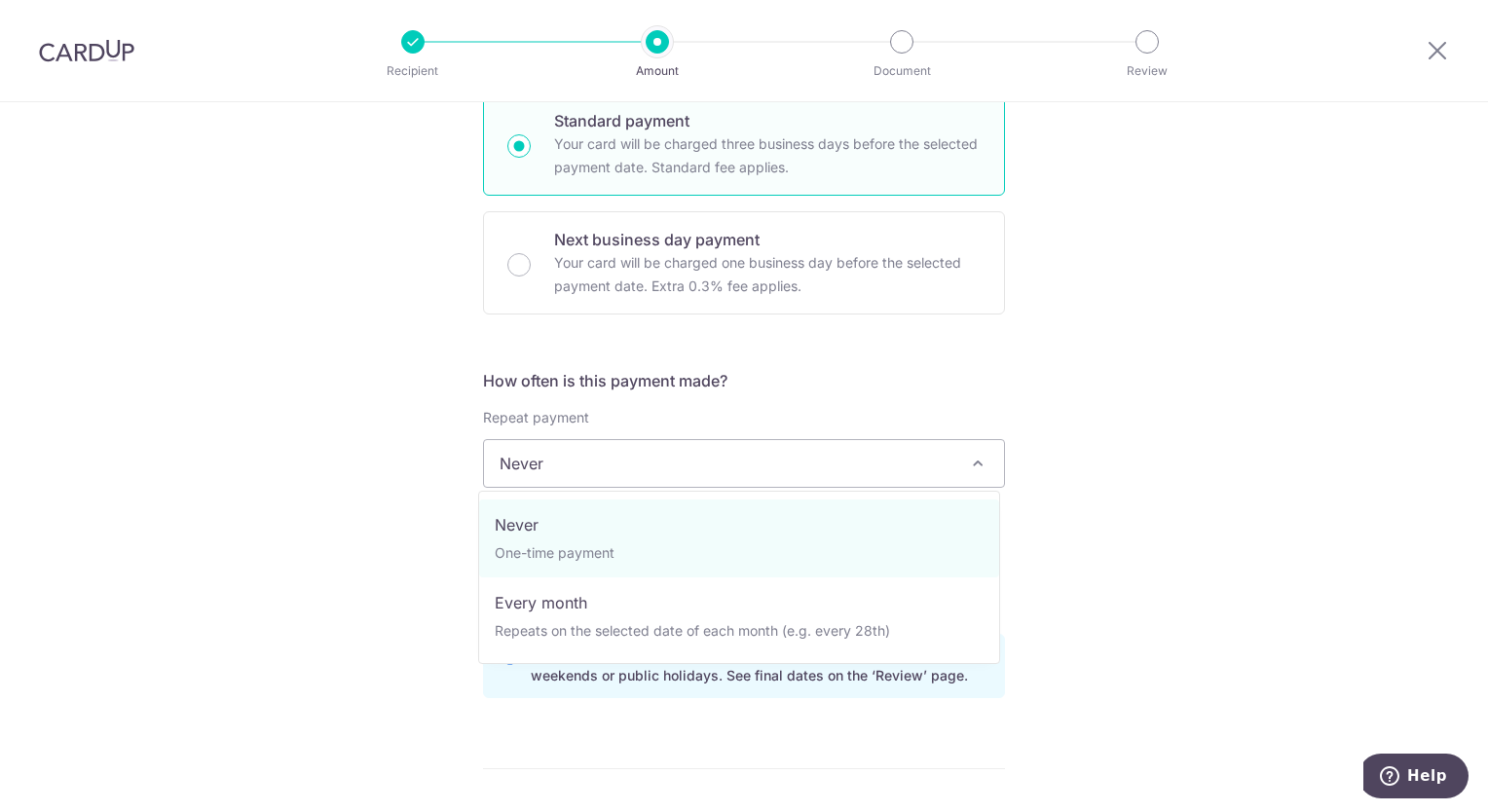
click at [937, 465] on span "Never" at bounding box center [743, 464] width 520 height 47
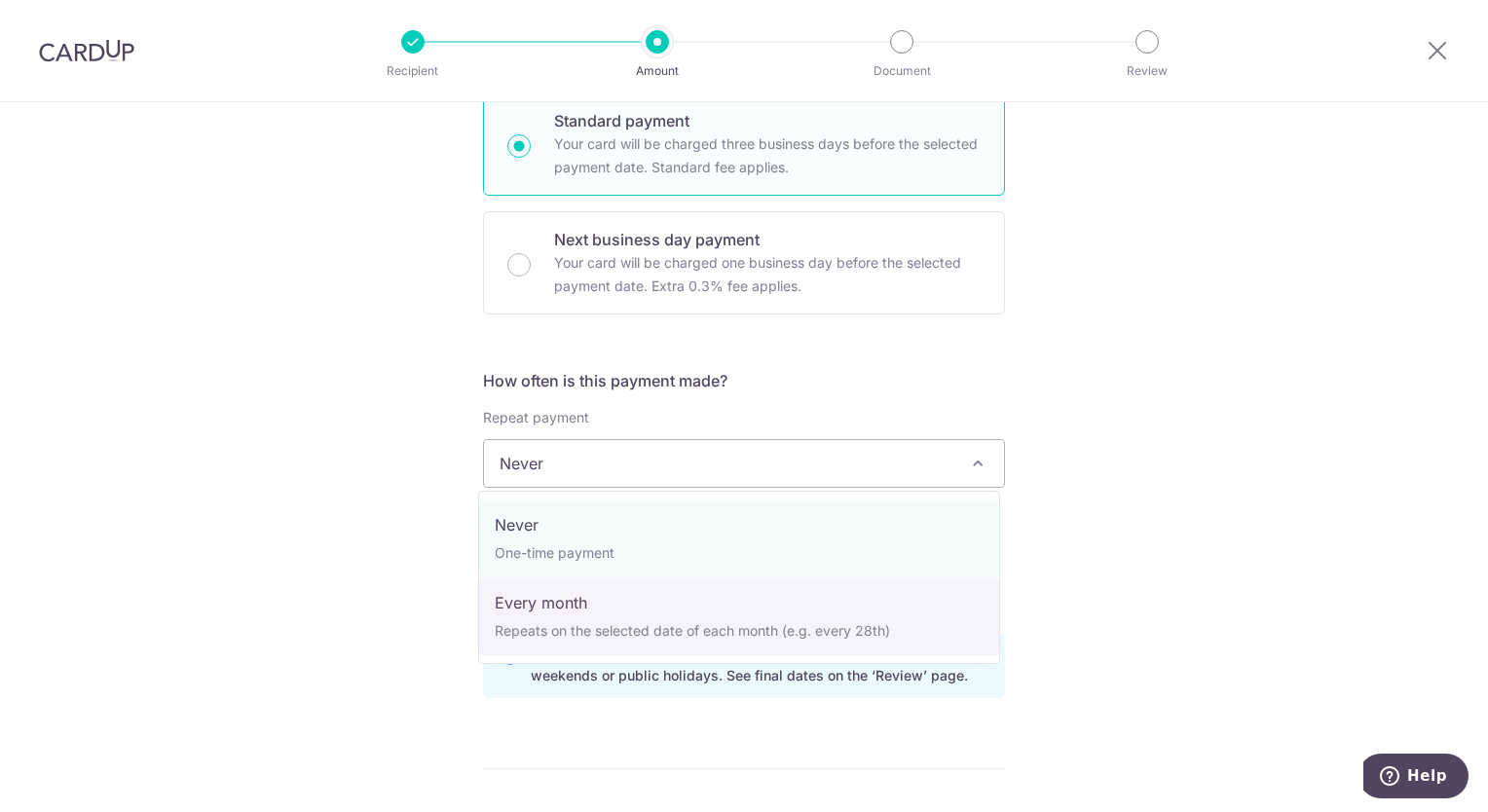
select select "3"
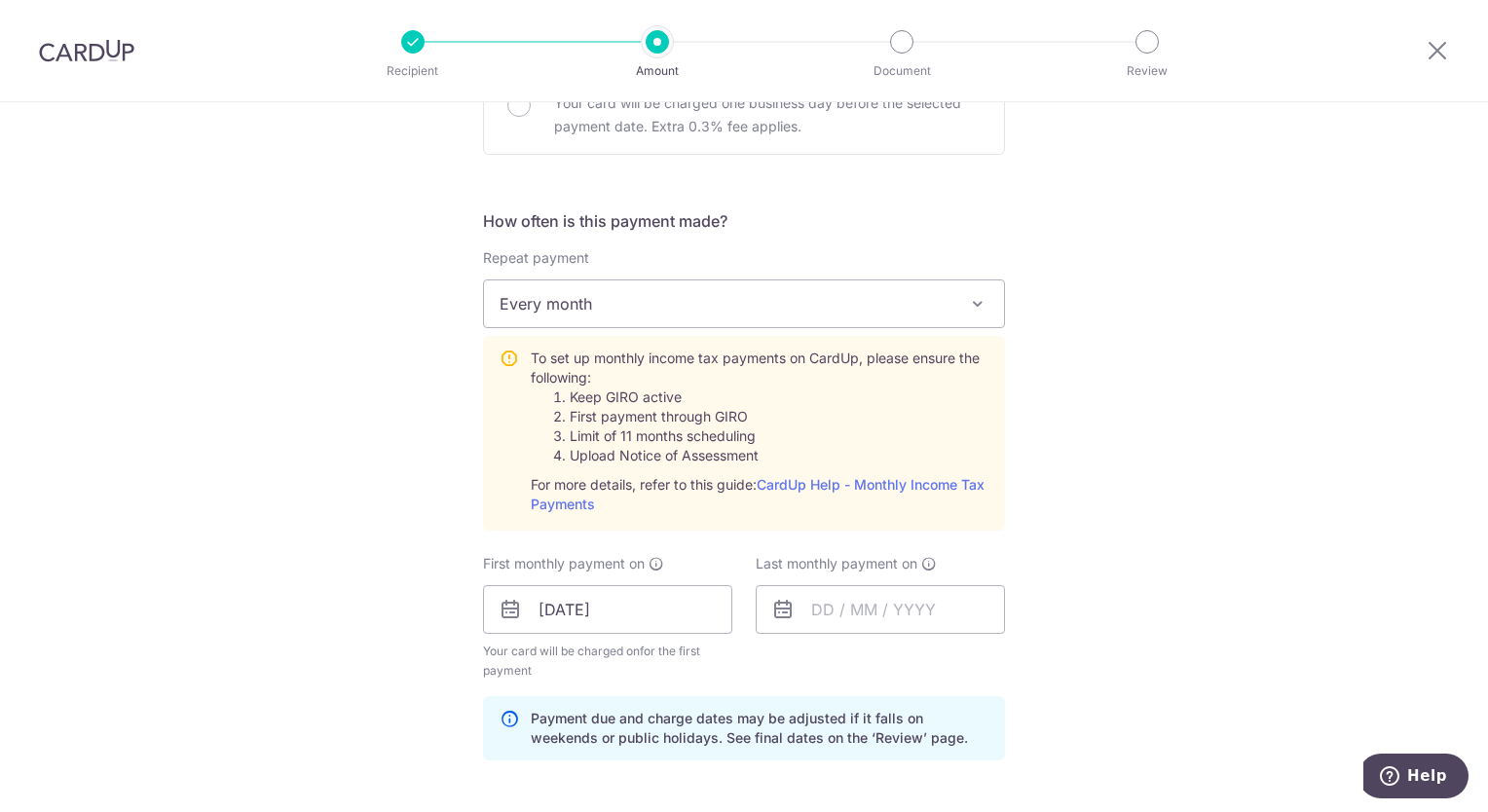
scroll to position [700, 0]
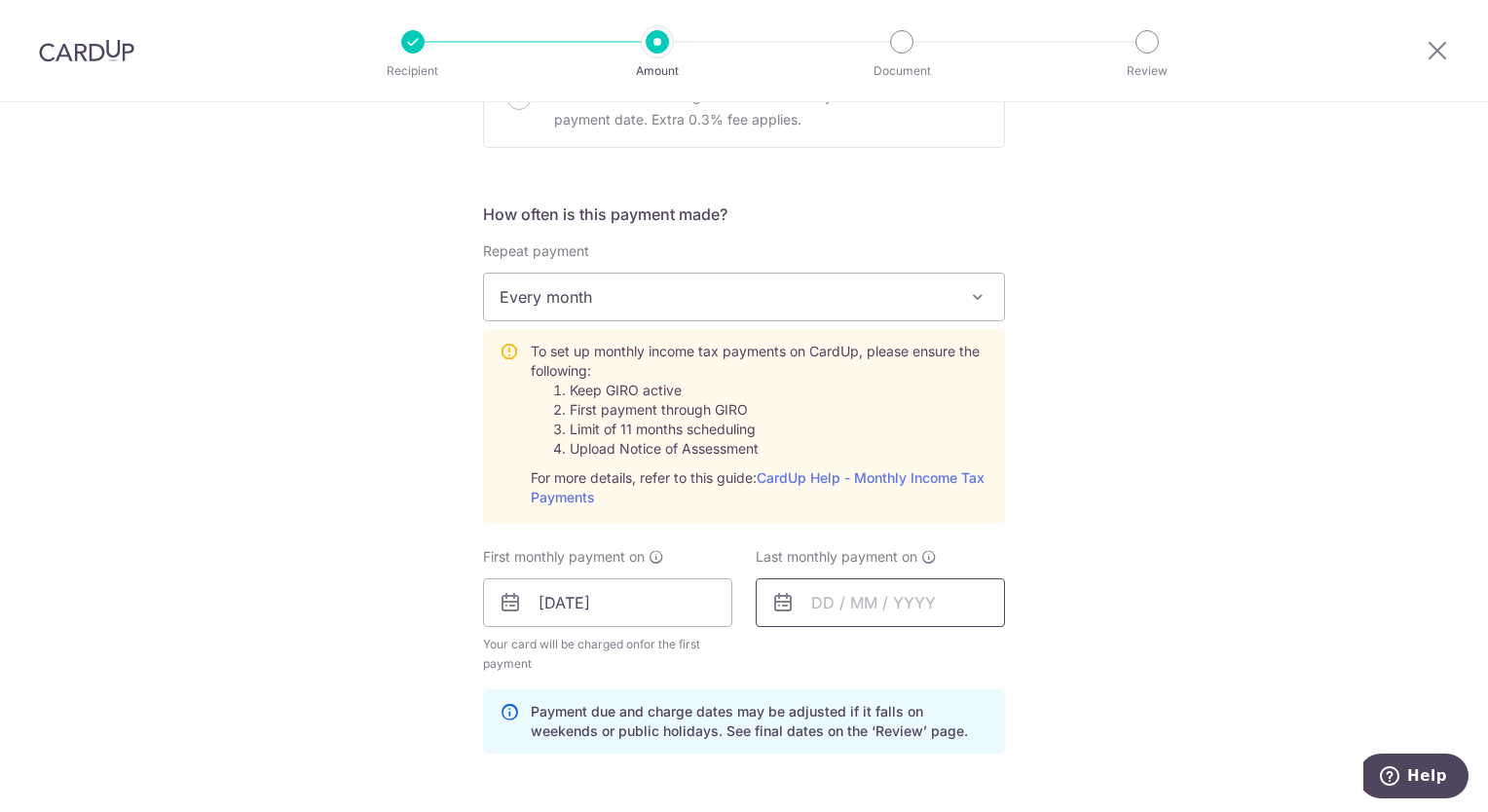
click at [826, 619] on input "text" at bounding box center [881, 602] width 250 height 49
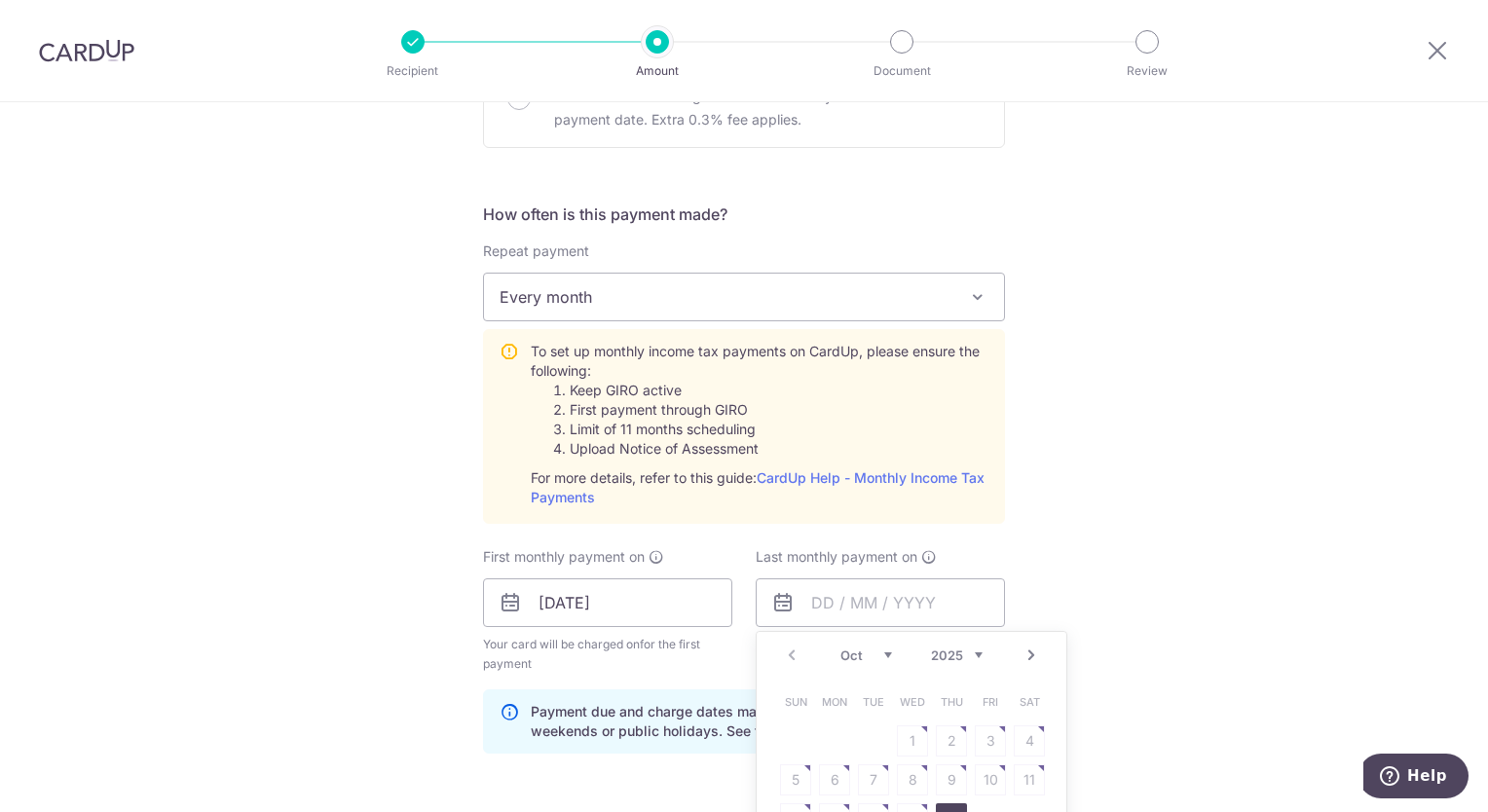
click at [1028, 655] on link "Next" at bounding box center [1032, 655] width 23 height 23
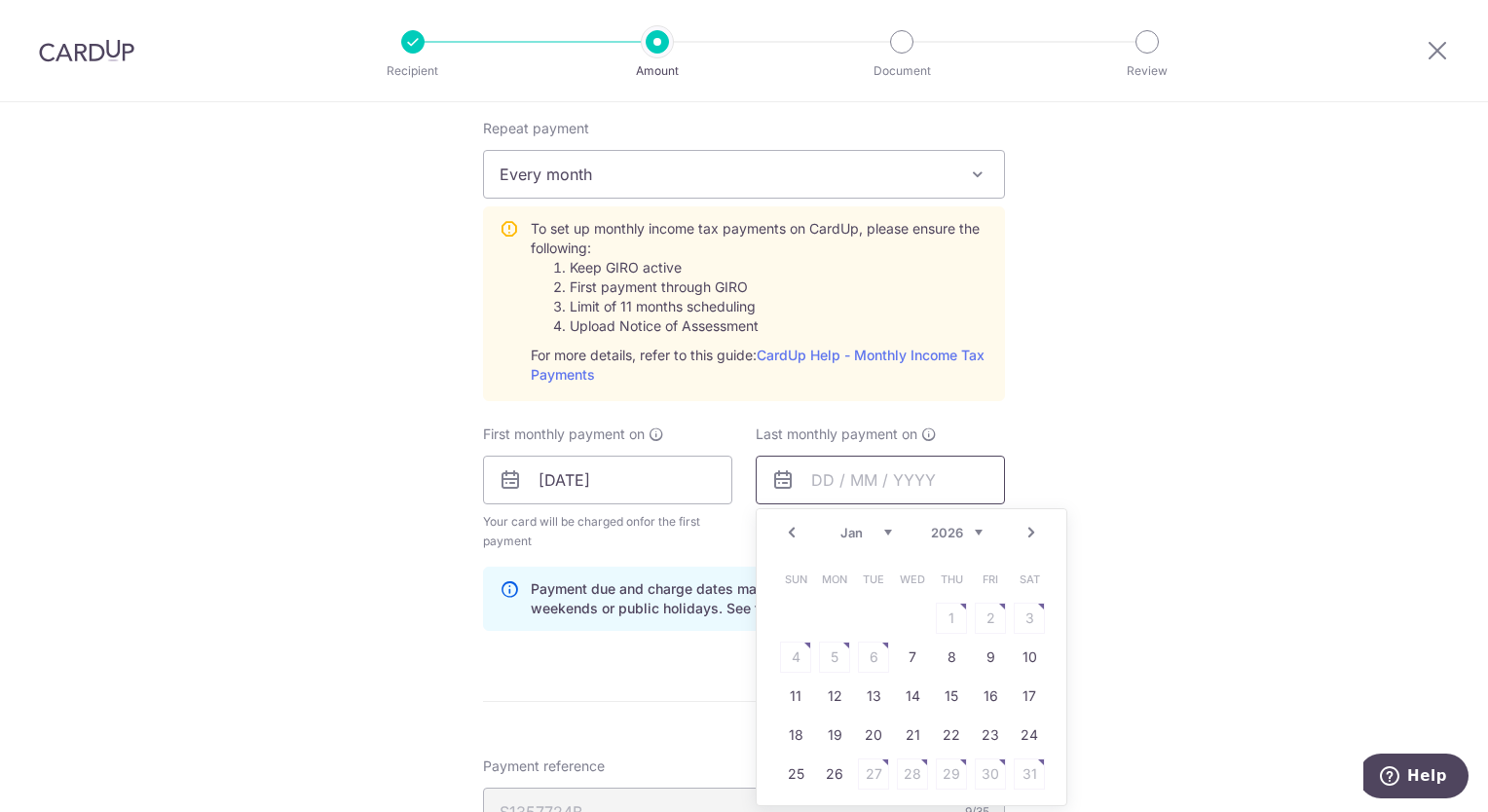
scroll to position [824, 0]
click at [1025, 529] on link "Next" at bounding box center [1032, 531] width 23 height 23
click at [786, 526] on link "Prev" at bounding box center [792, 531] width 23 height 23
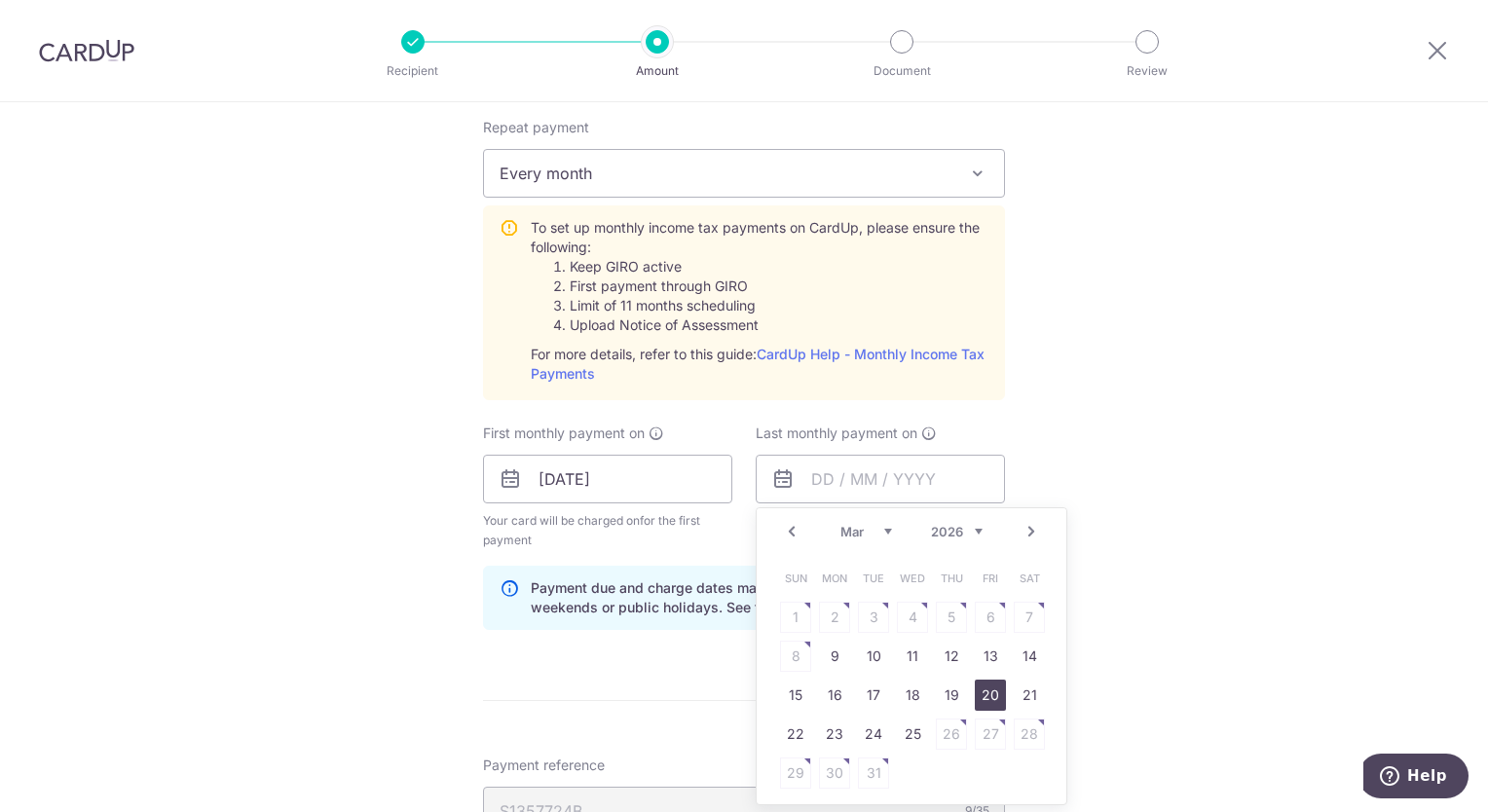
click at [988, 696] on link "20" at bounding box center [991, 695] width 31 height 31
type input "20/03/2026"
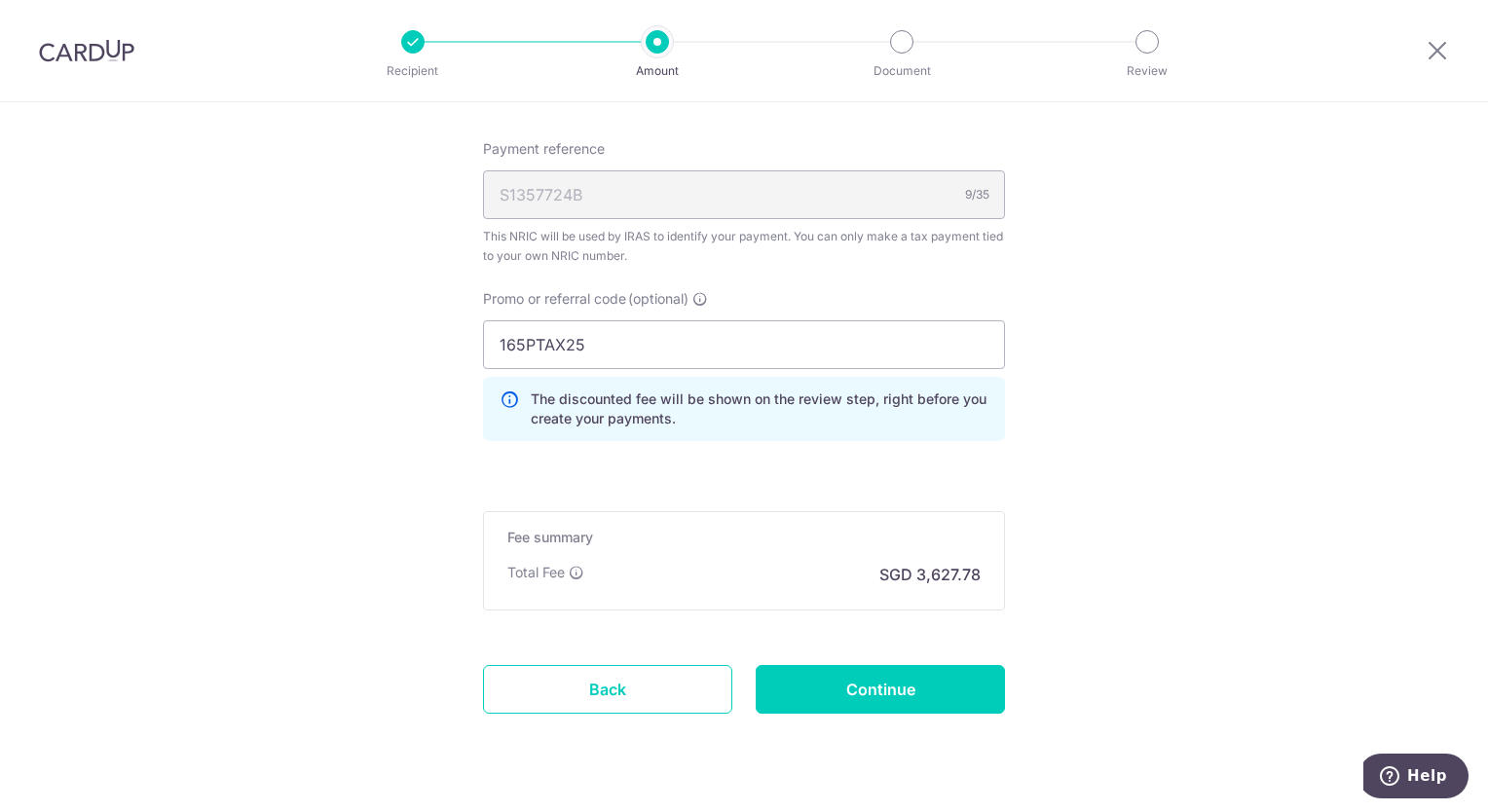
scroll to position [1442, 0]
click at [863, 674] on input "Continue" at bounding box center [881, 687] width 250 height 49
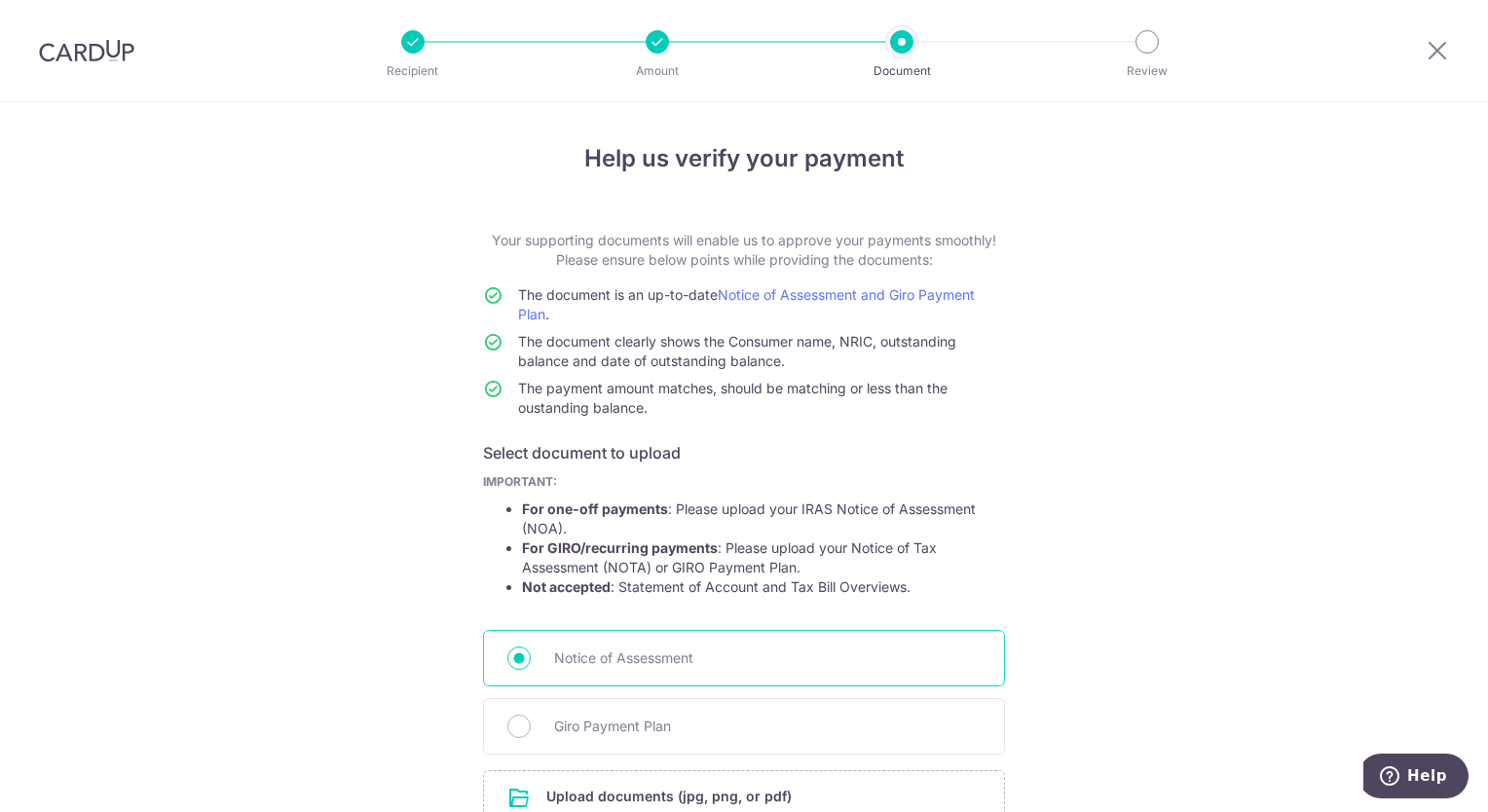
click at [718, 662] on span "Notice of Assessment" at bounding box center [767, 658] width 427 height 23
click at [530, 662] on input "Notice of Assessment" at bounding box center [519, 658] width 23 height 23
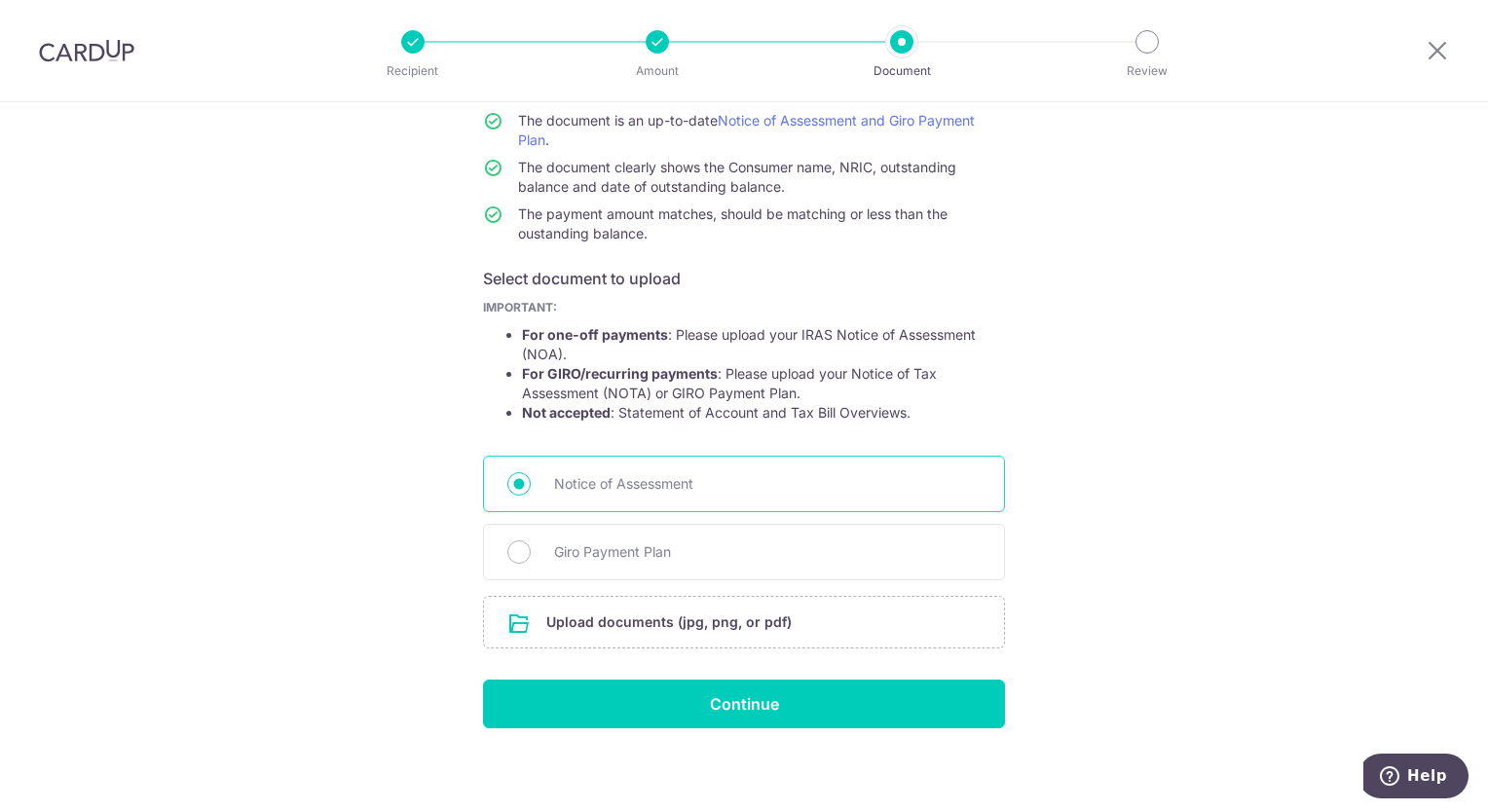
scroll to position [179, 0]
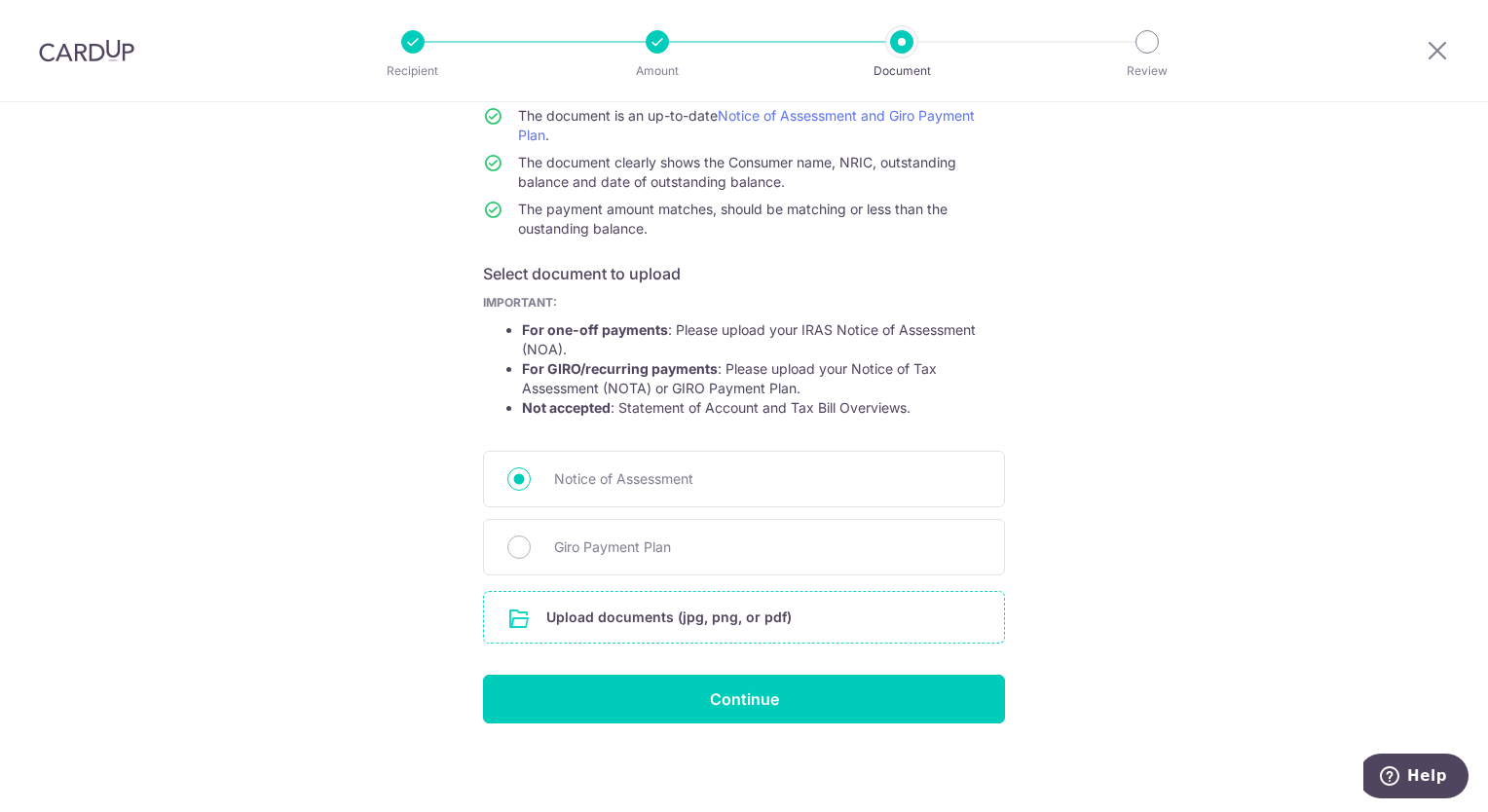
click at [600, 618] on input "file" at bounding box center [743, 617] width 520 height 51
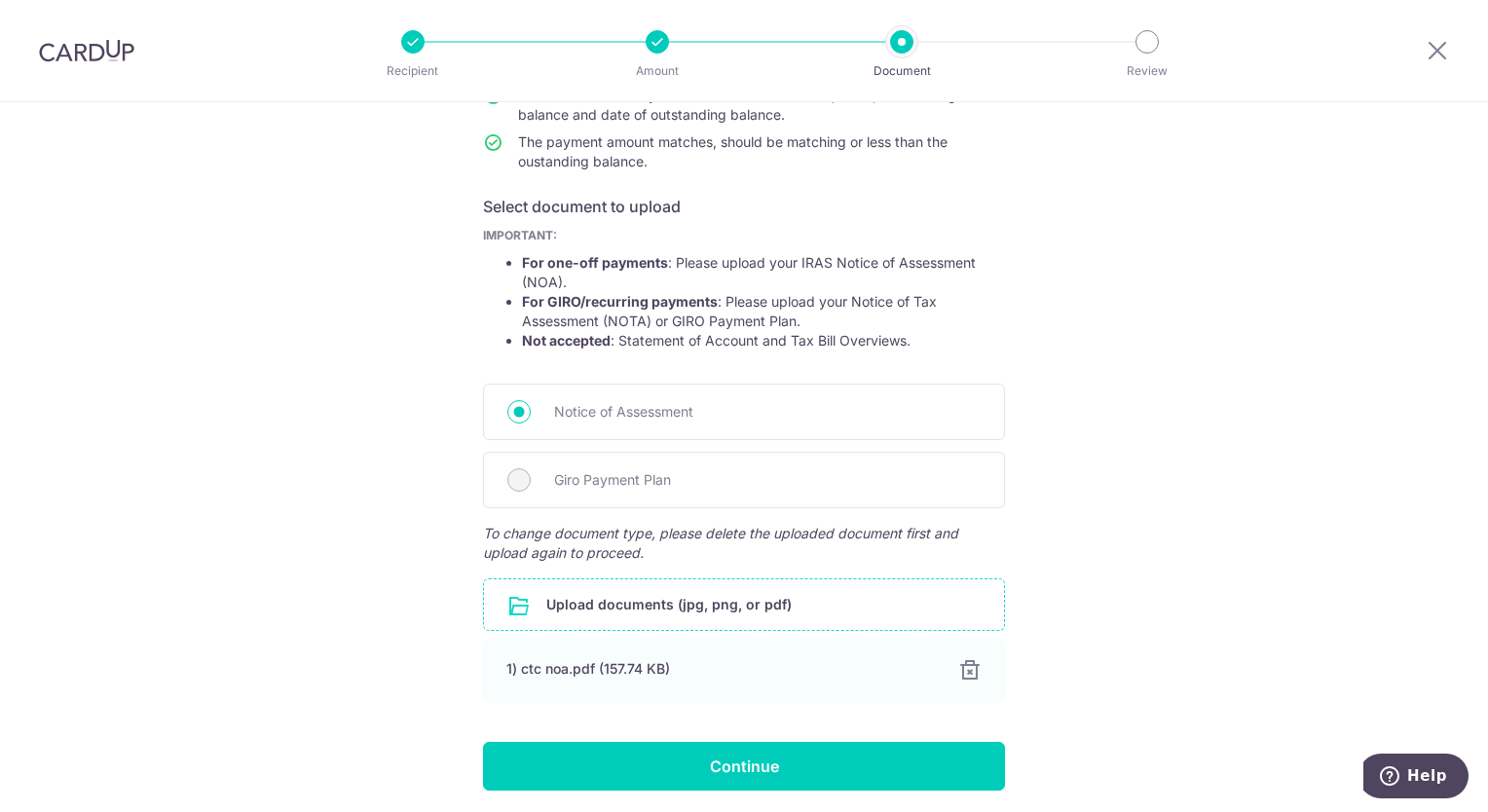
scroll to position [315, 0]
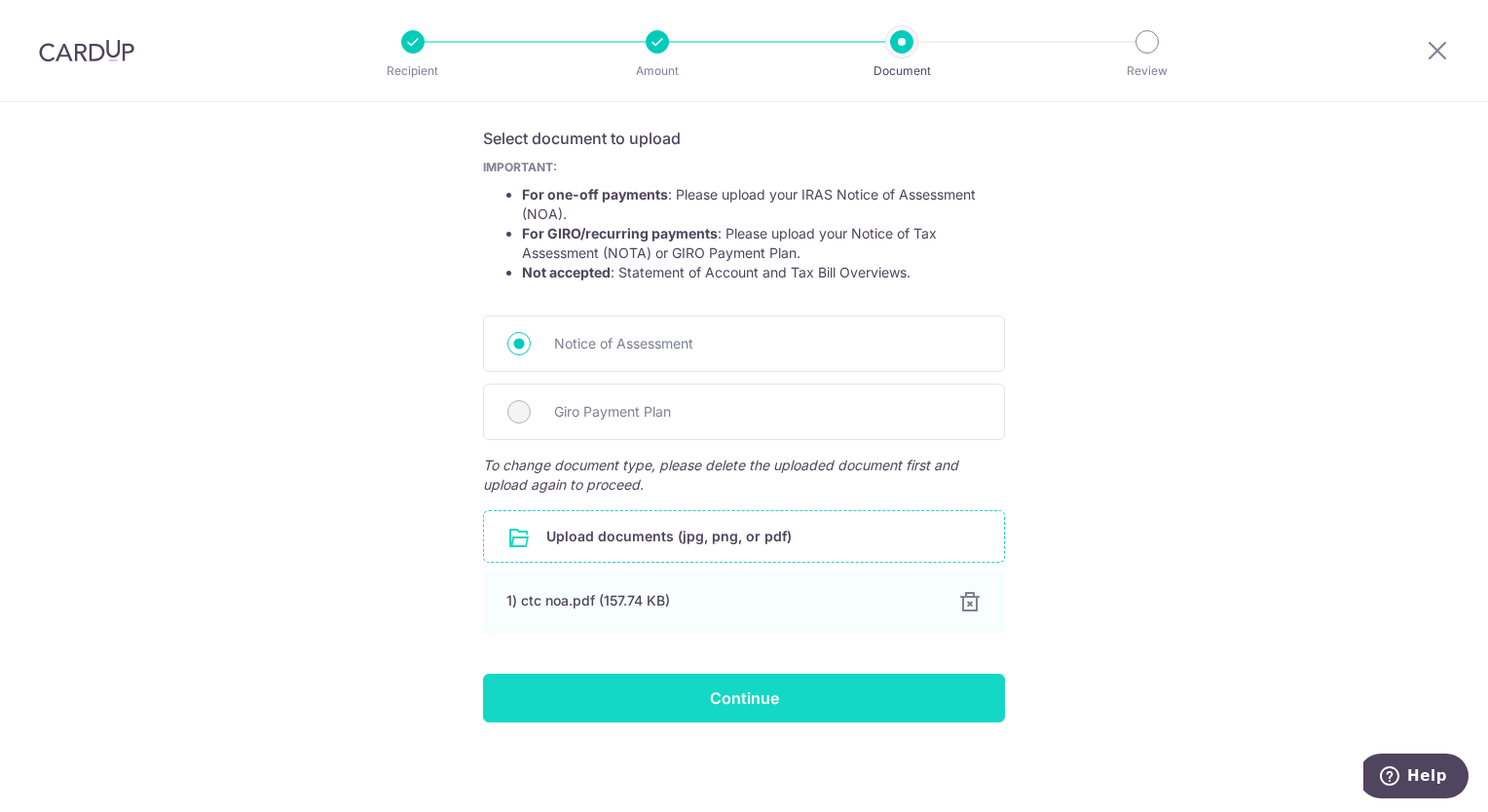
click at [774, 700] on input "Continue" at bounding box center [743, 698] width 522 height 49
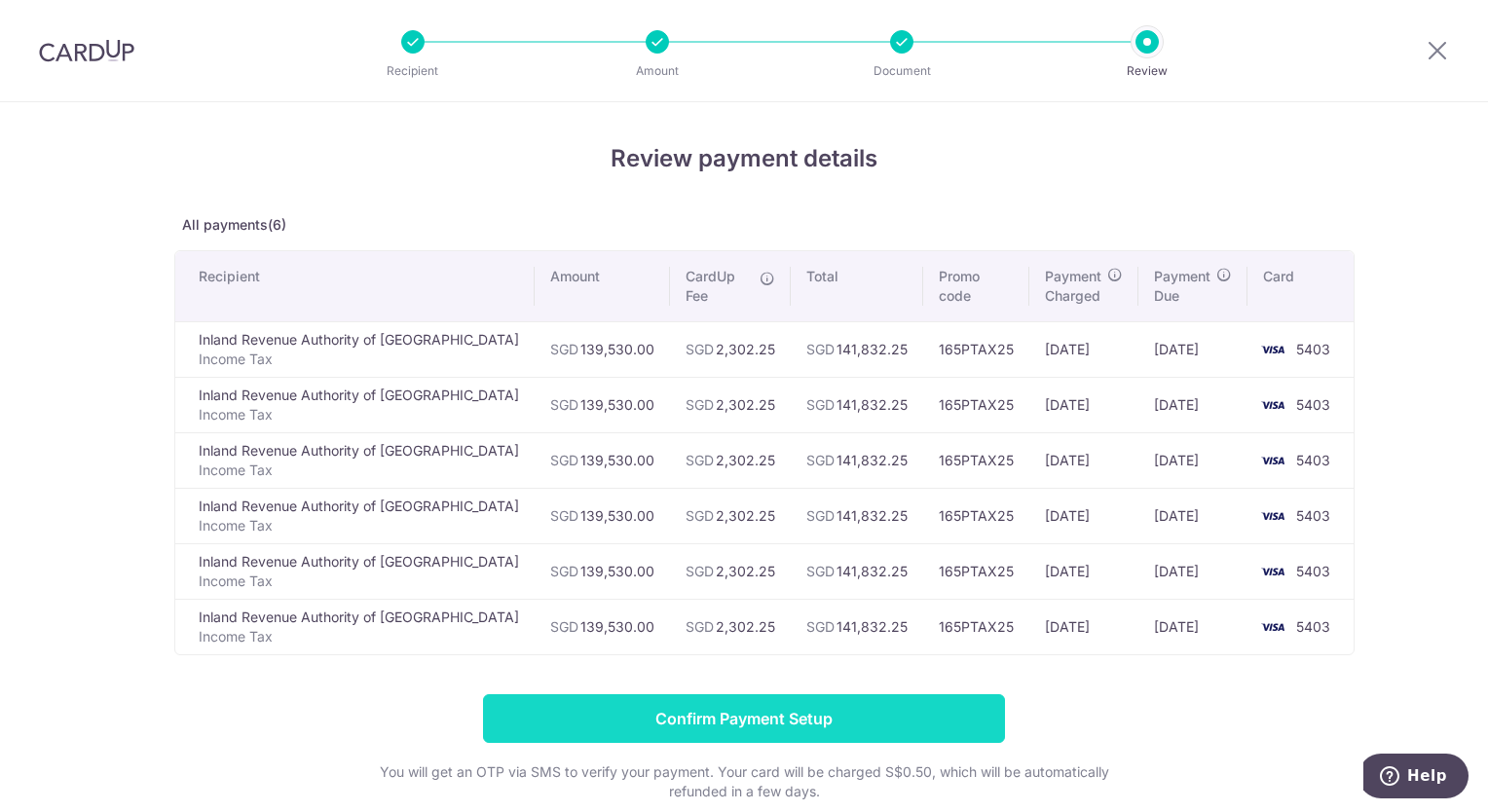
click at [687, 715] on input "Confirm Payment Setup" at bounding box center [743, 718] width 522 height 49
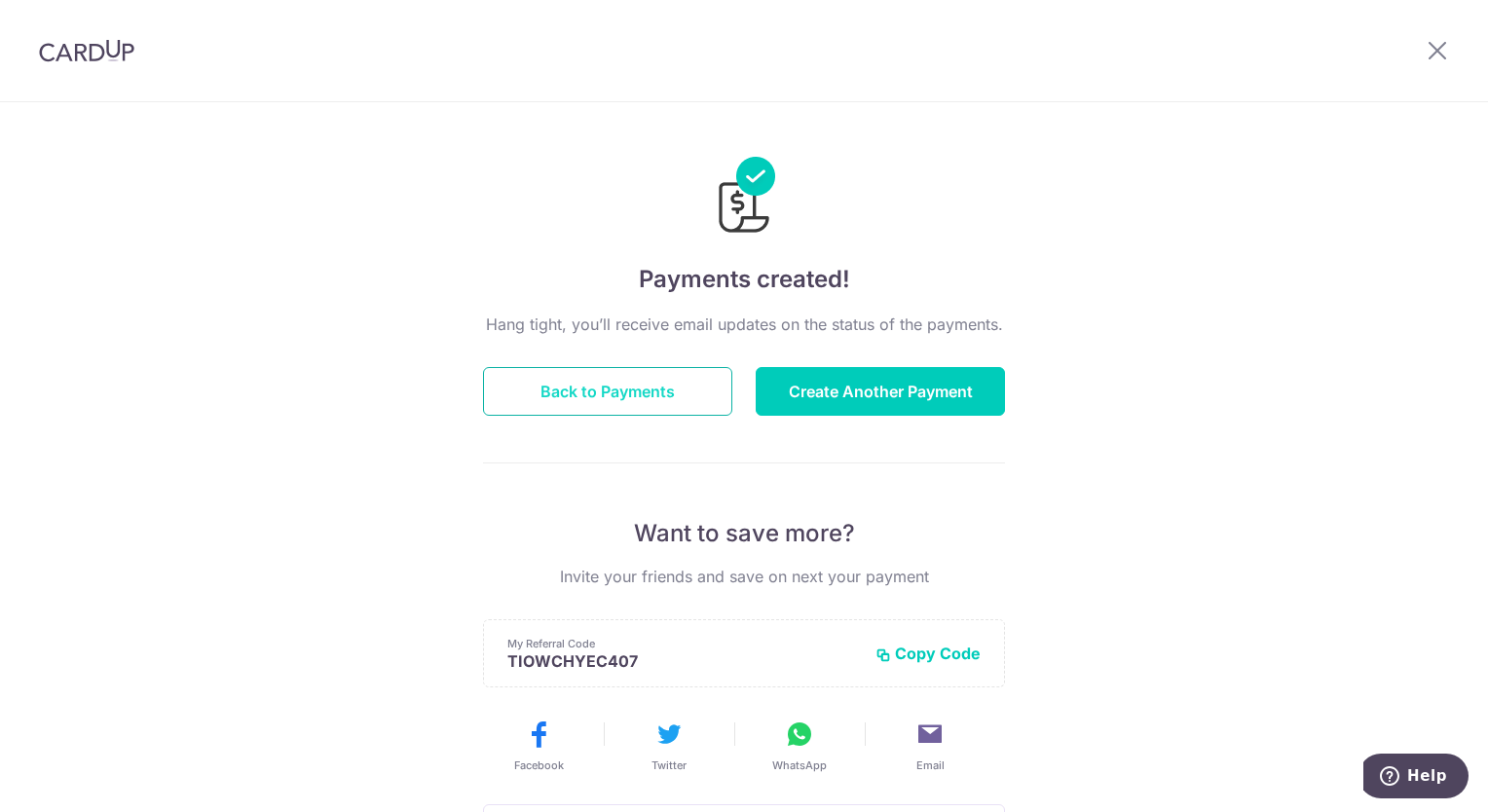
click at [615, 384] on button "Back to Payments" at bounding box center [607, 392] width 250 height 49
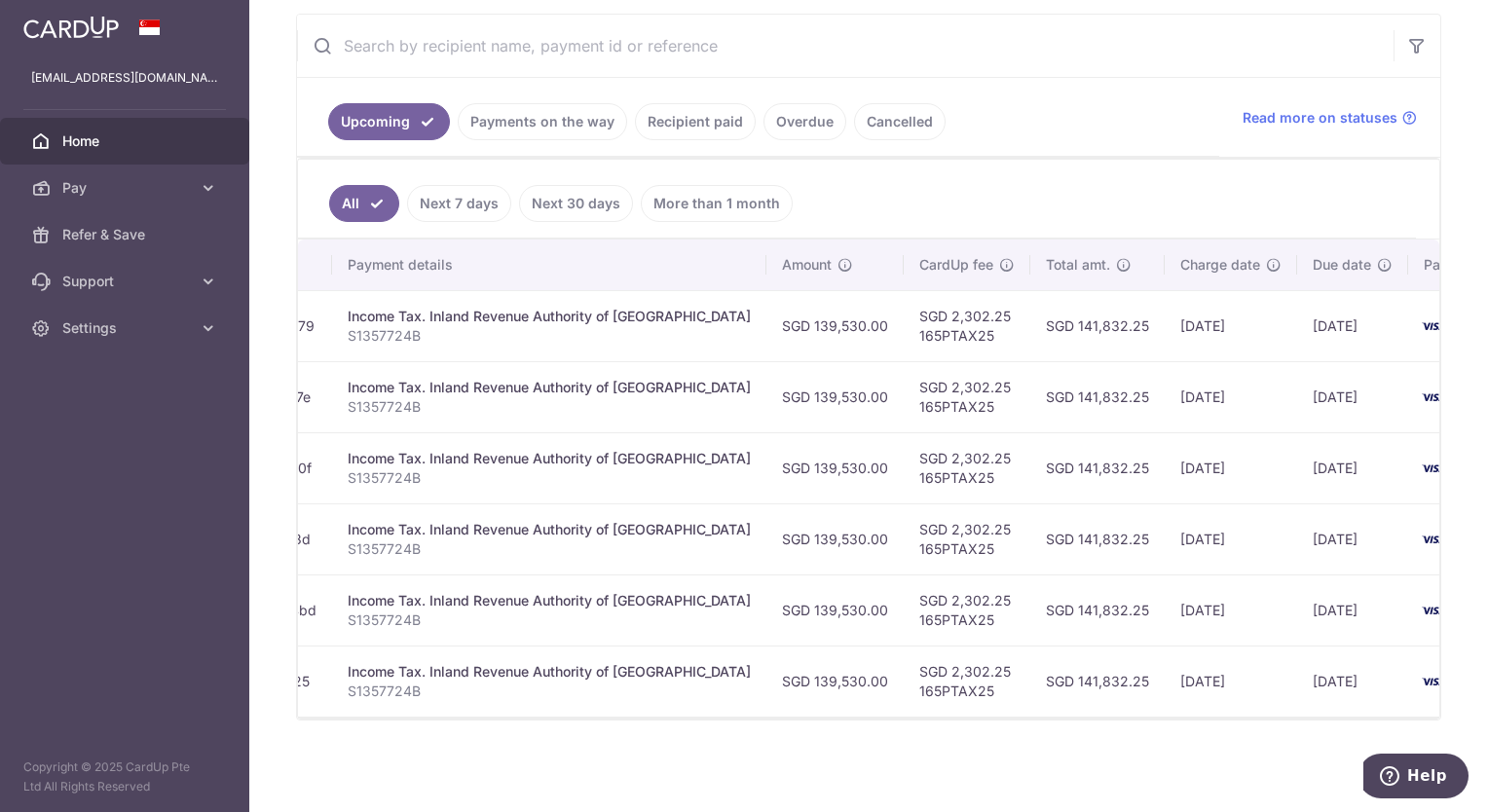
scroll to position [0, 314]
